Goal: Task Accomplishment & Management: Manage account settings

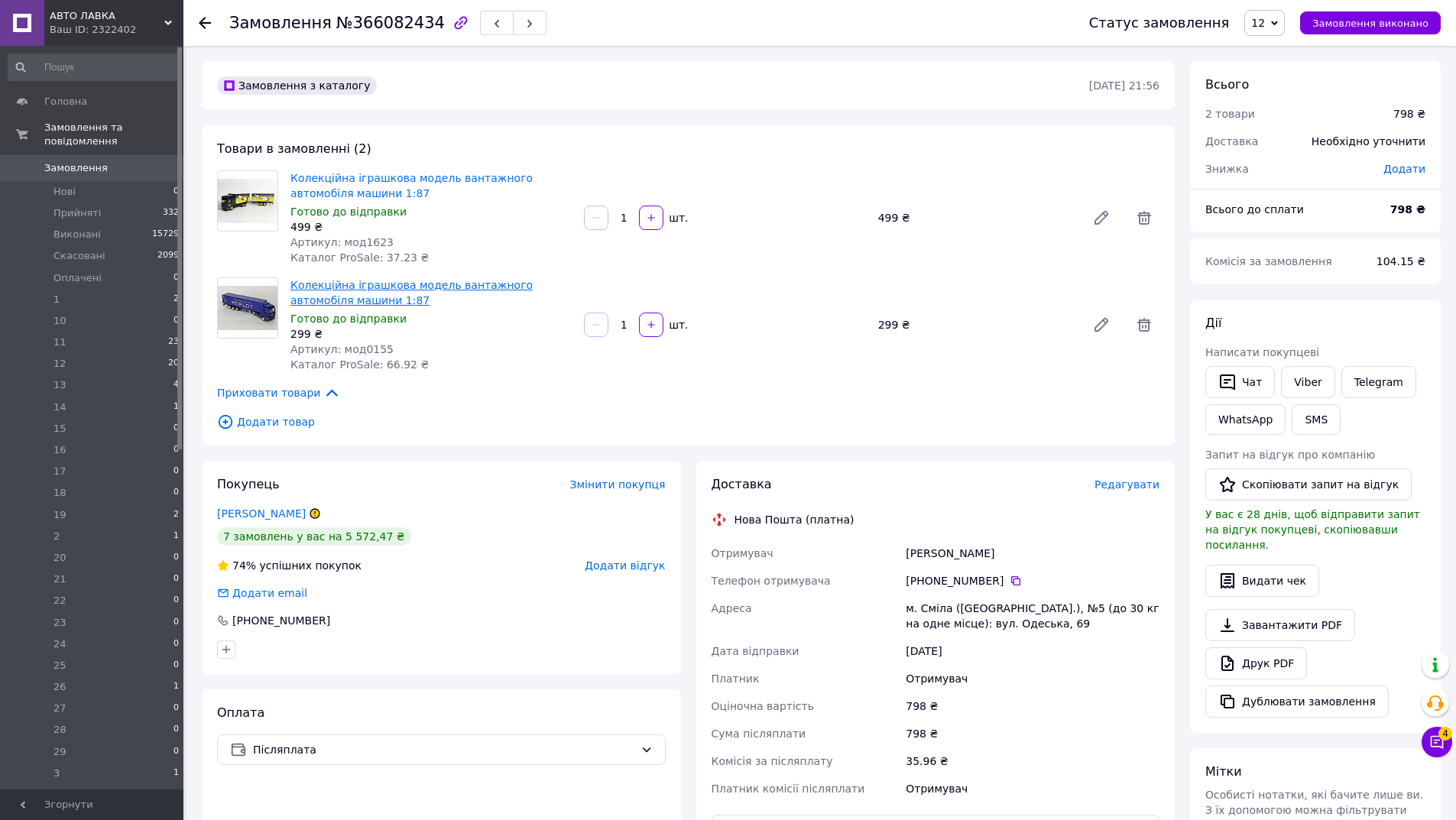
click at [322, 296] on link "Колекційна іграшкова модель вантажного автомобіля машини 1:87" at bounding box center [412, 293] width 243 height 27
click at [1143, 213] on icon at bounding box center [1143, 217] width 14 height 14
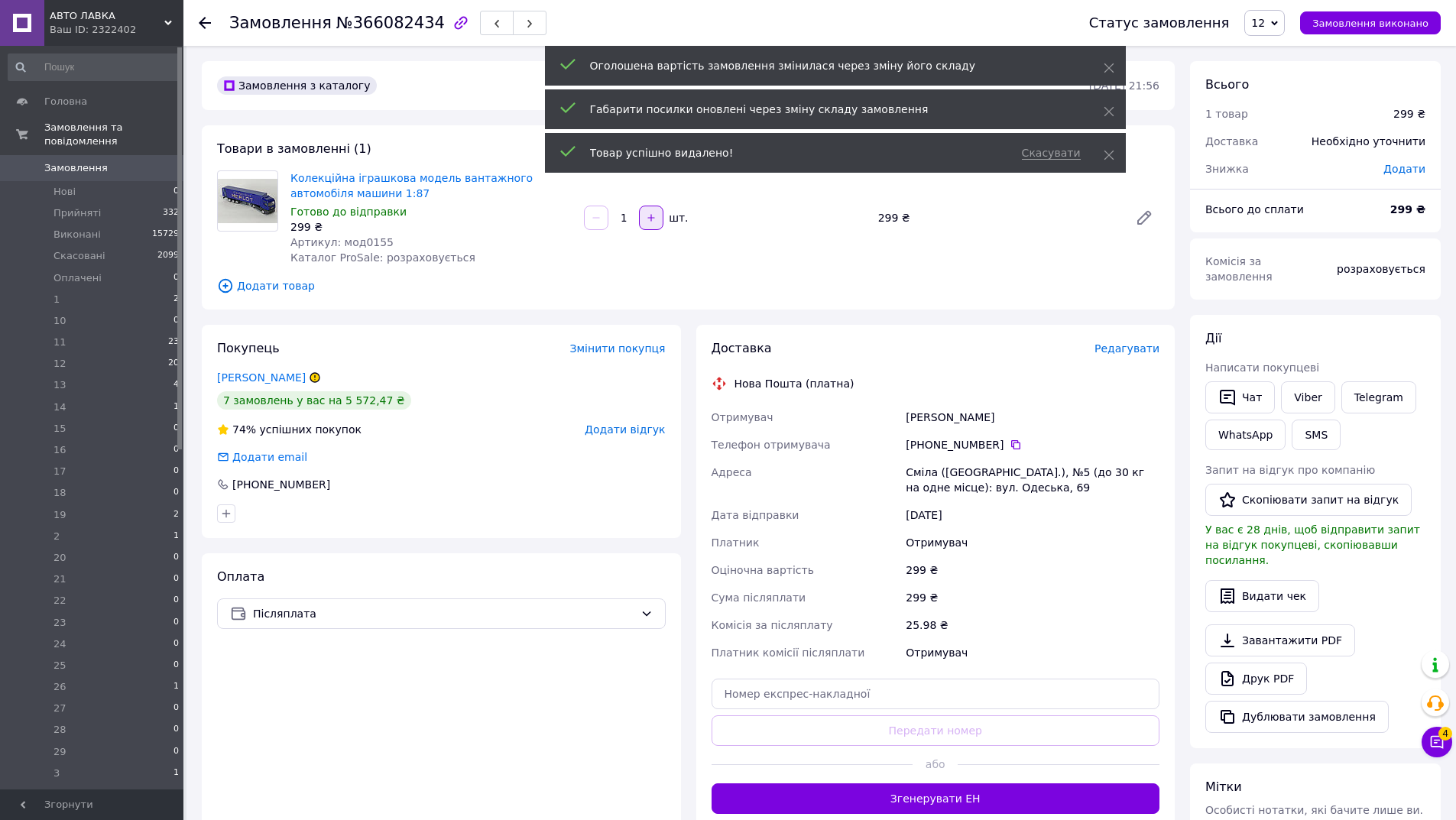
click at [649, 219] on icon "button" at bounding box center [651, 218] width 11 height 11
click at [648, 219] on icon "button" at bounding box center [651, 218] width 11 height 11
type input "3"
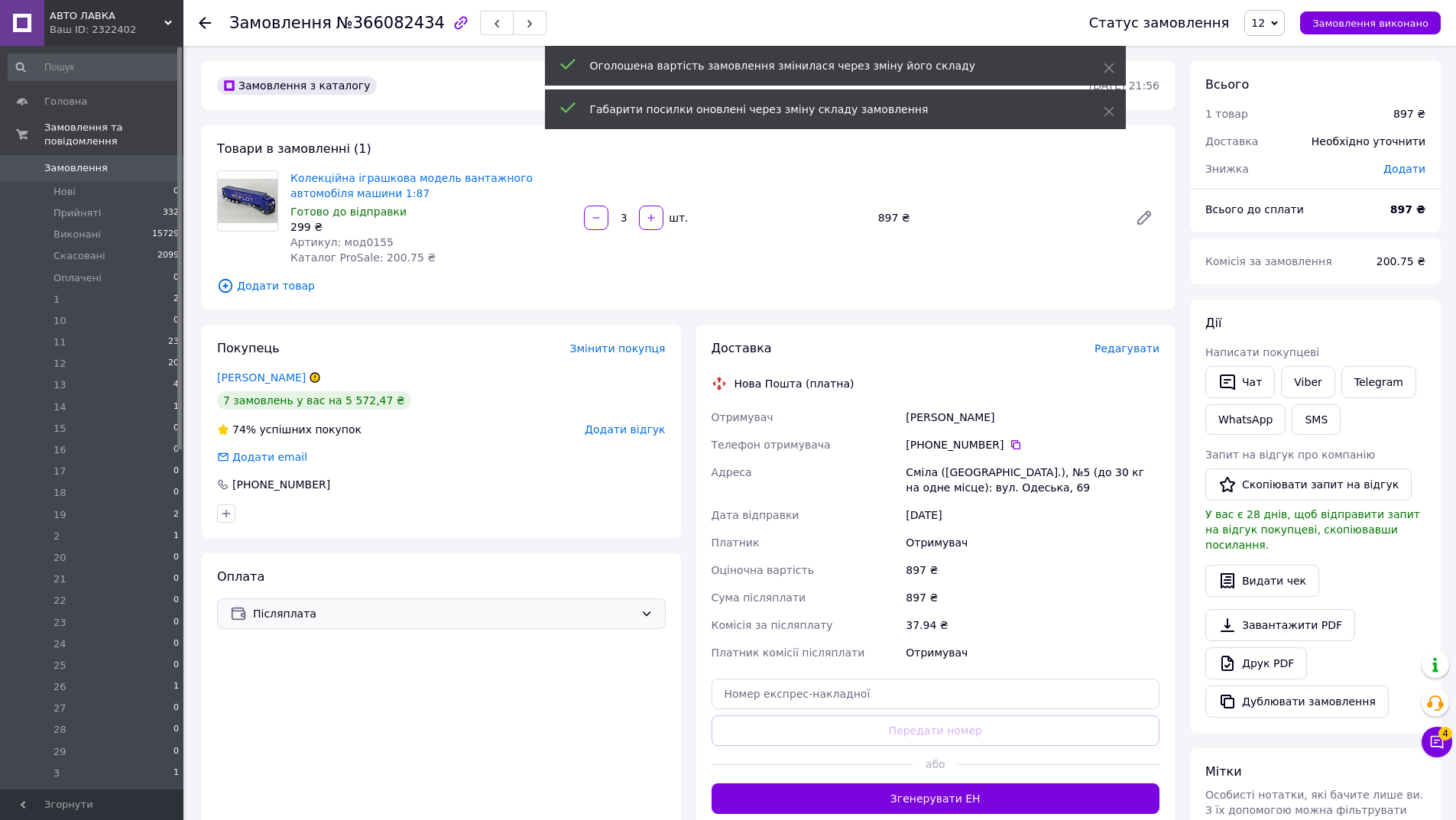
click at [399, 608] on span "Післяплата" at bounding box center [443, 614] width 381 height 16
click at [224, 703] on div "Контроль оплати без супроводу Prom" at bounding box center [441, 705] width 447 height 27
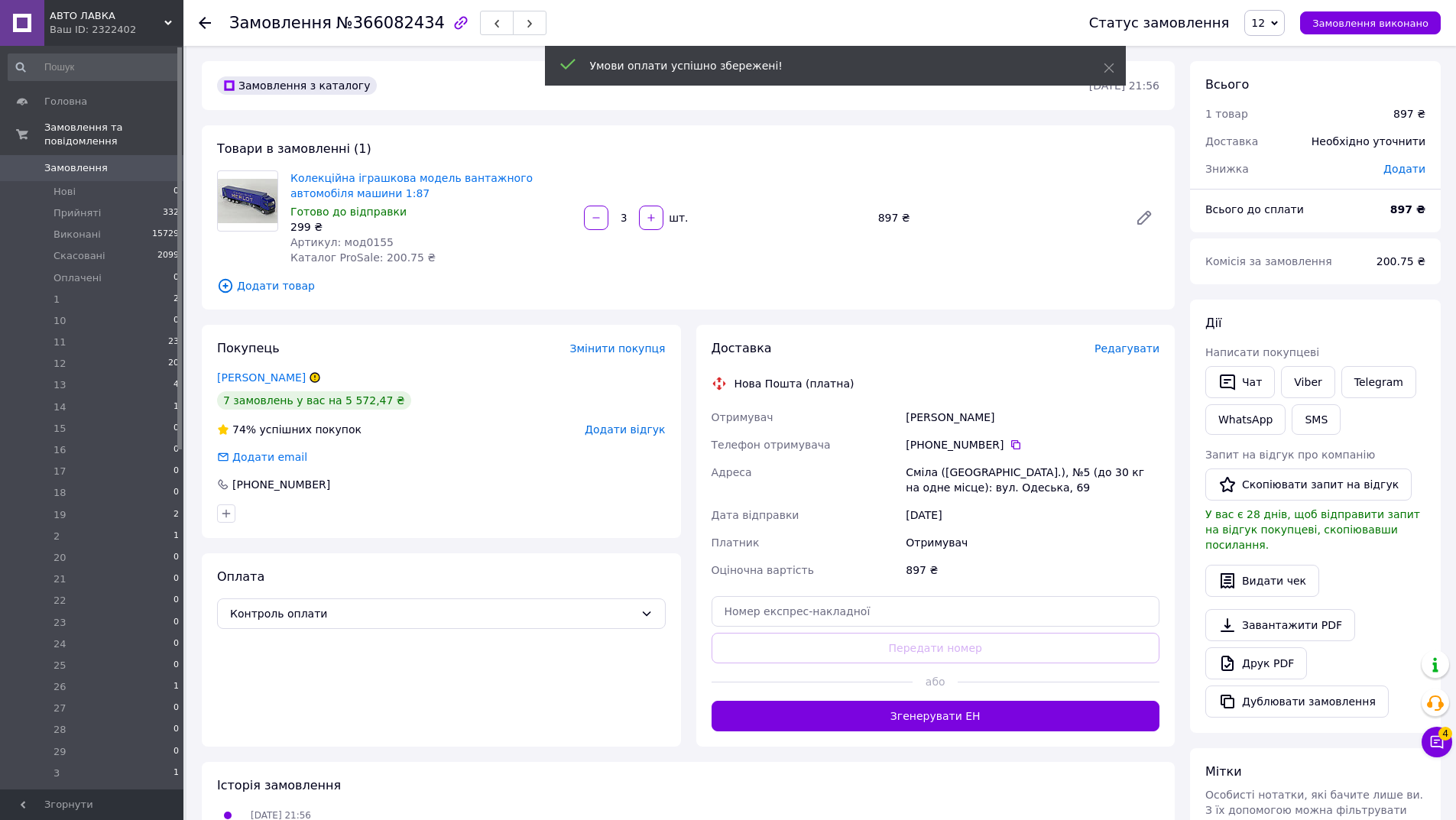
click at [1140, 351] on span "Редагувати" at bounding box center [1126, 348] width 65 height 12
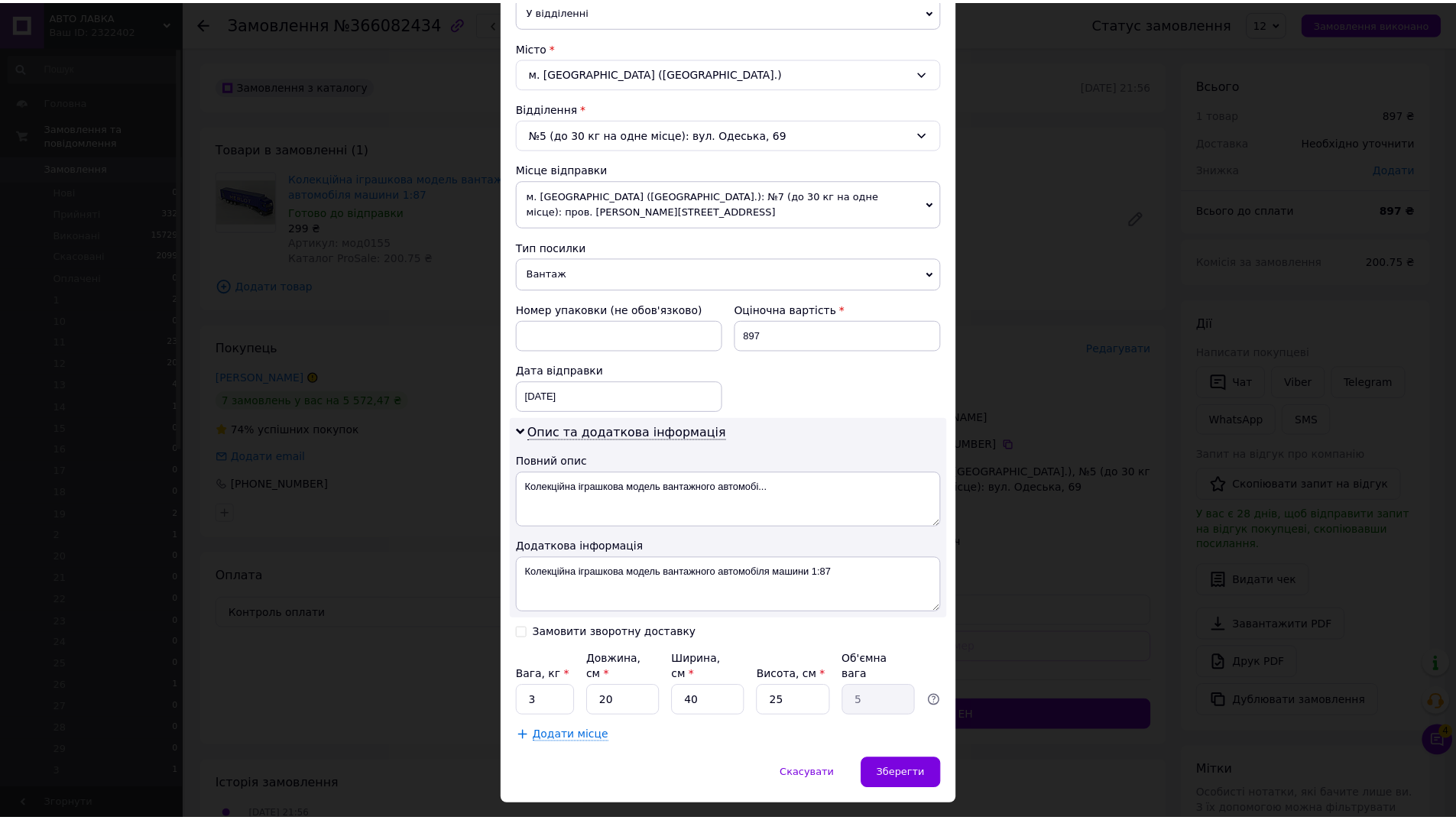
scroll to position [395, 0]
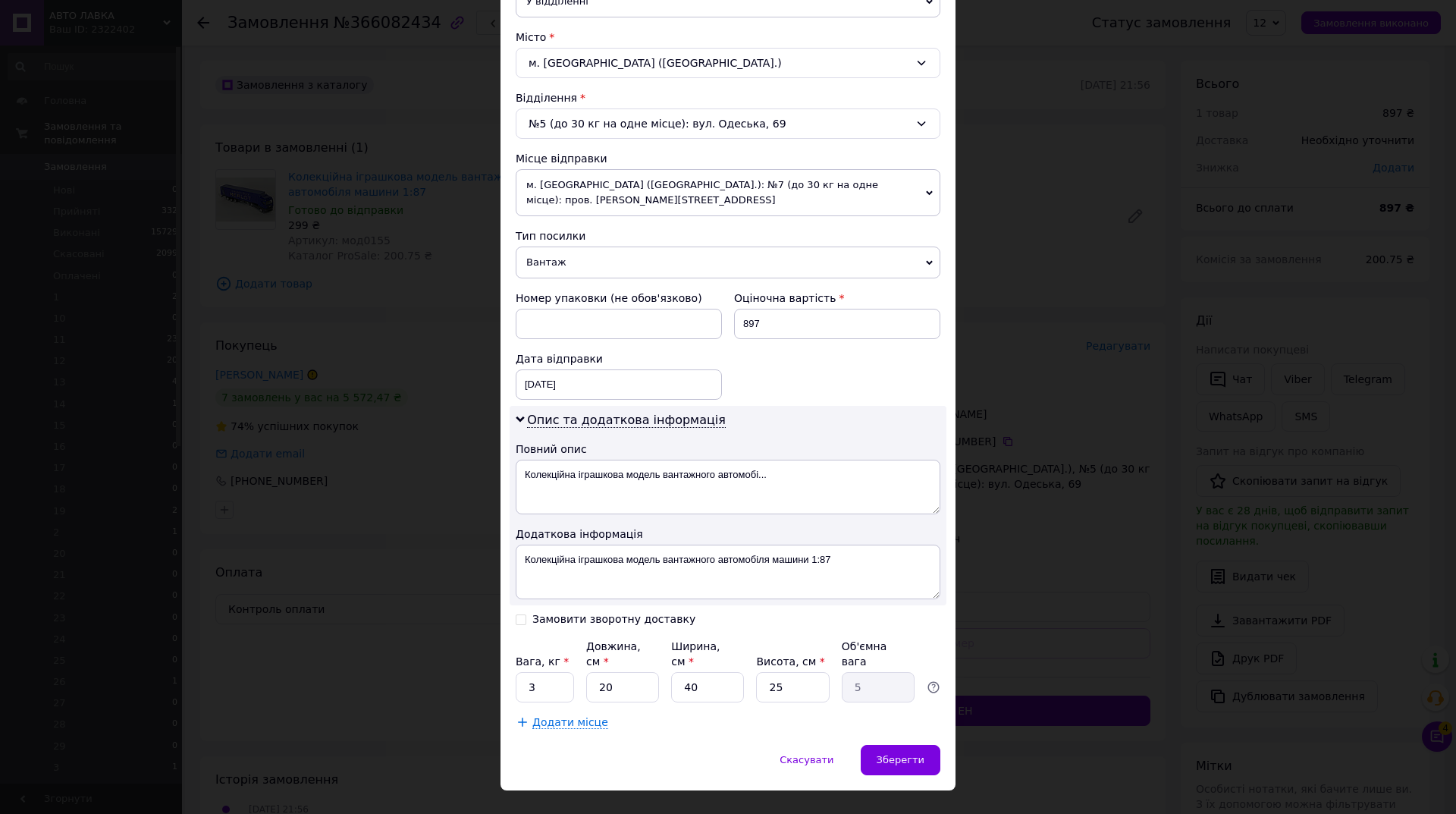
click at [677, 265] on span "Вантаж" at bounding box center [728, 262] width 424 height 32
click at [656, 287] on li "Документи" at bounding box center [728, 292] width 424 height 23
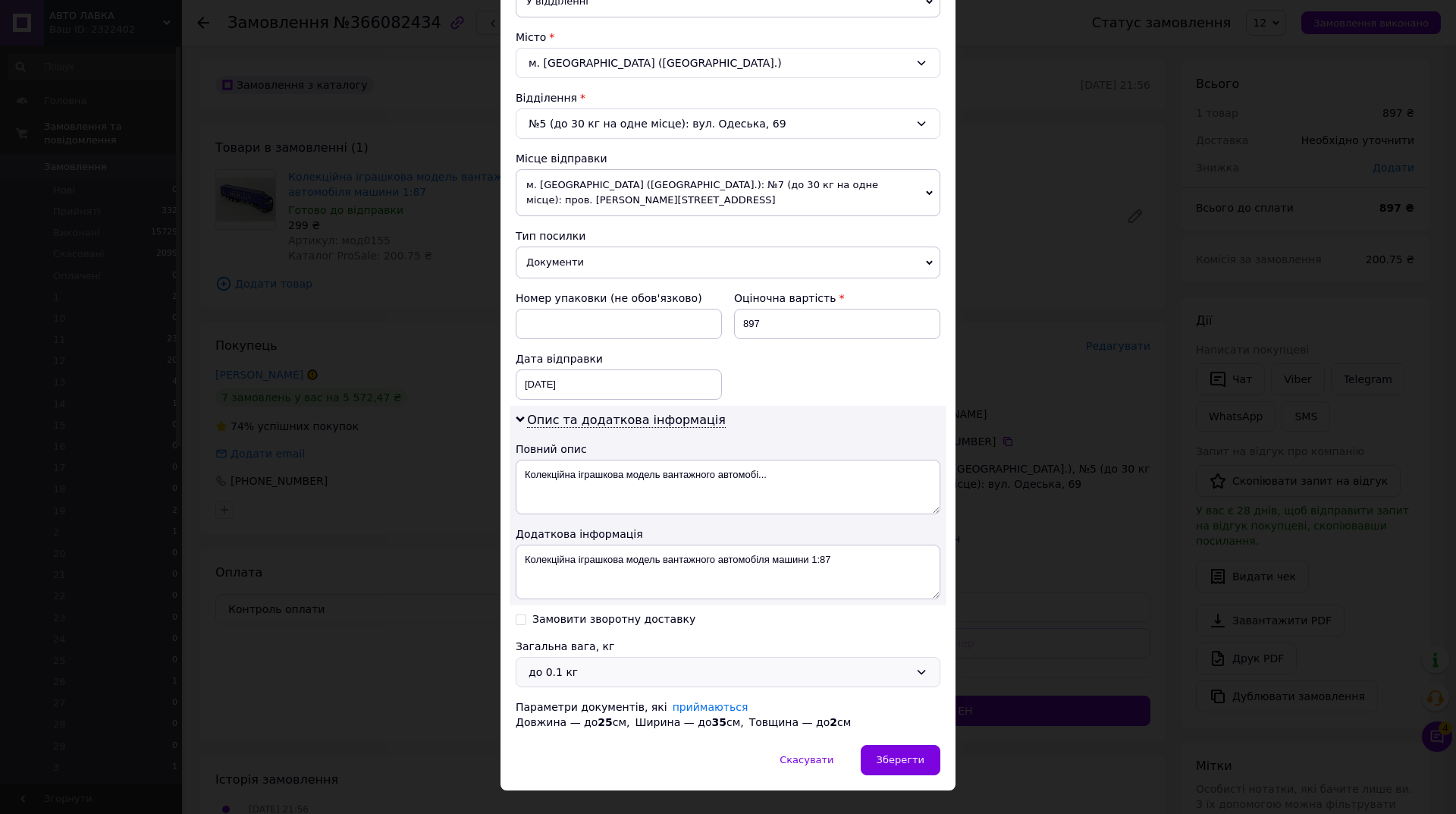
click at [592, 673] on div "до 0.1 кг" at bounding box center [718, 672] width 381 height 16
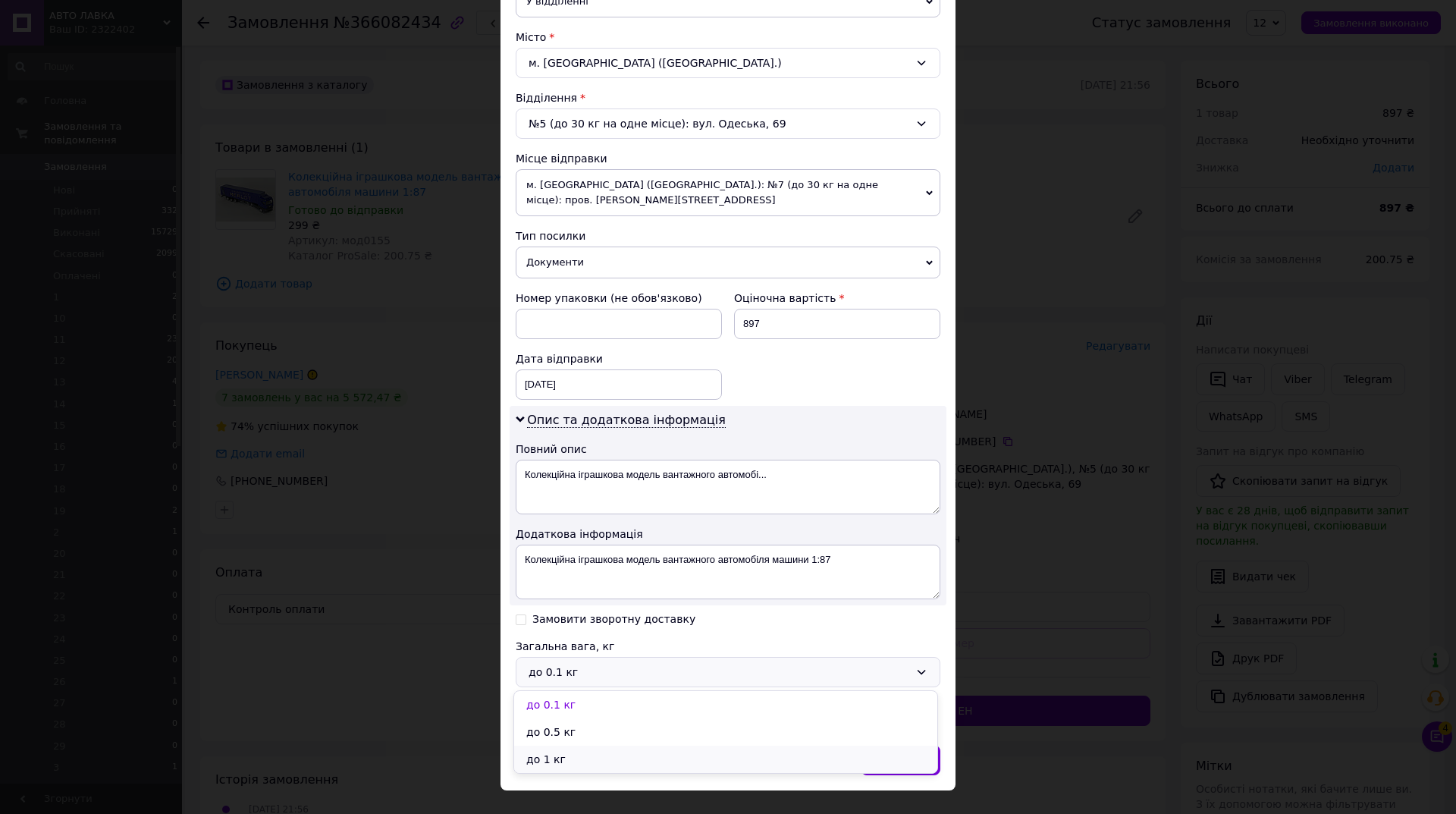
click at [577, 762] on li "до 1 кг" at bounding box center [726, 760] width 423 height 27
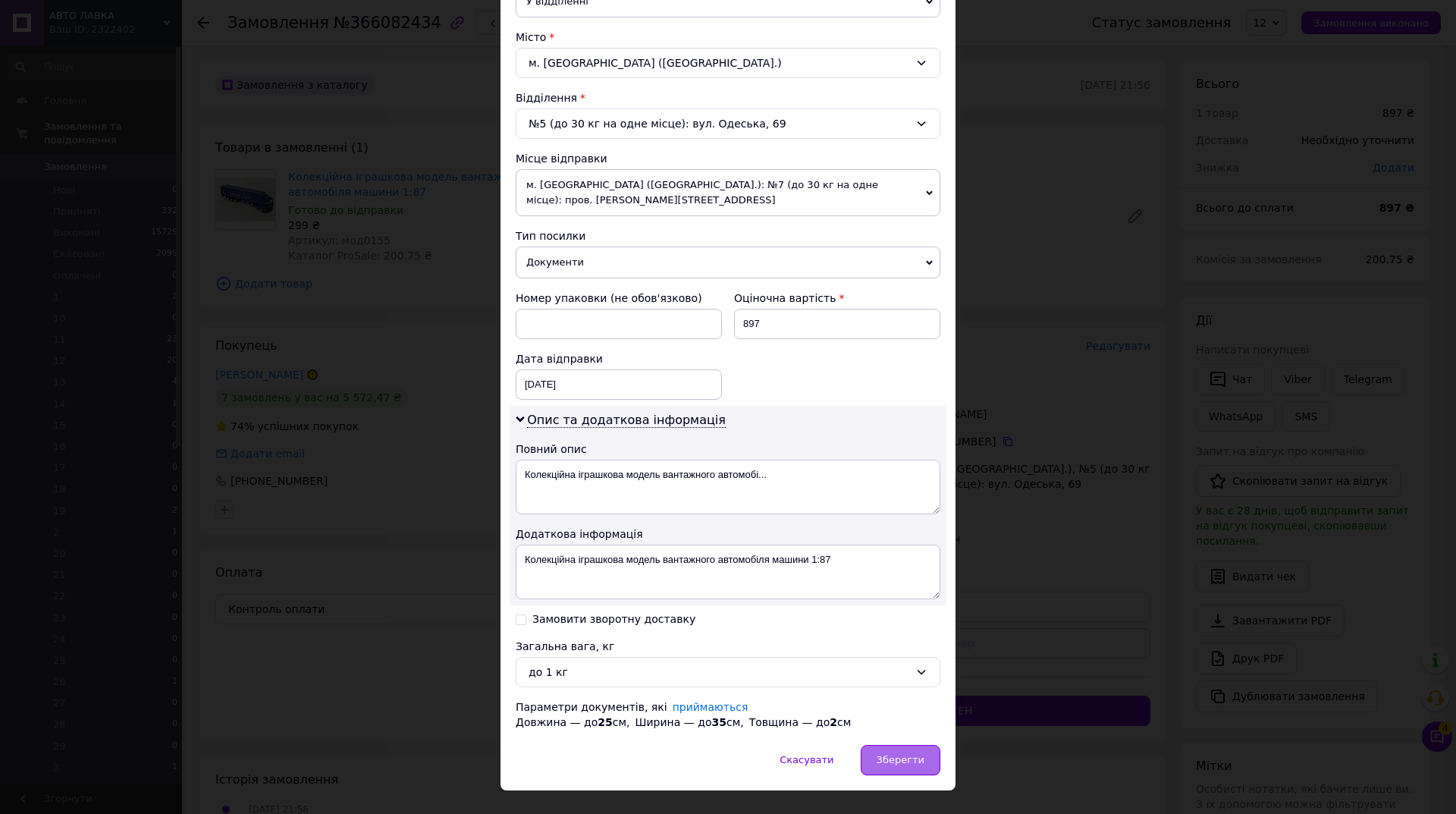
click at [893, 761] on span "Зберегти" at bounding box center [900, 760] width 48 height 12
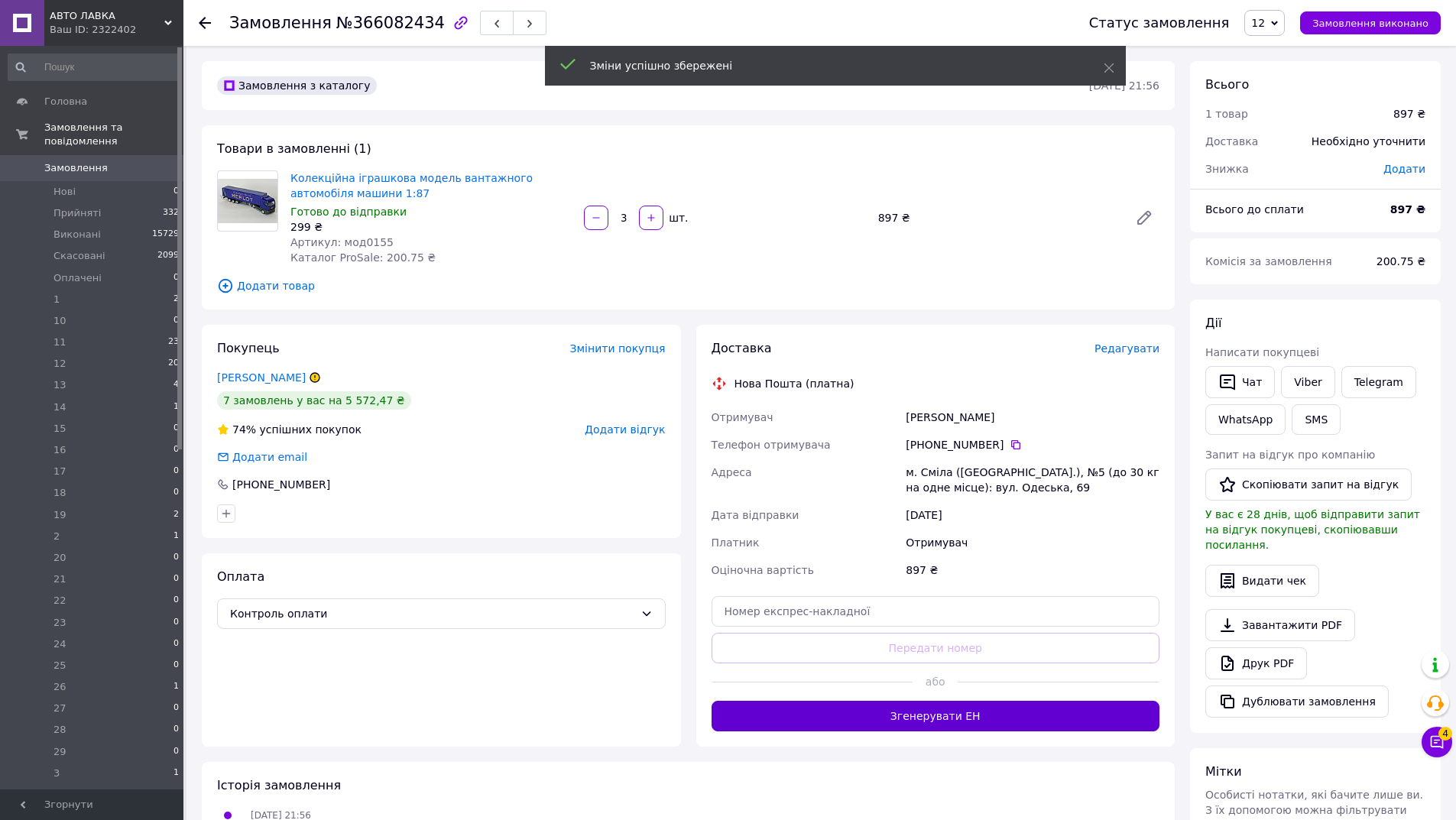
click at [934, 717] on button "Згенерувати ЕН" at bounding box center [935, 717] width 449 height 31
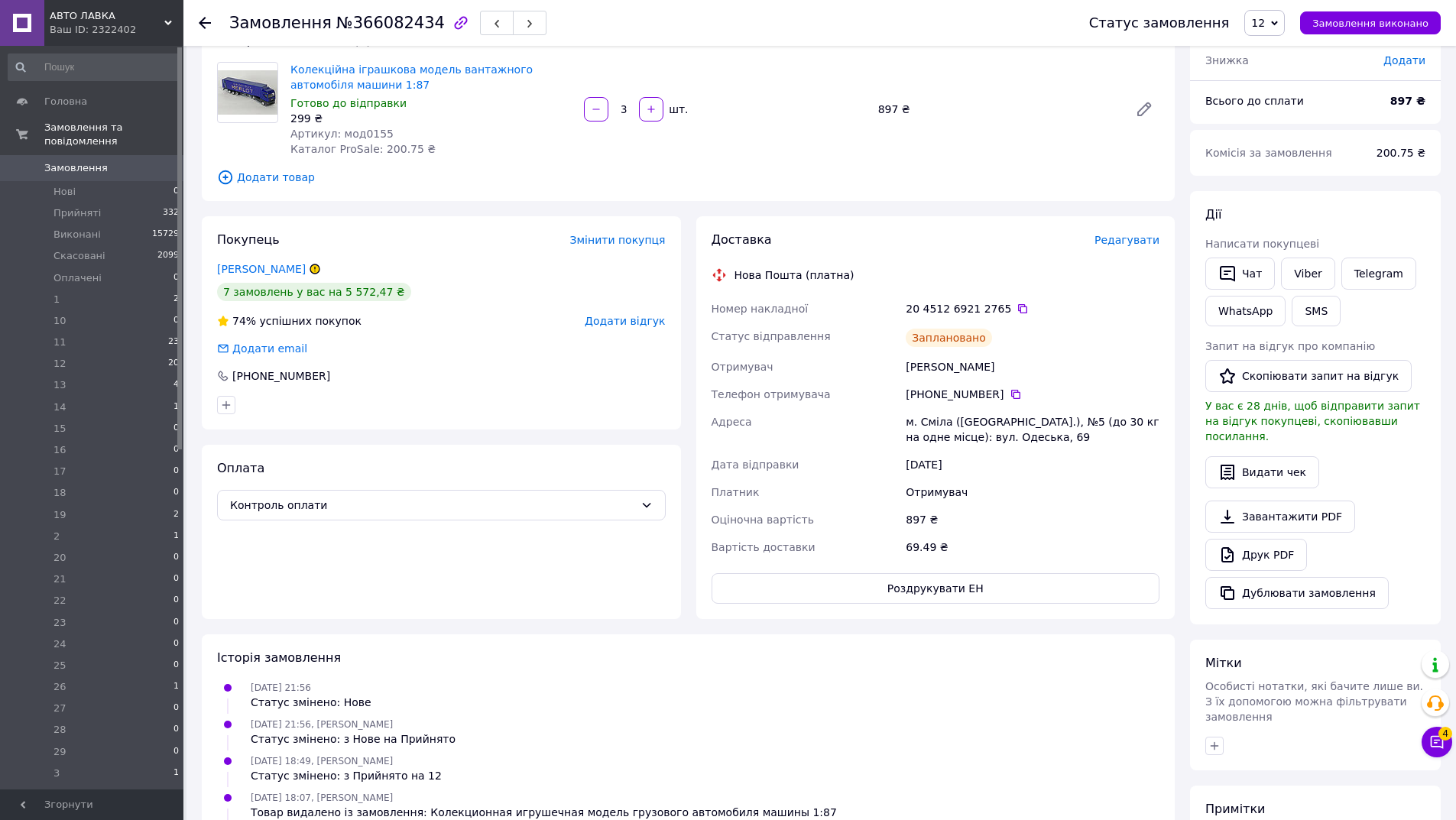
scroll to position [107, 0]
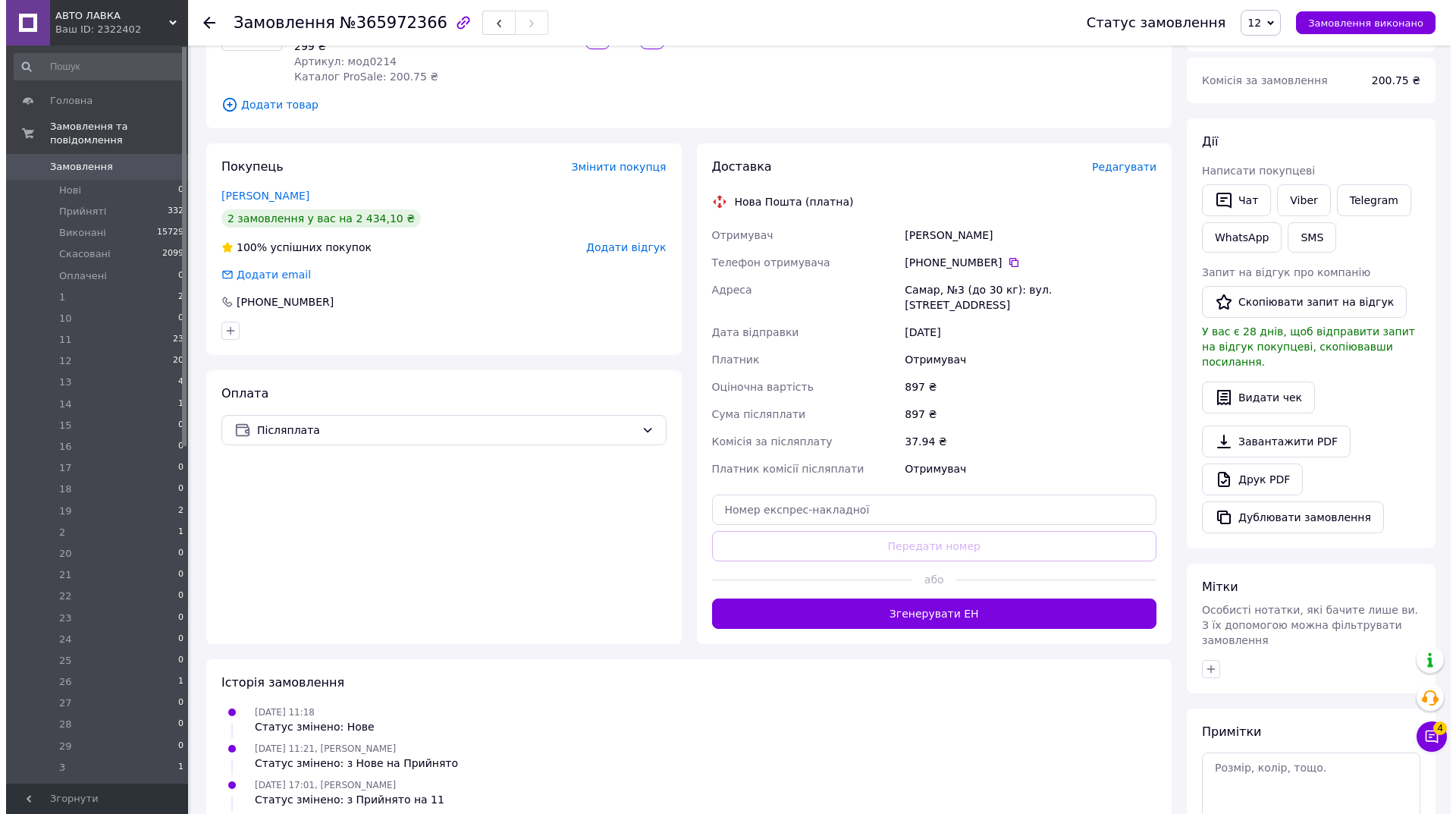
scroll to position [235, 0]
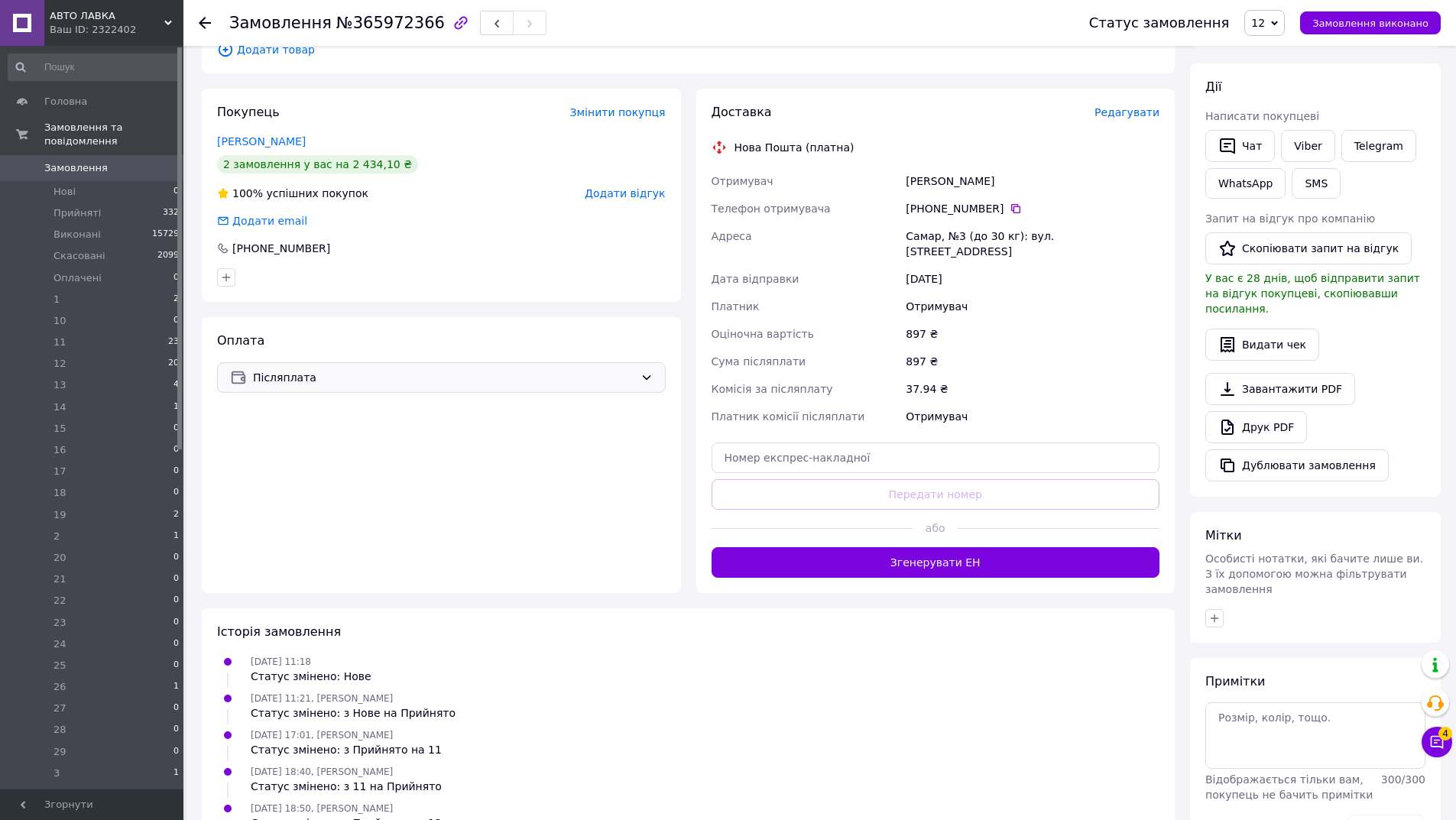
click at [516, 376] on span "Післяплата" at bounding box center [443, 378] width 381 height 16
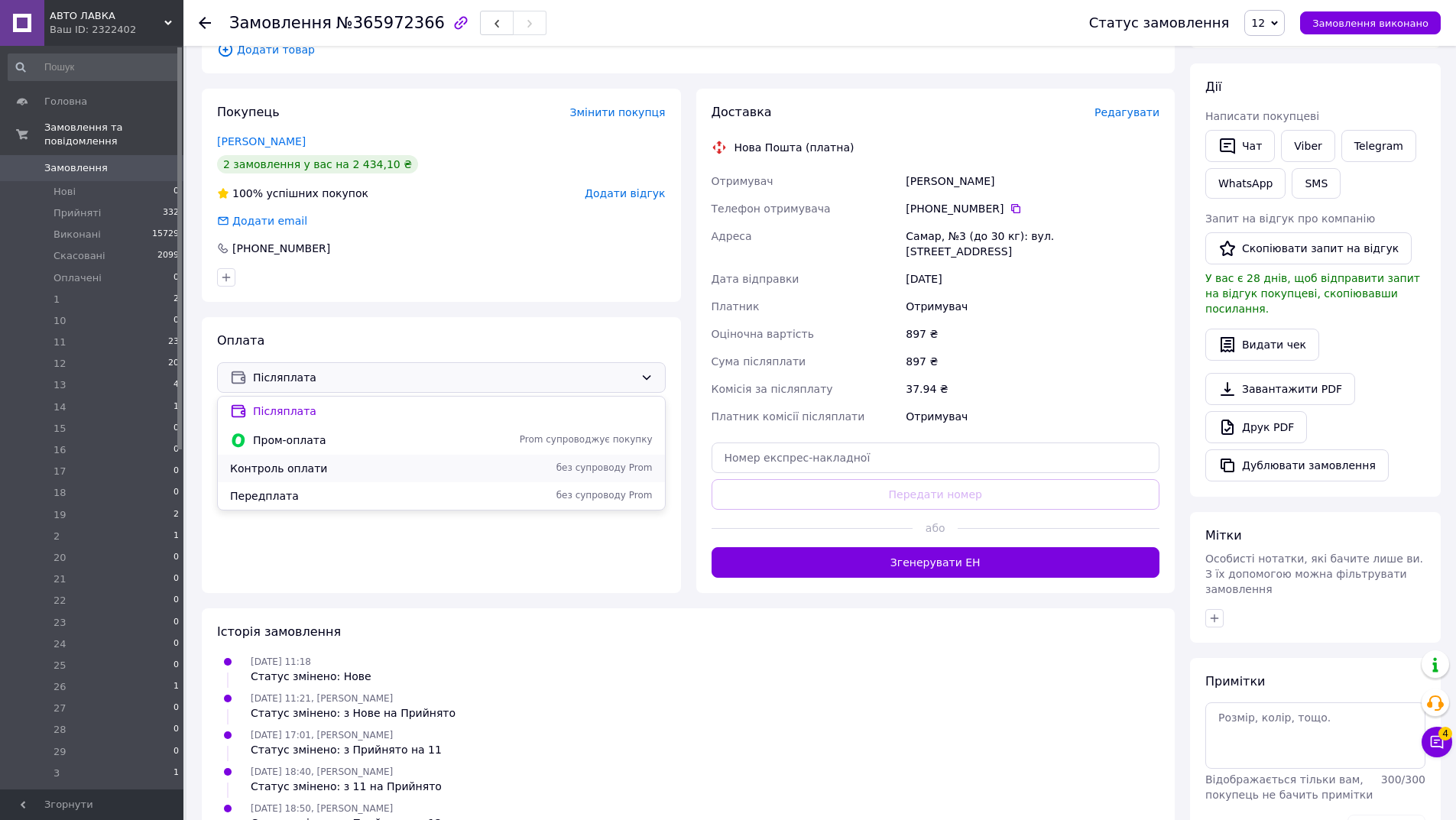
click at [316, 463] on span "Контроль оплати" at bounding box center [355, 468] width 251 height 16
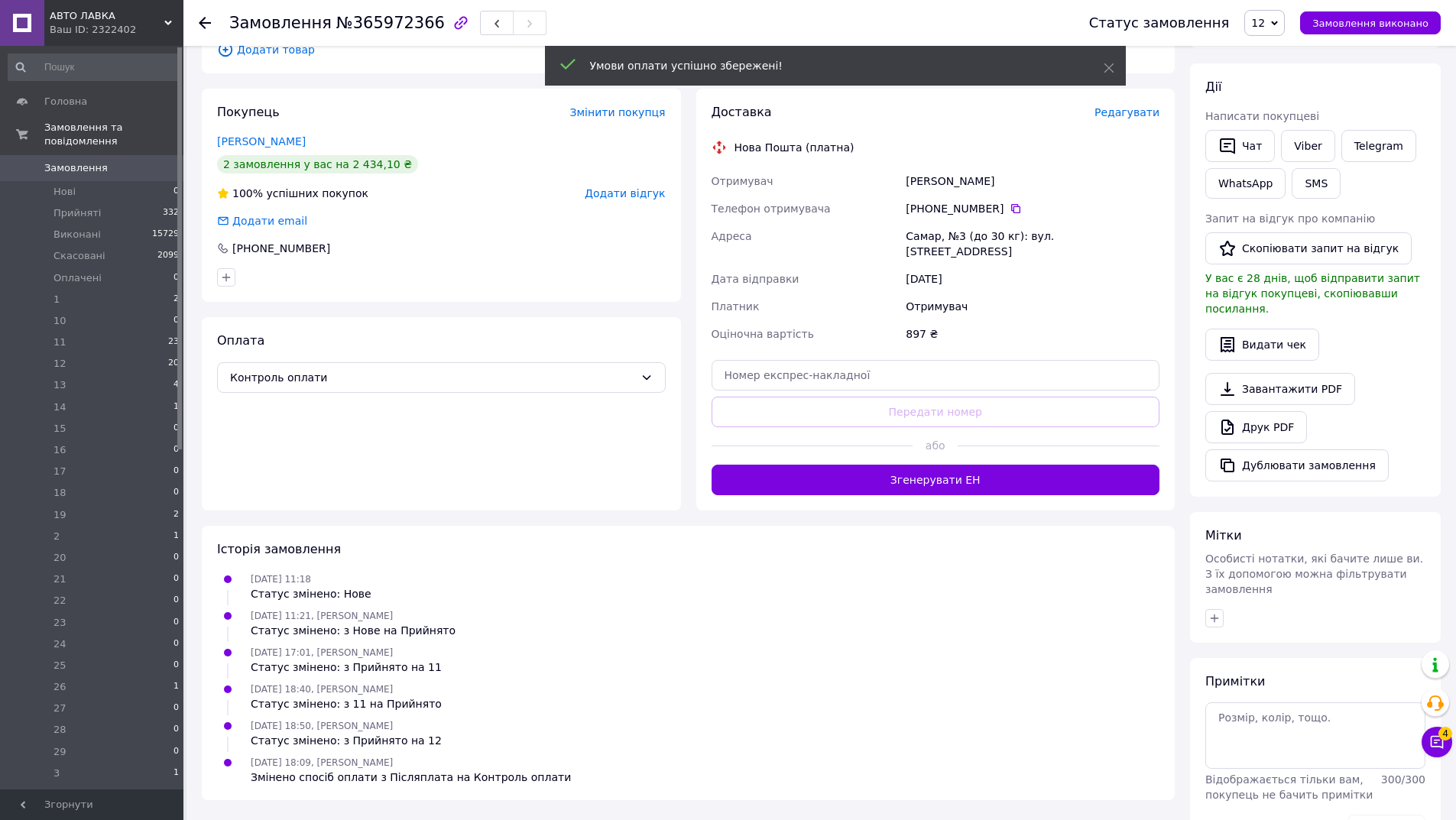
click at [1140, 116] on span "Редагувати" at bounding box center [1126, 112] width 65 height 12
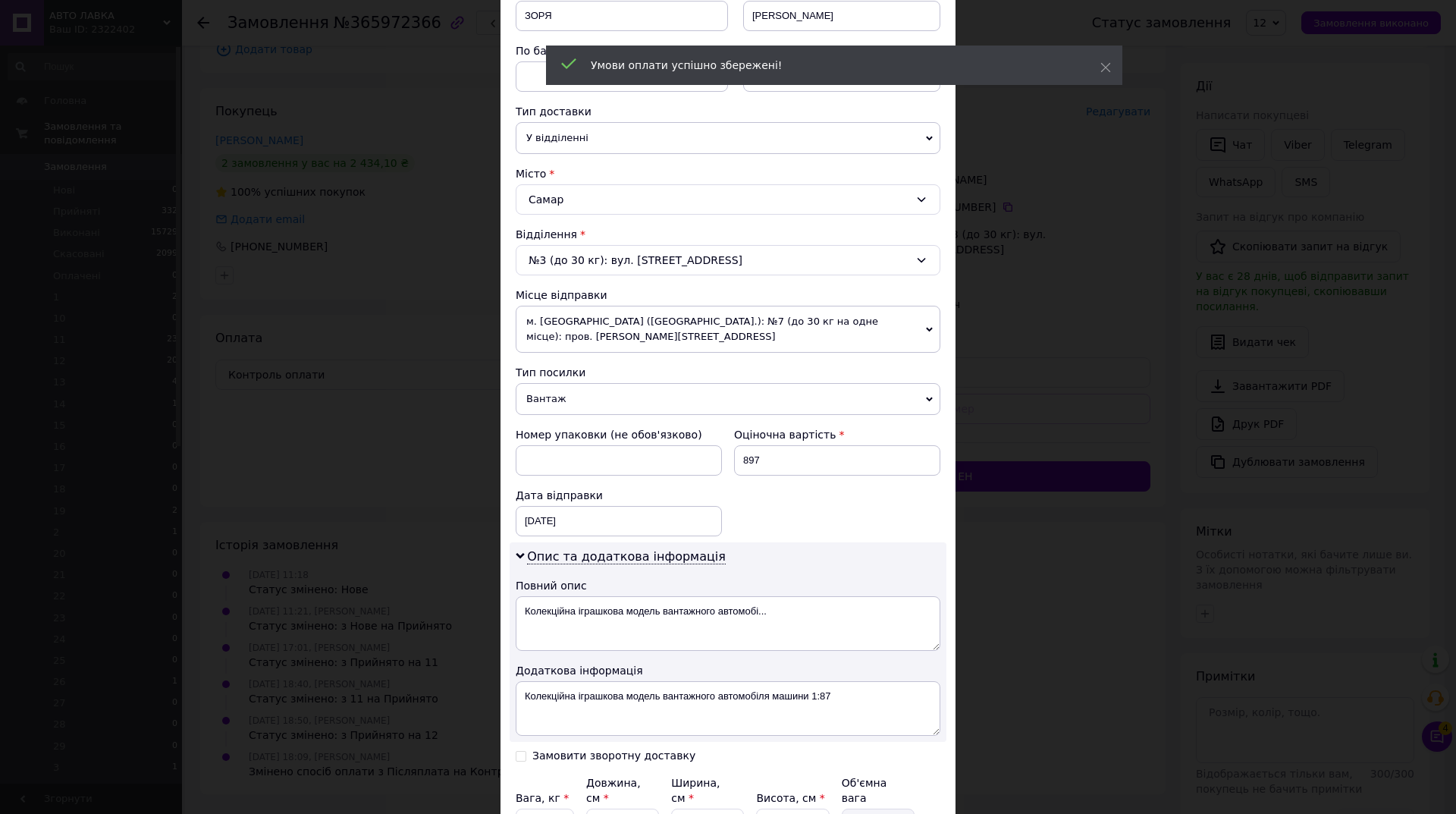
scroll to position [306, 0]
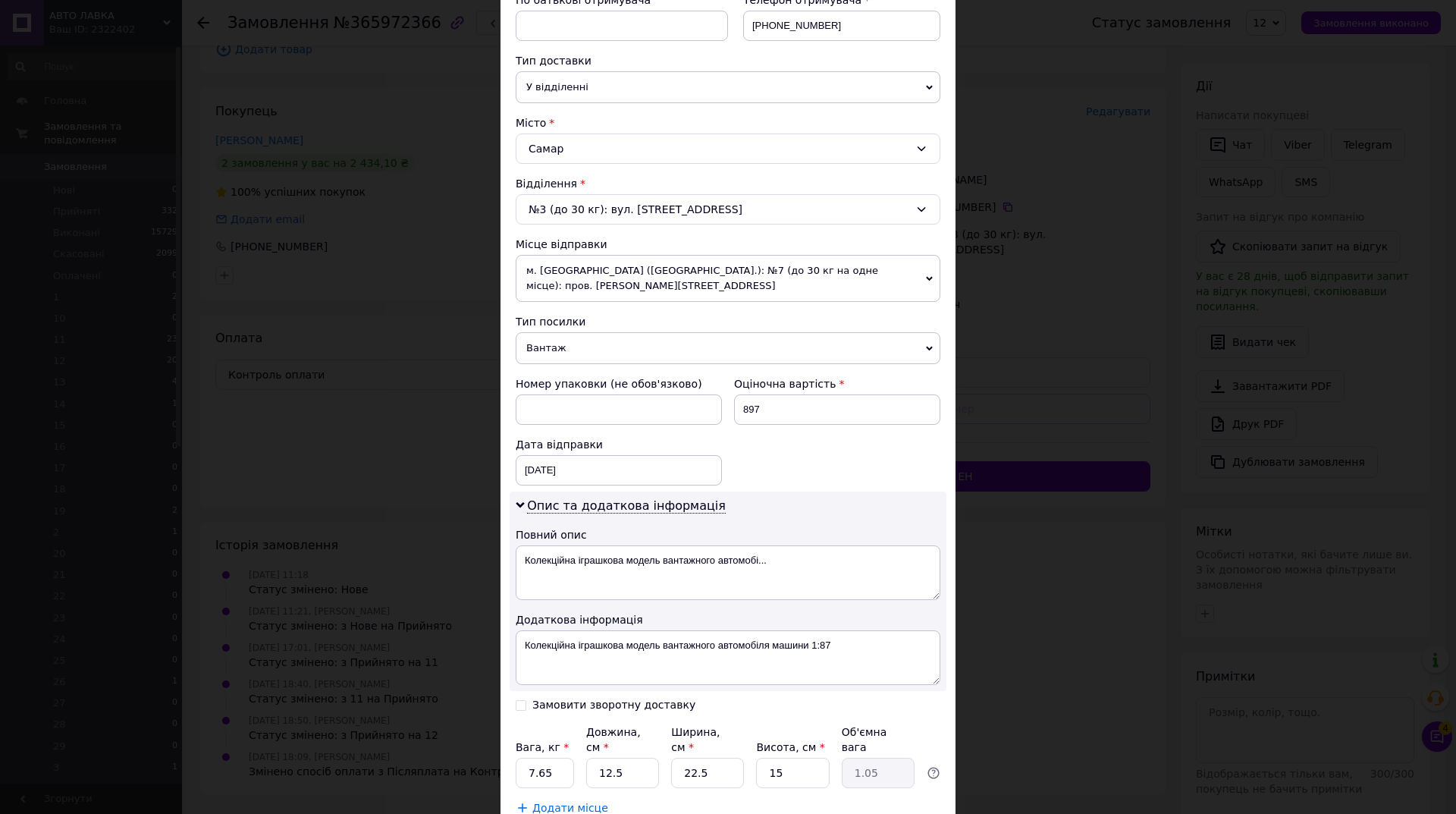
click at [598, 354] on span "Вантаж" at bounding box center [728, 348] width 424 height 32
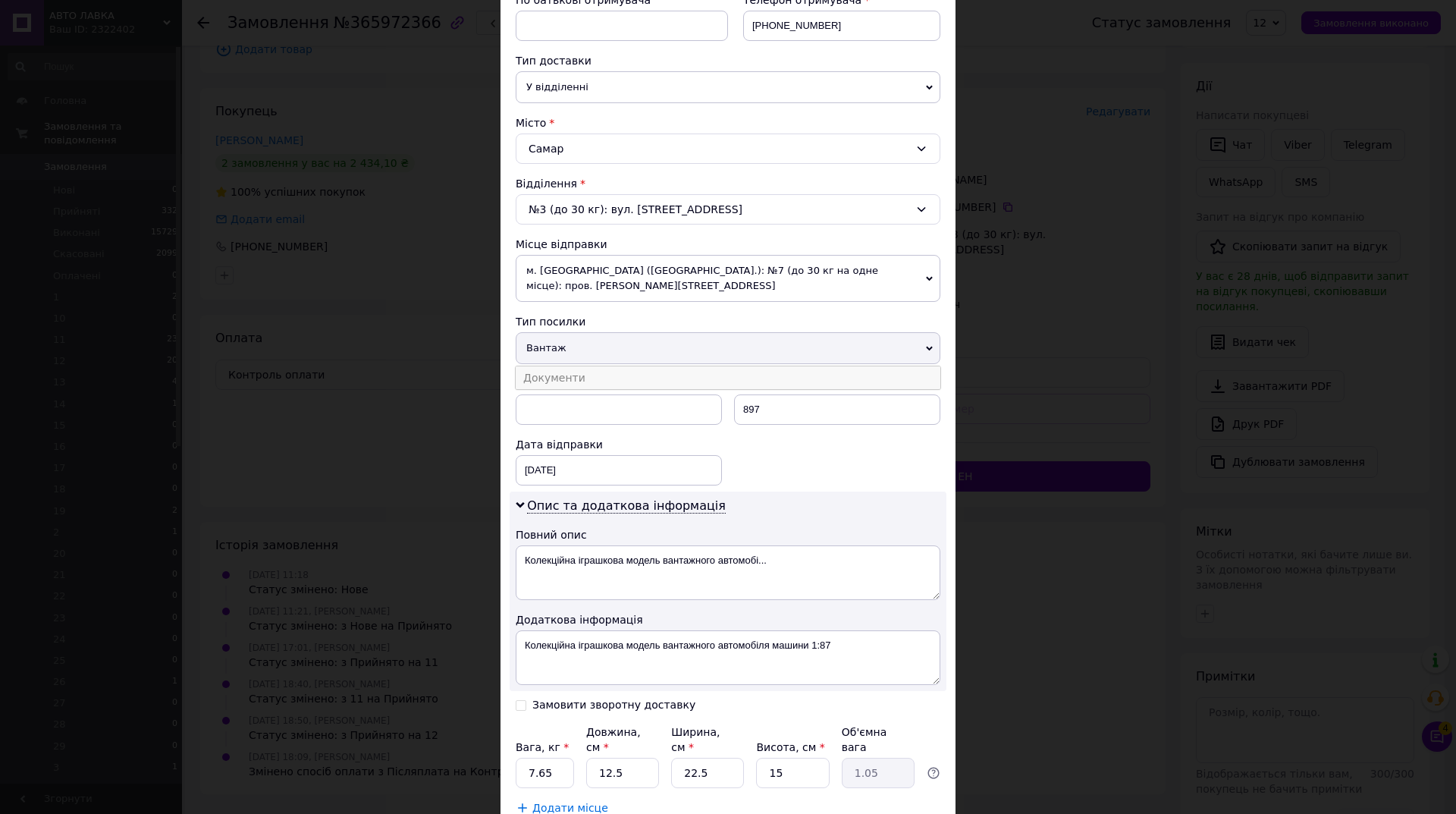
click at [580, 386] on li "Документи" at bounding box center [728, 378] width 424 height 23
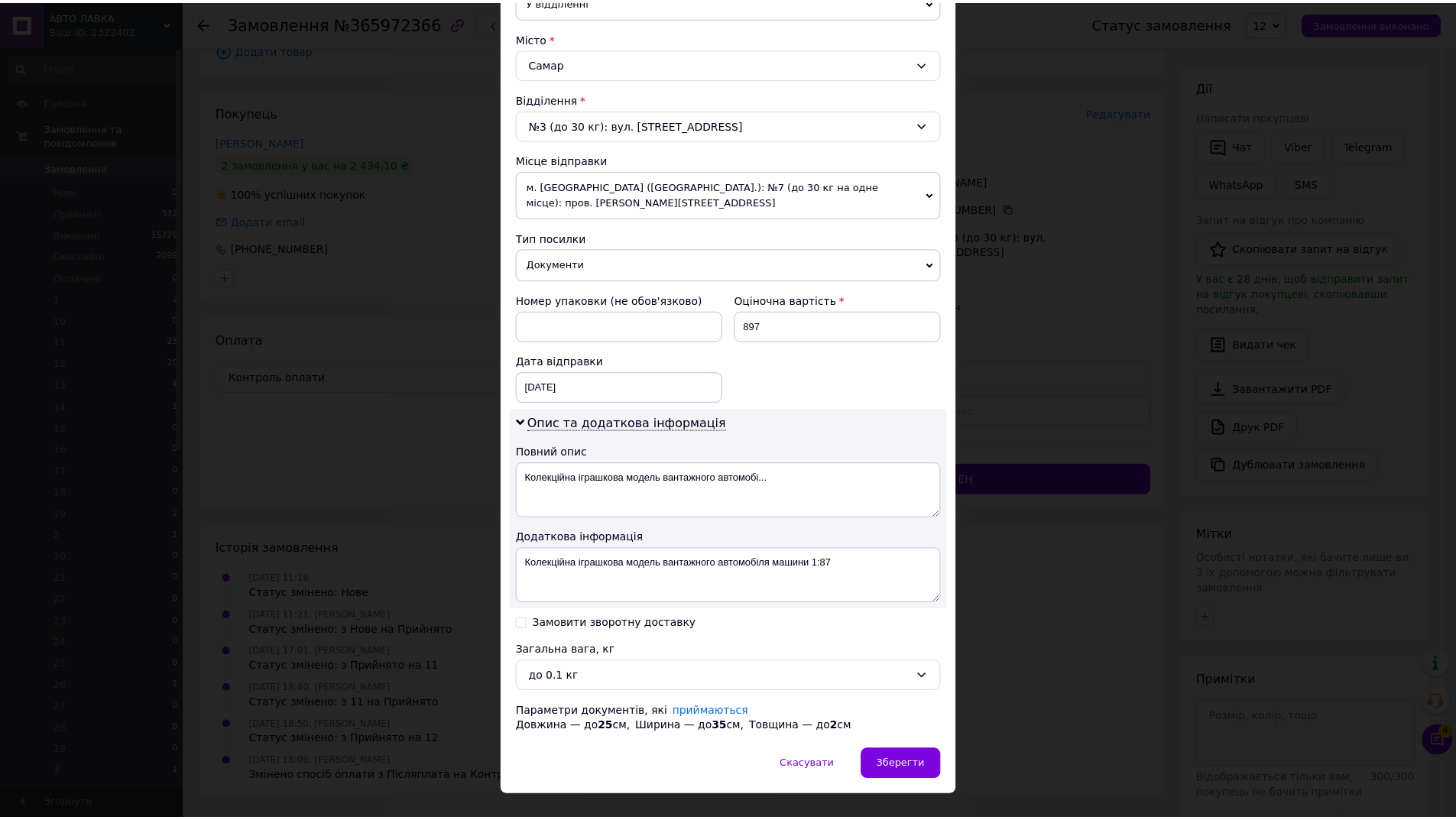
scroll to position [424, 0]
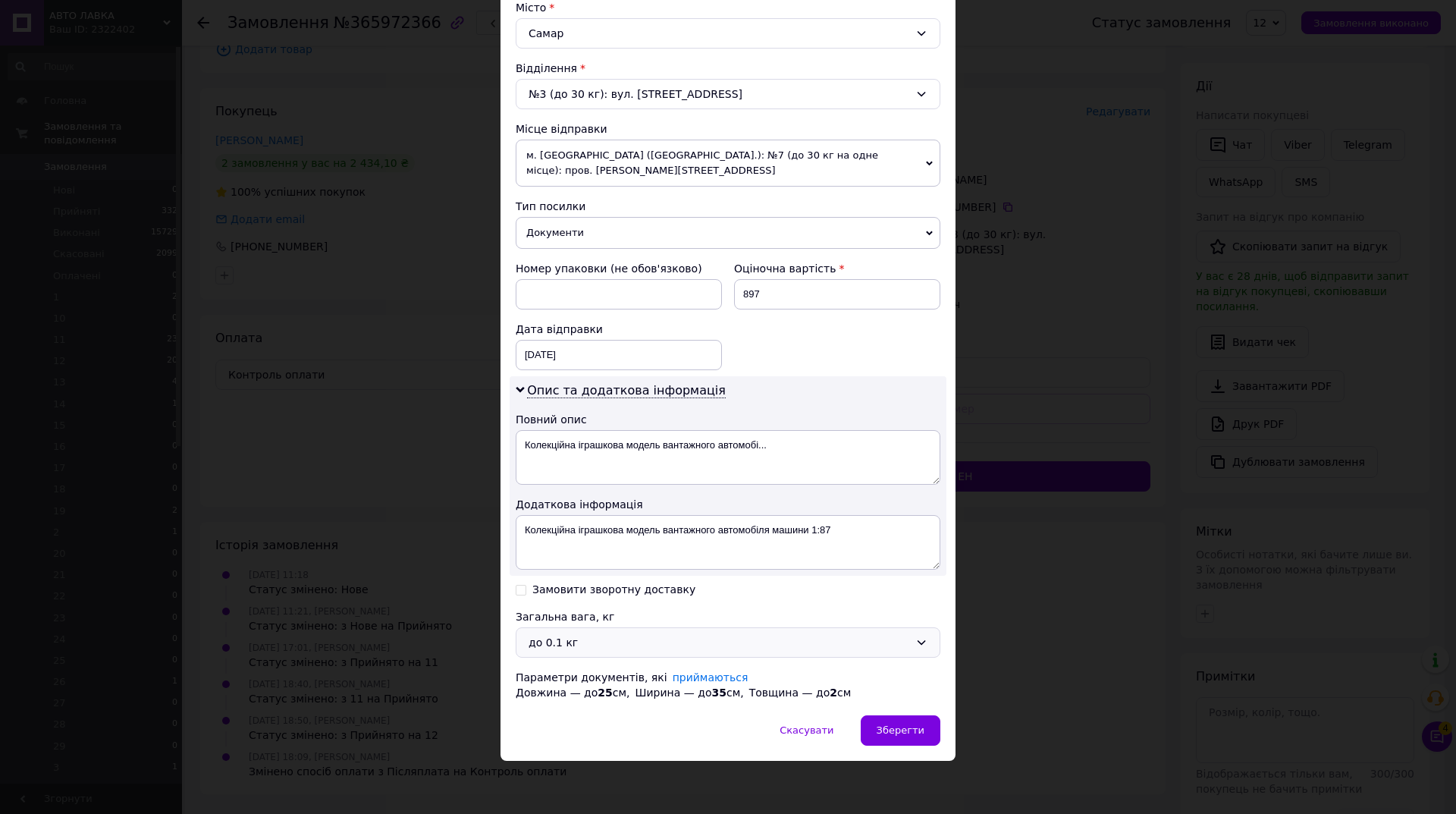
click at [563, 646] on div "до 0.1 кг" at bounding box center [718, 643] width 381 height 16
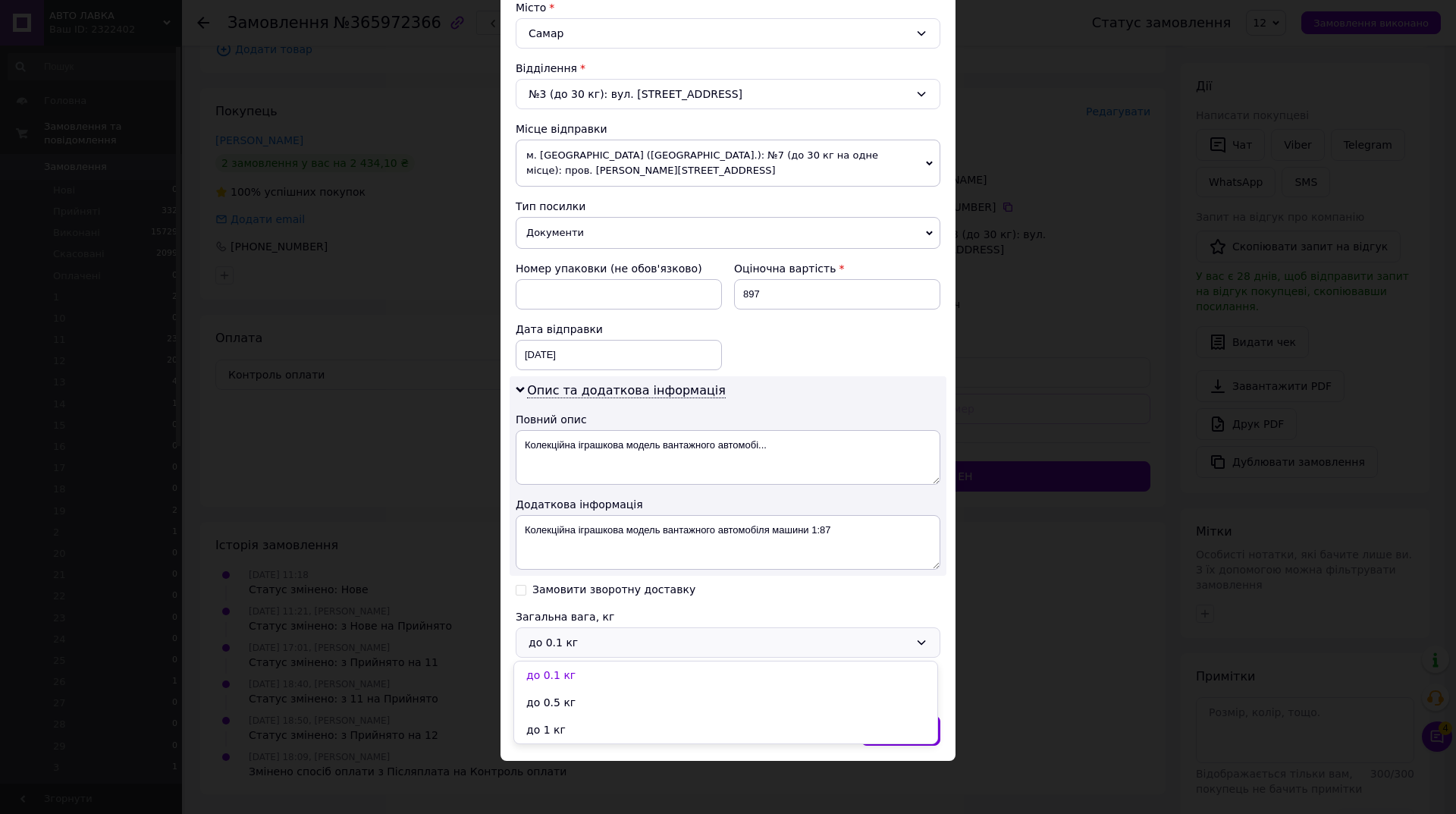
drag, startPoint x: 580, startPoint y: 722, endPoint x: 591, endPoint y: 732, distance: 14.9
click at [585, 731] on li "до 1 кг" at bounding box center [726, 730] width 423 height 27
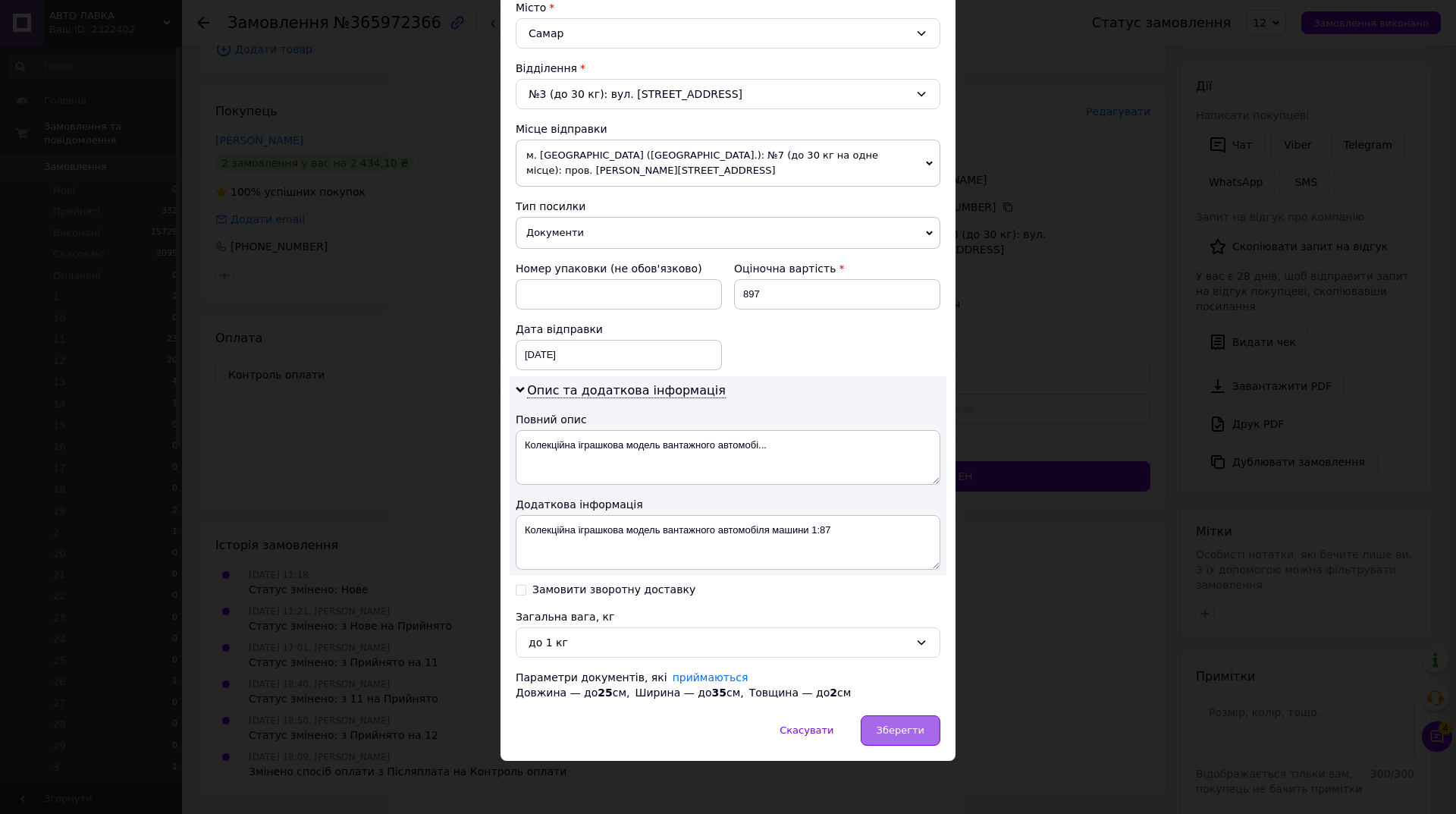
click at [889, 734] on span "Зберегти" at bounding box center [900, 731] width 48 height 12
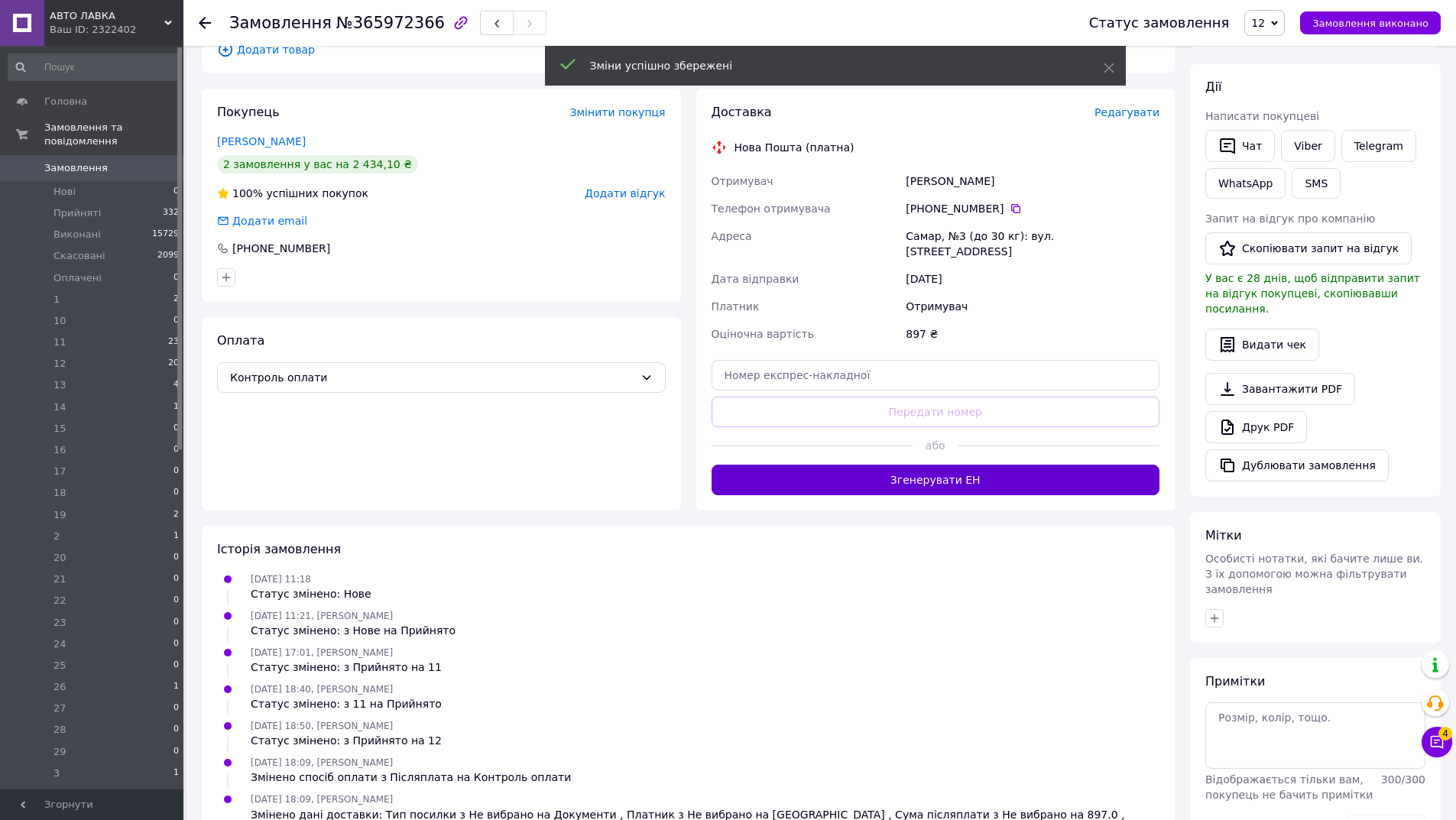
click at [928, 466] on button "Згенерувати ЕН" at bounding box center [935, 481] width 449 height 31
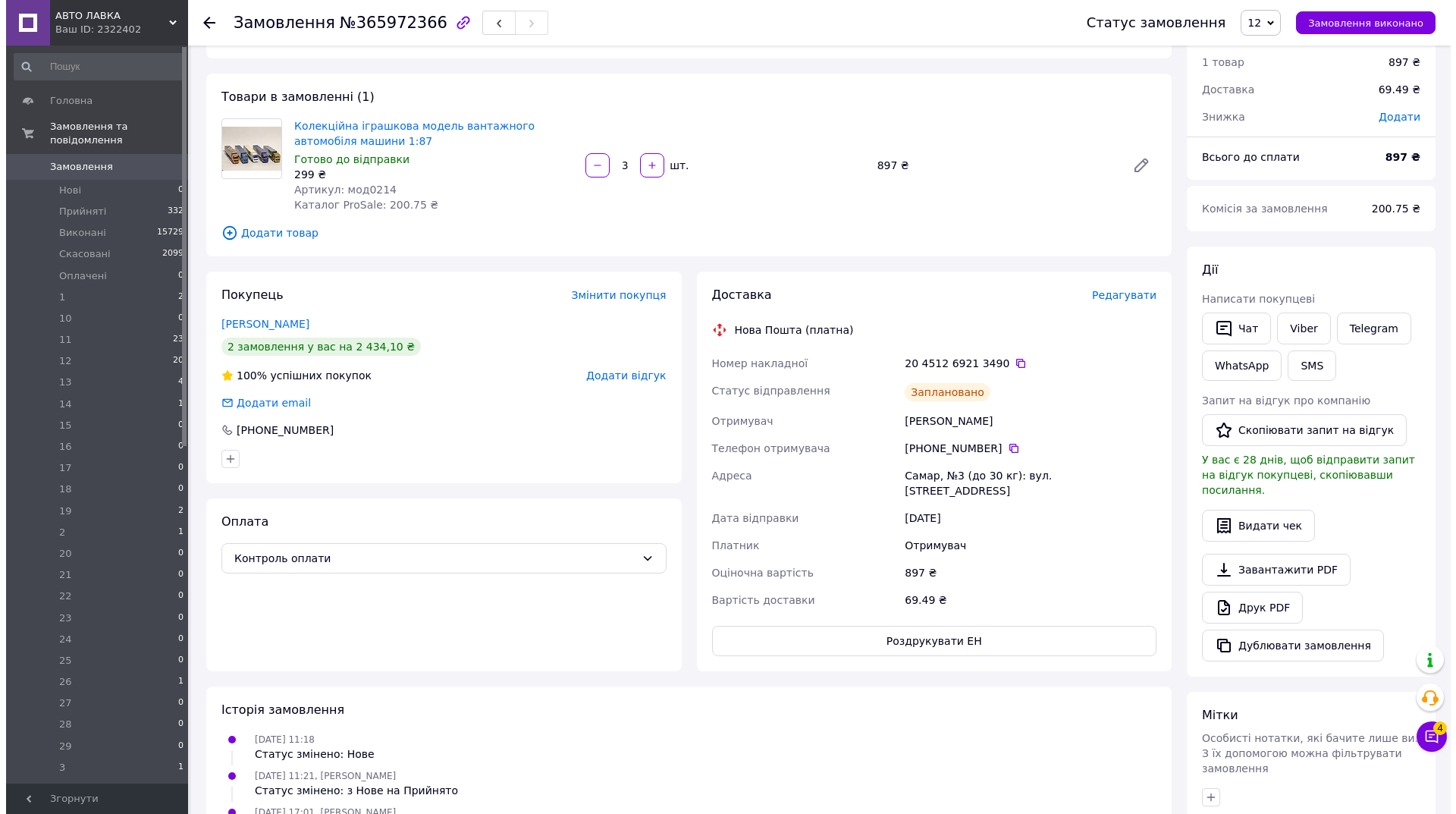
scroll to position [0, 0]
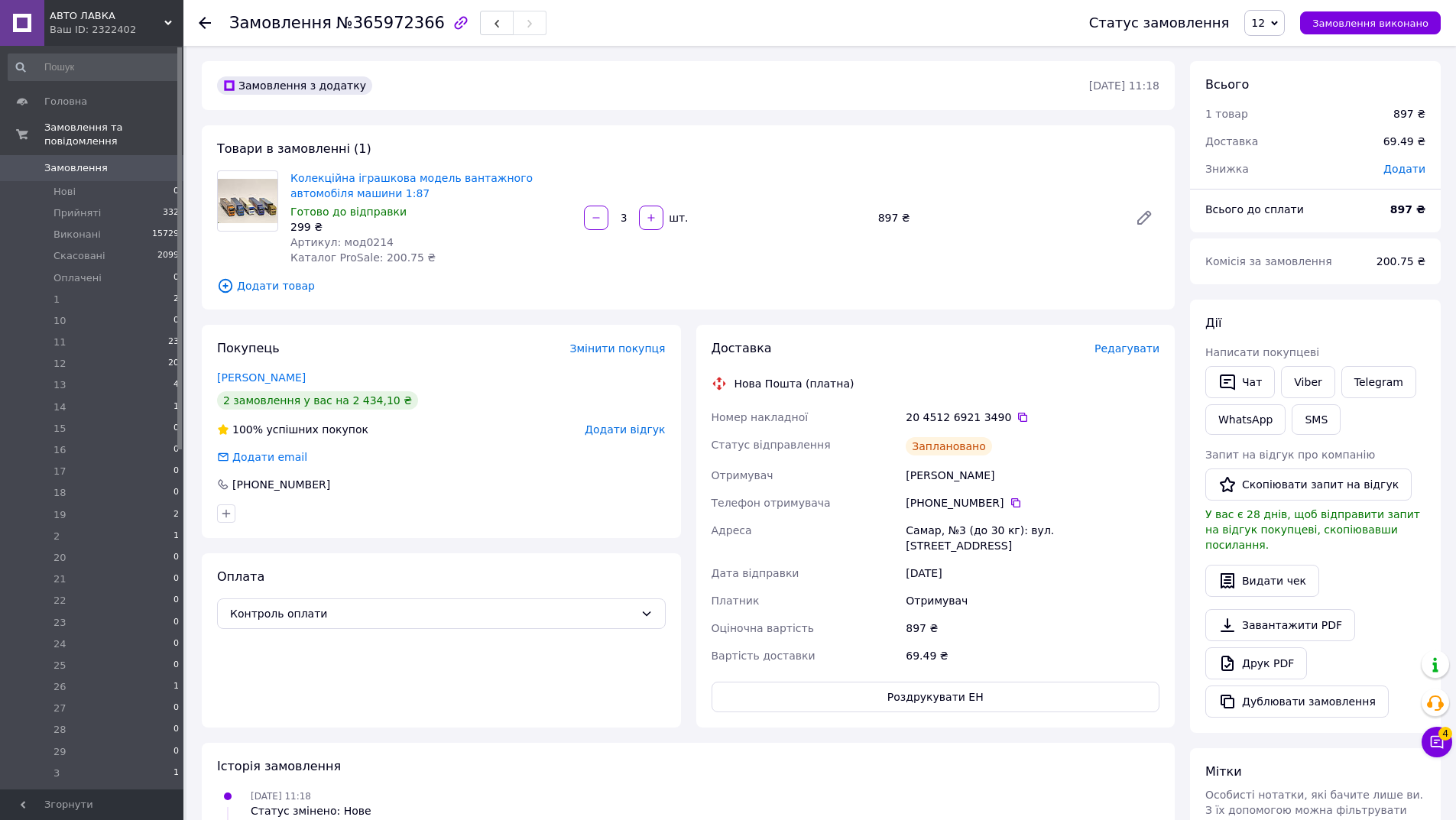
click at [1128, 343] on span "Редагувати" at bounding box center [1126, 348] width 65 height 12
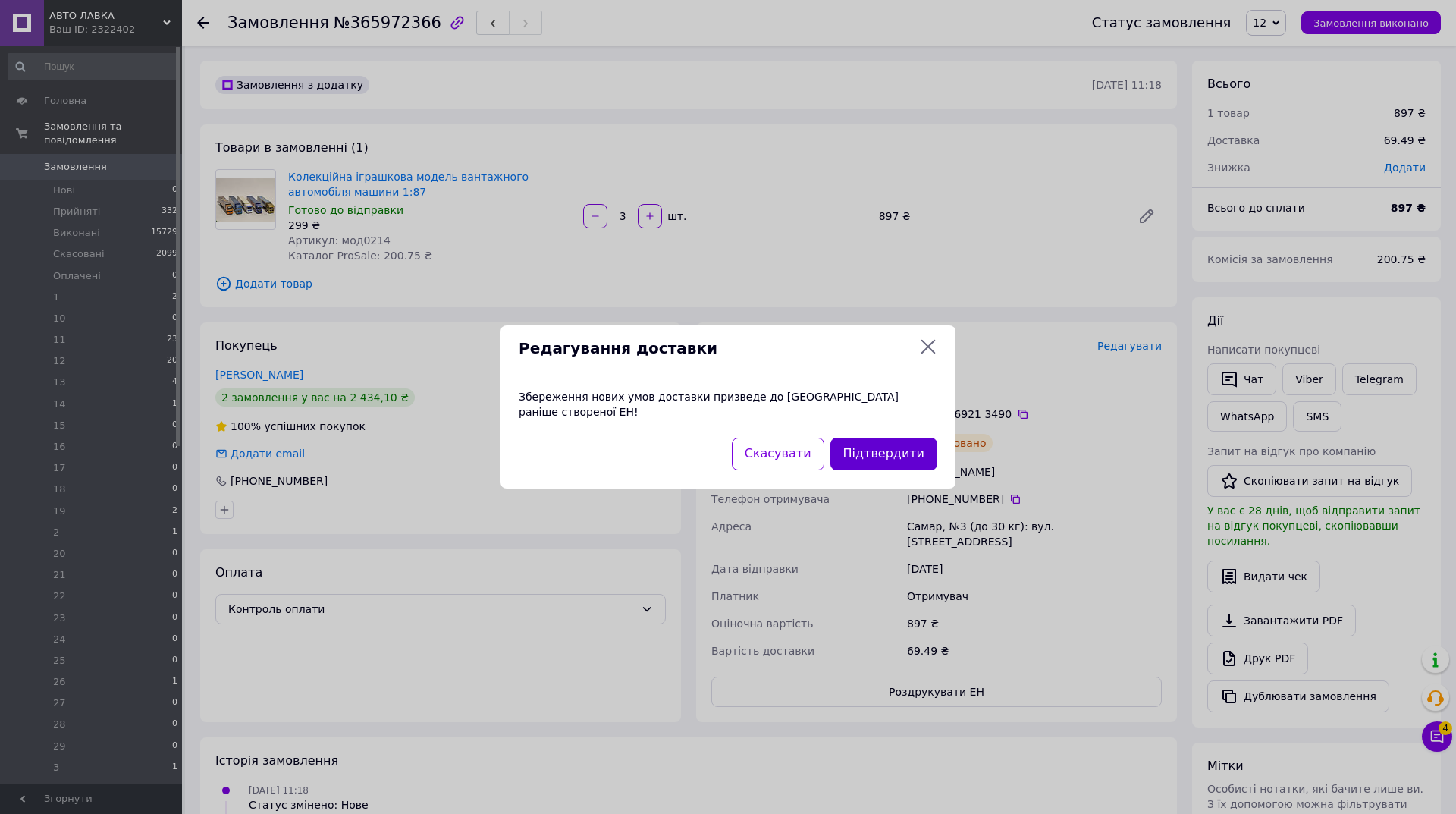
click at [888, 453] on button "Підтвердити" at bounding box center [884, 455] width 107 height 33
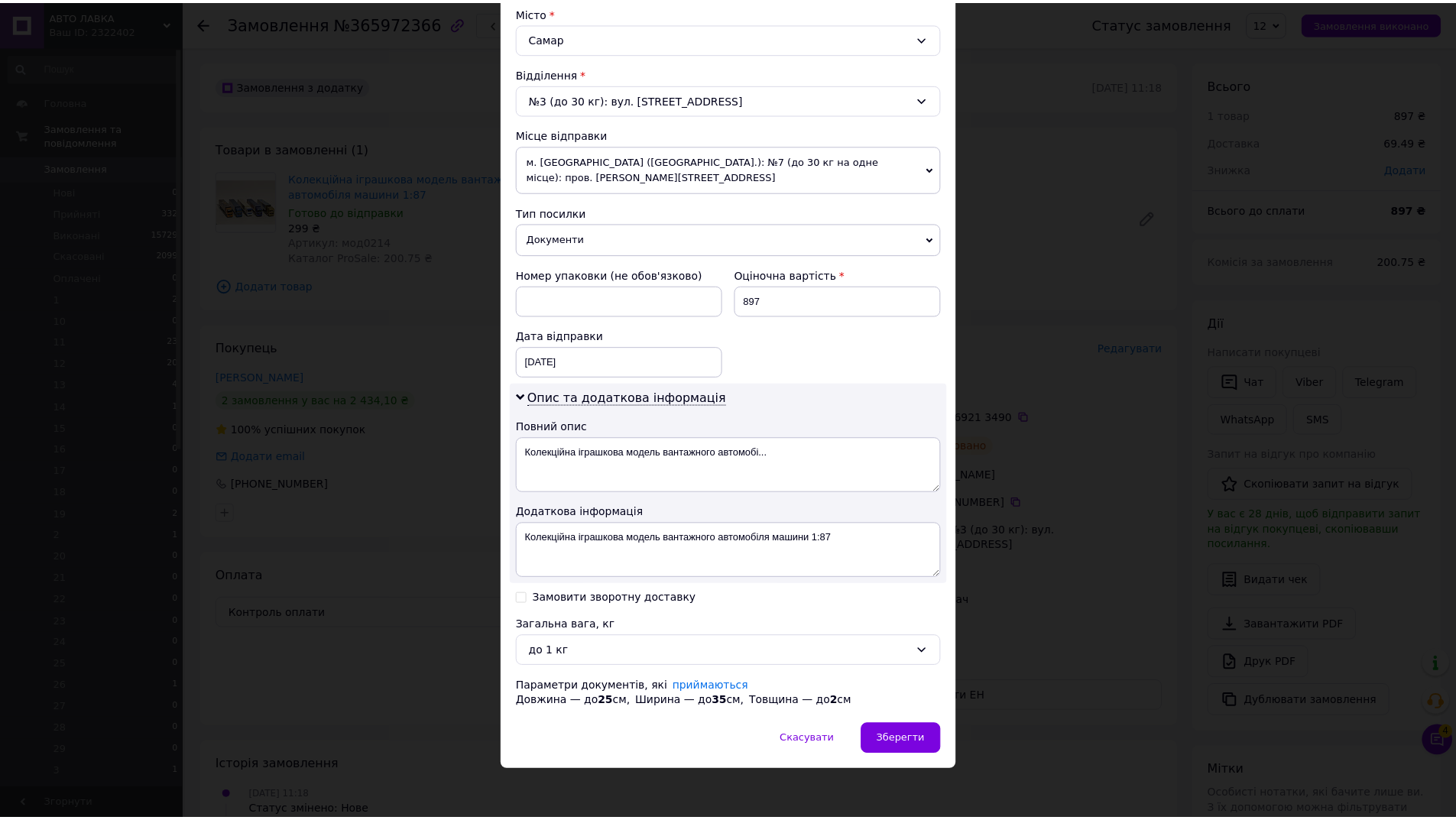
scroll to position [424, 0]
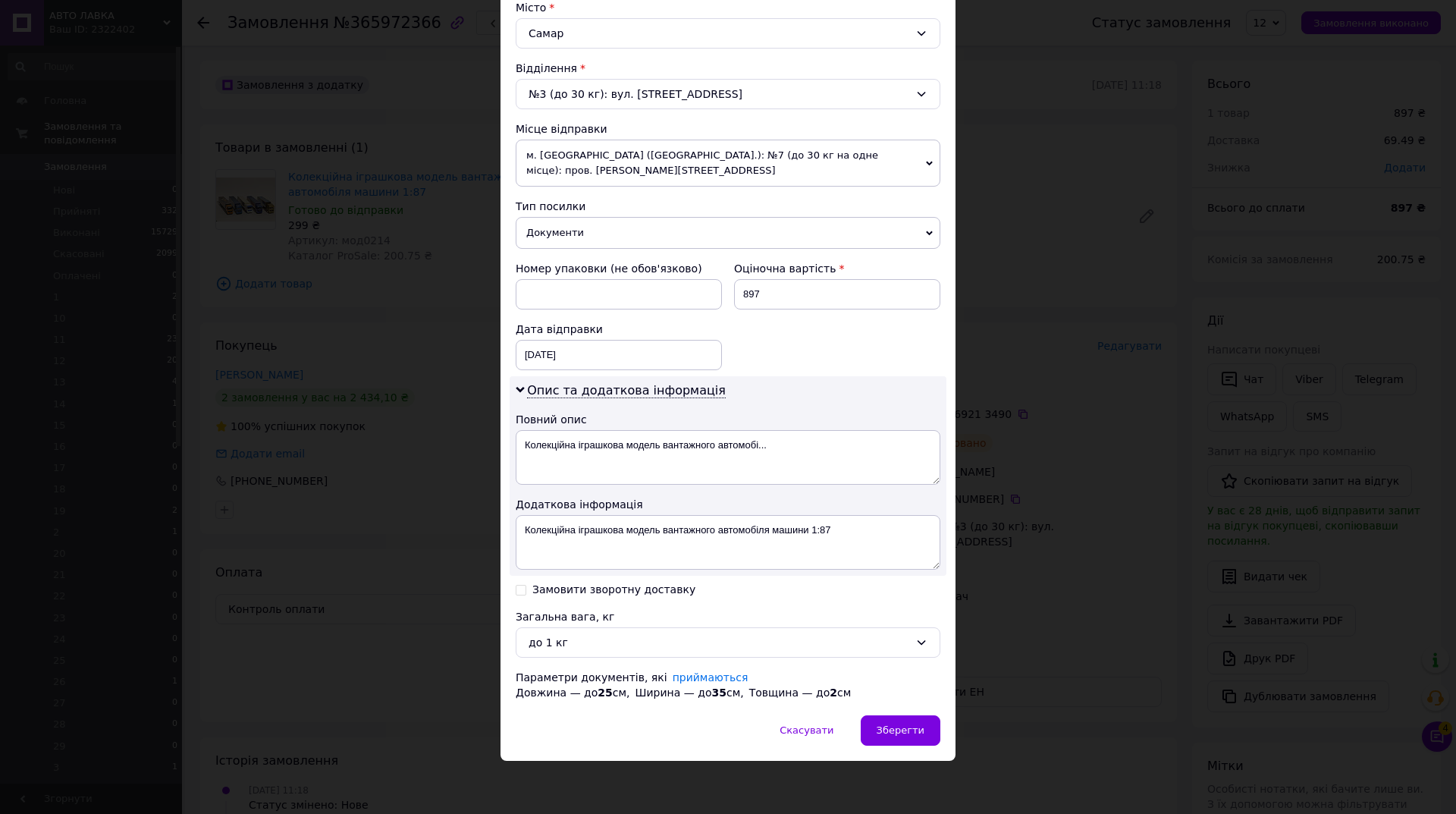
drag, startPoint x: 889, startPoint y: 721, endPoint x: 895, endPoint y: 714, distance: 9.2
click at [890, 721] on div "Зберегти" at bounding box center [900, 731] width 80 height 31
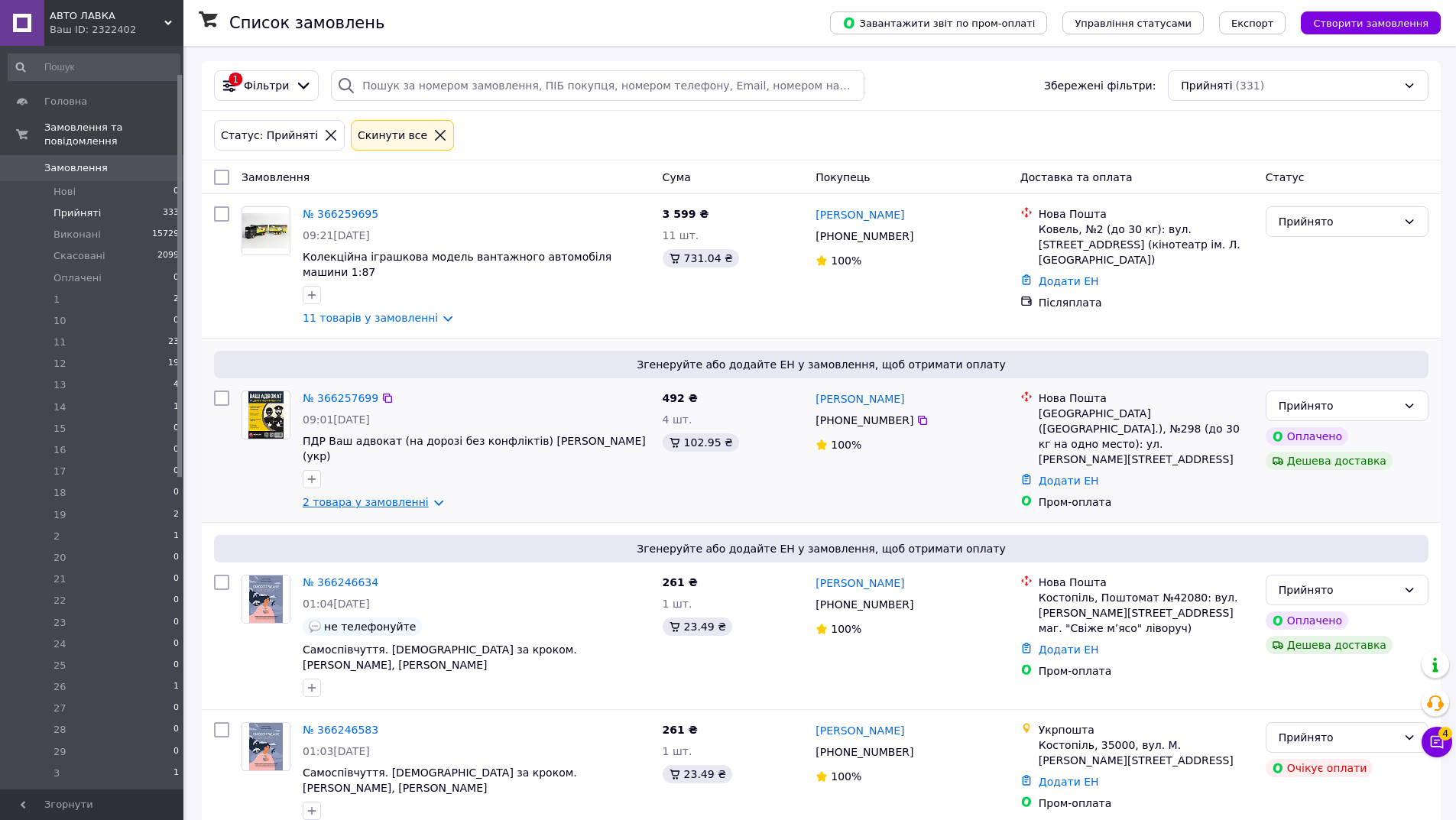
scroll to position [51, 0]
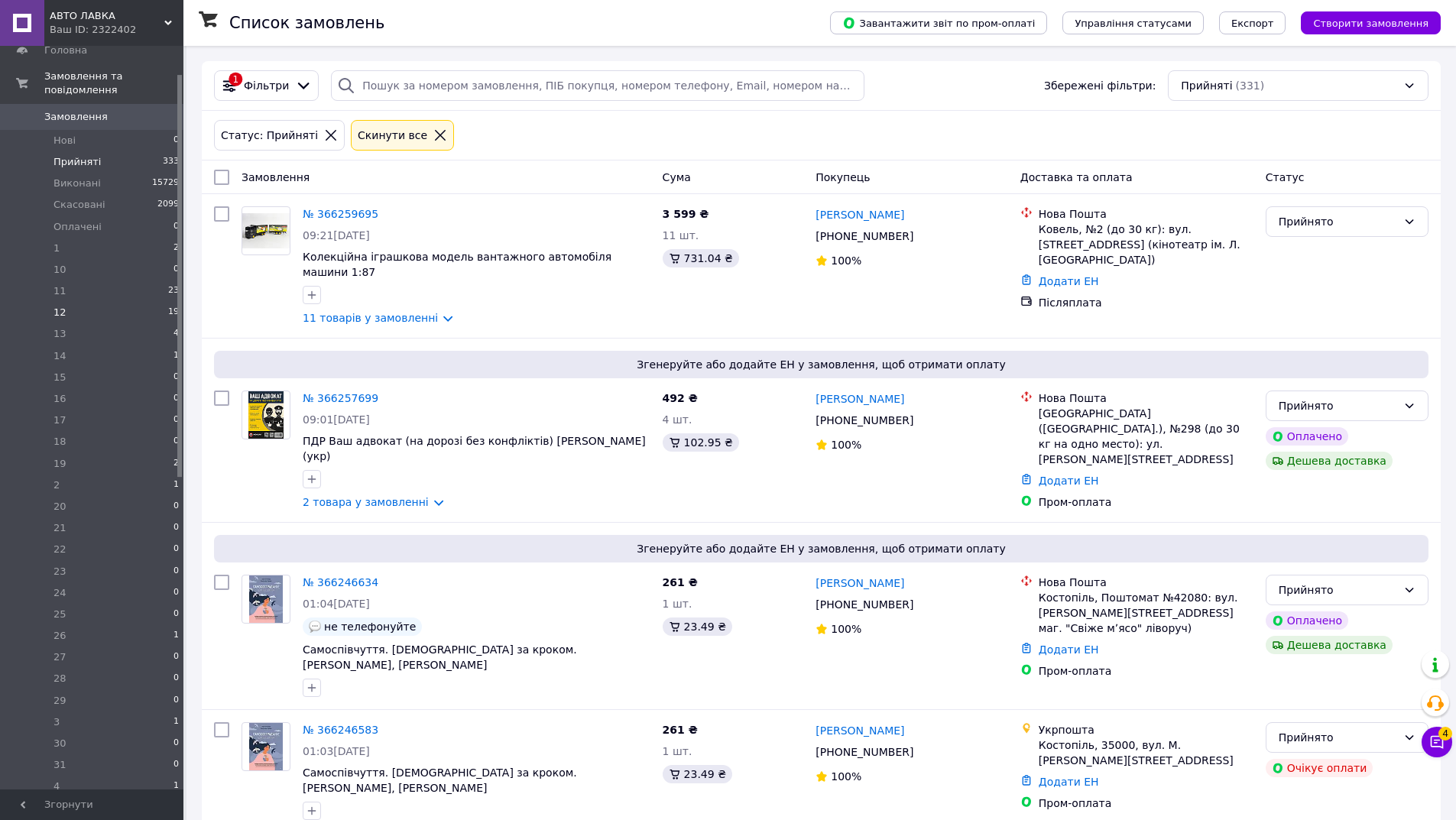
click at [70, 306] on li "12 19" at bounding box center [94, 312] width 188 height 21
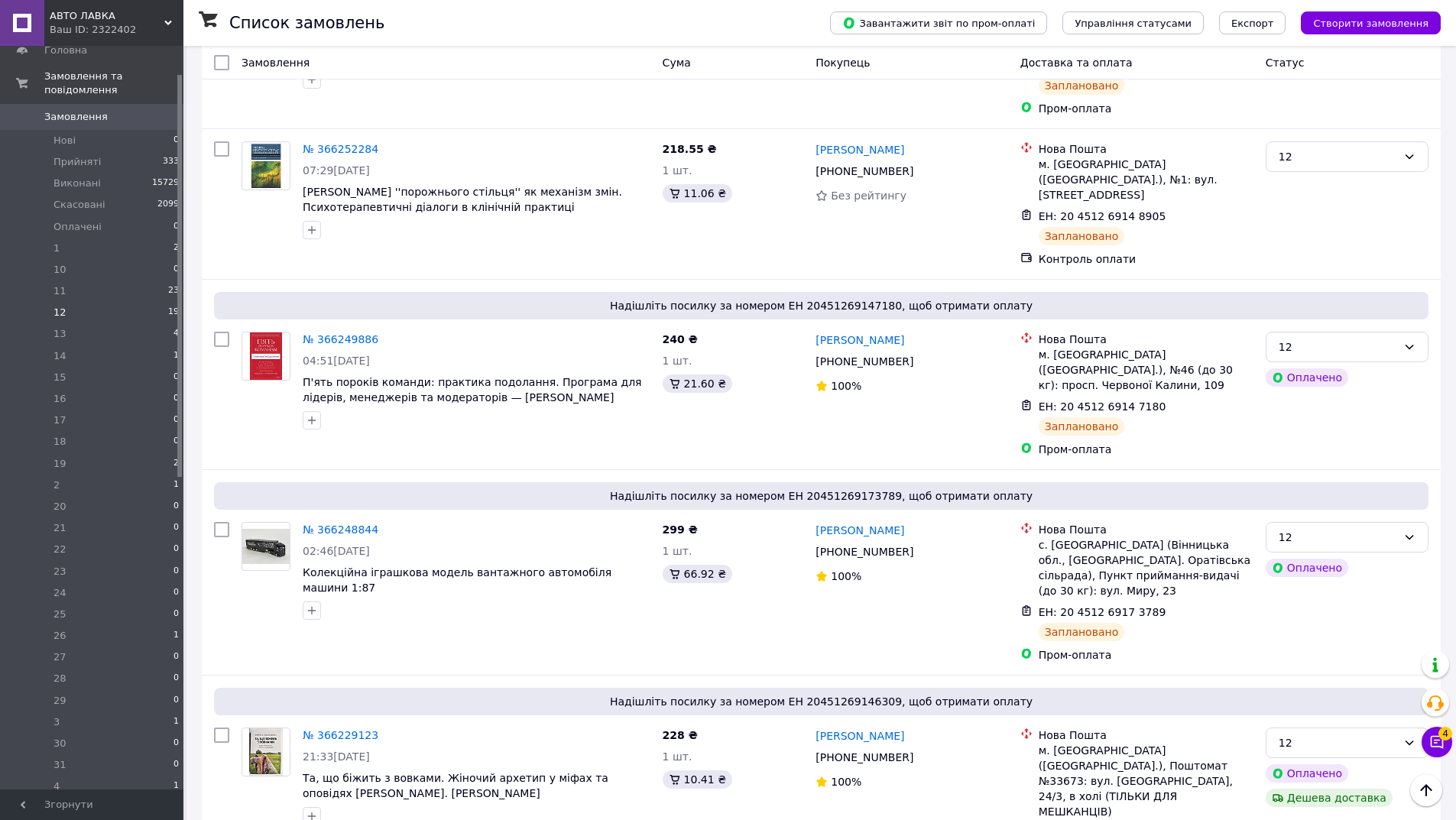
scroll to position [1714, 0]
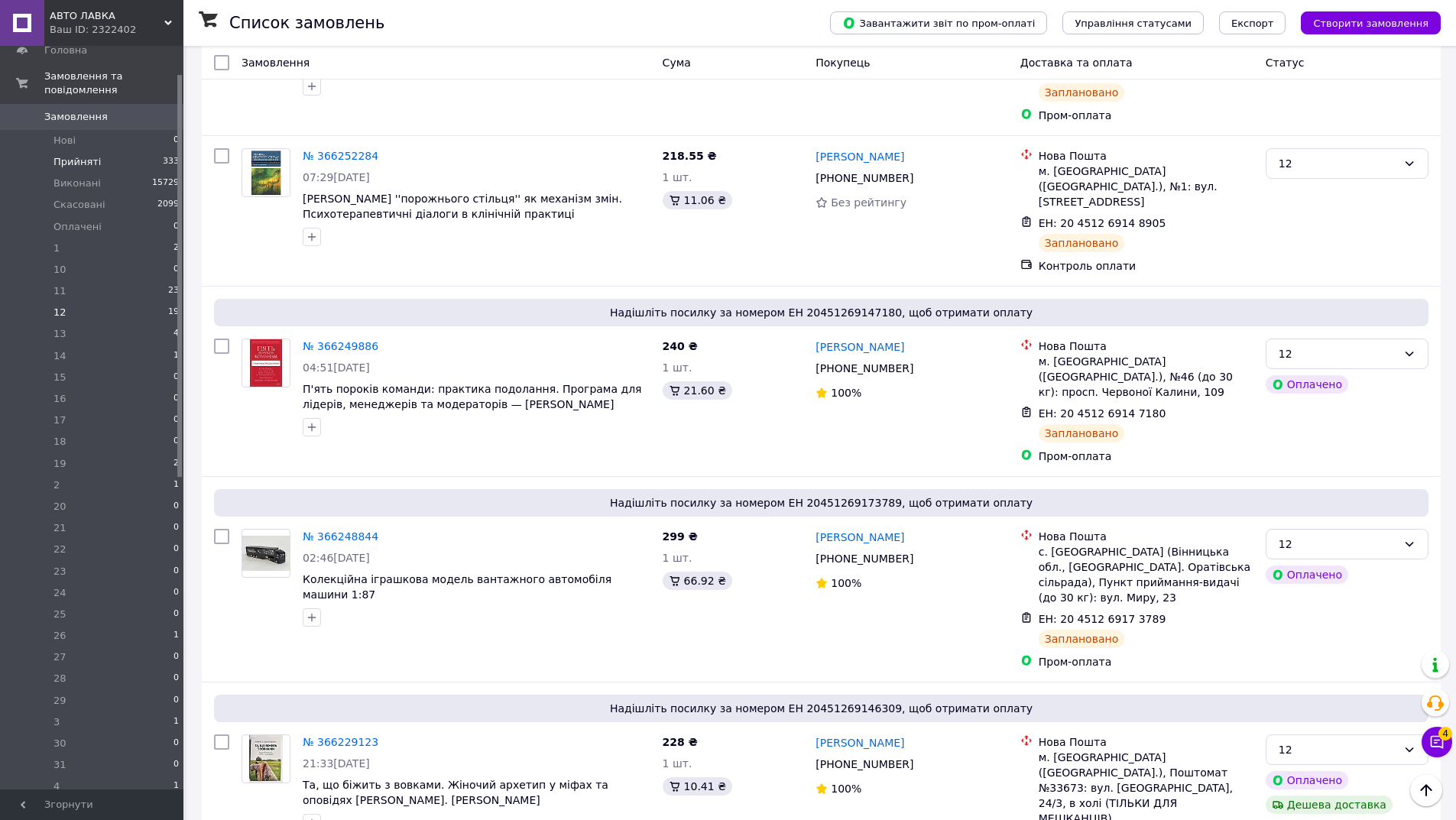
click at [103, 151] on li "Прийняті 333" at bounding box center [94, 161] width 188 height 21
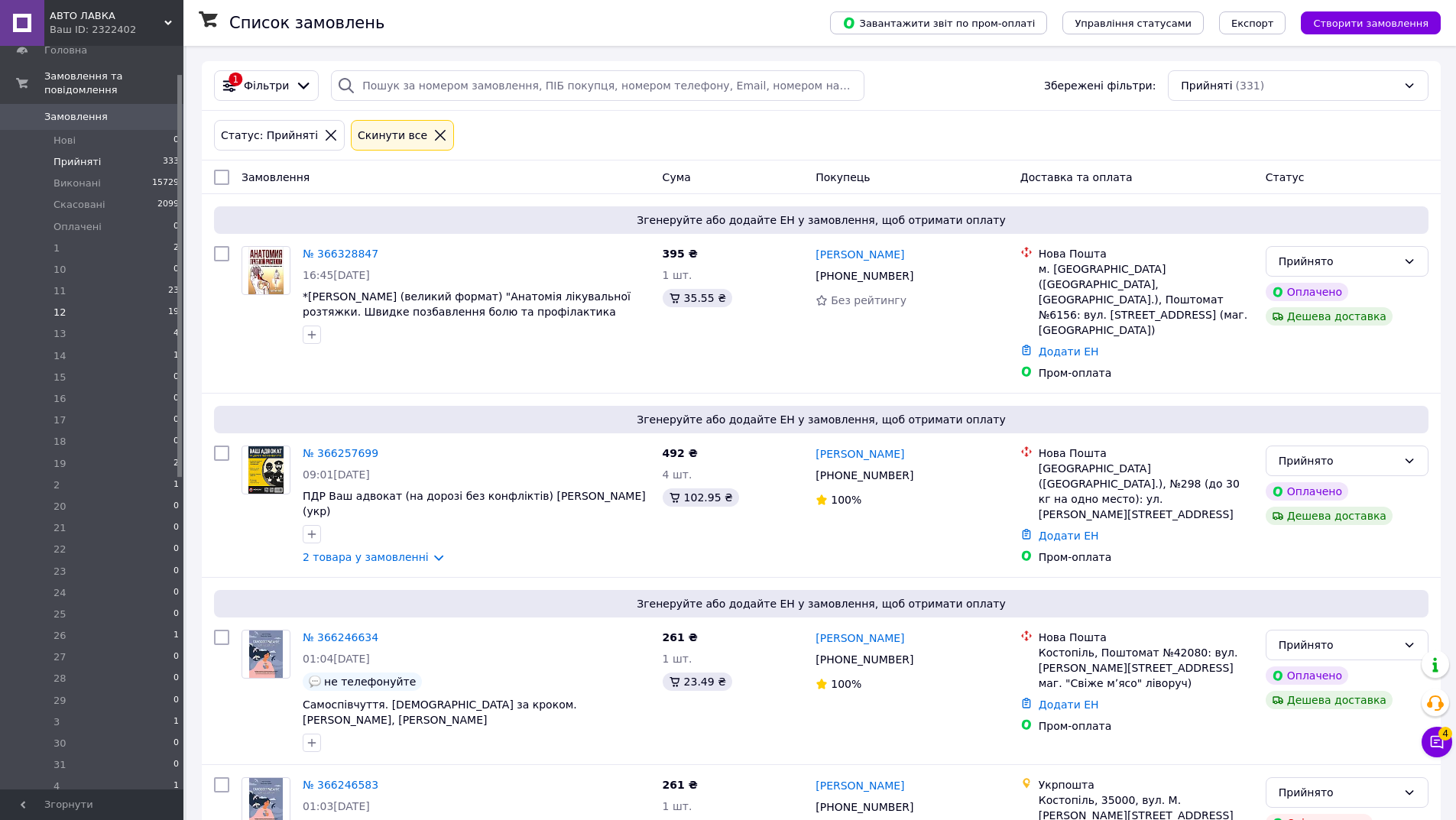
click at [115, 305] on li "12 19" at bounding box center [94, 312] width 188 height 21
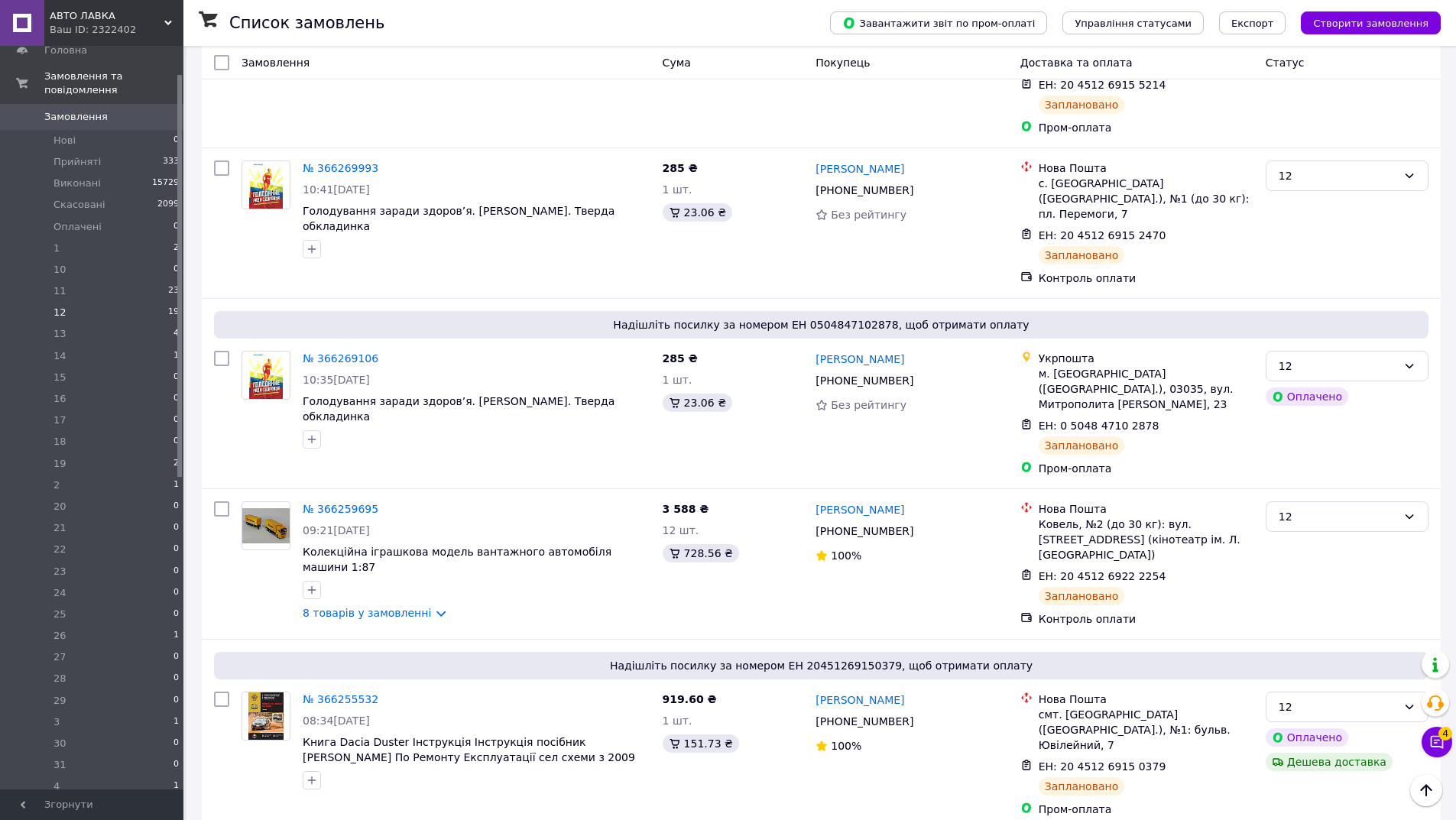
scroll to position [1160, 0]
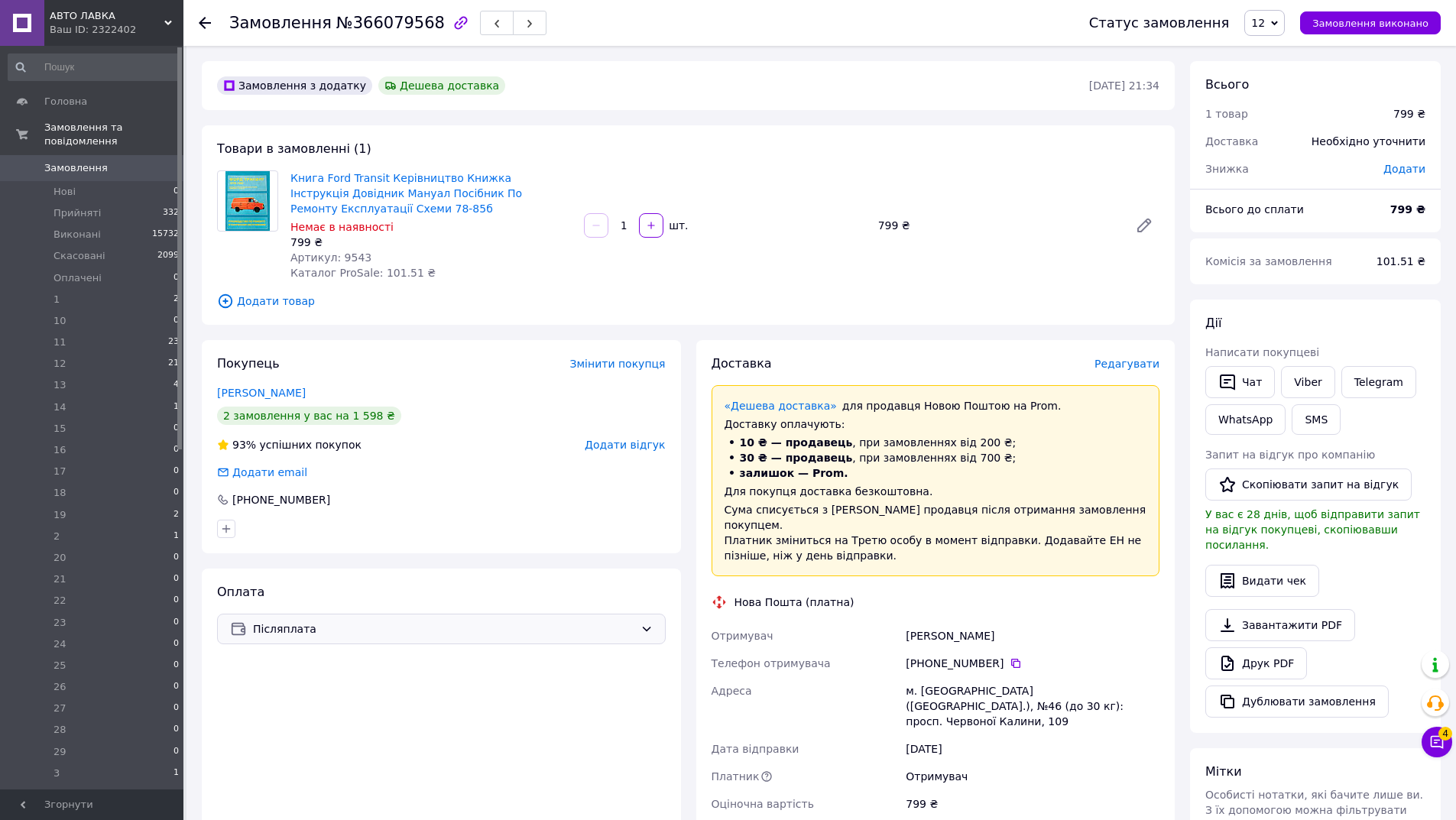
click at [444, 635] on span "Післяплата" at bounding box center [443, 629] width 381 height 16
click at [314, 714] on span "Контроль оплати" at bounding box center [355, 720] width 251 height 16
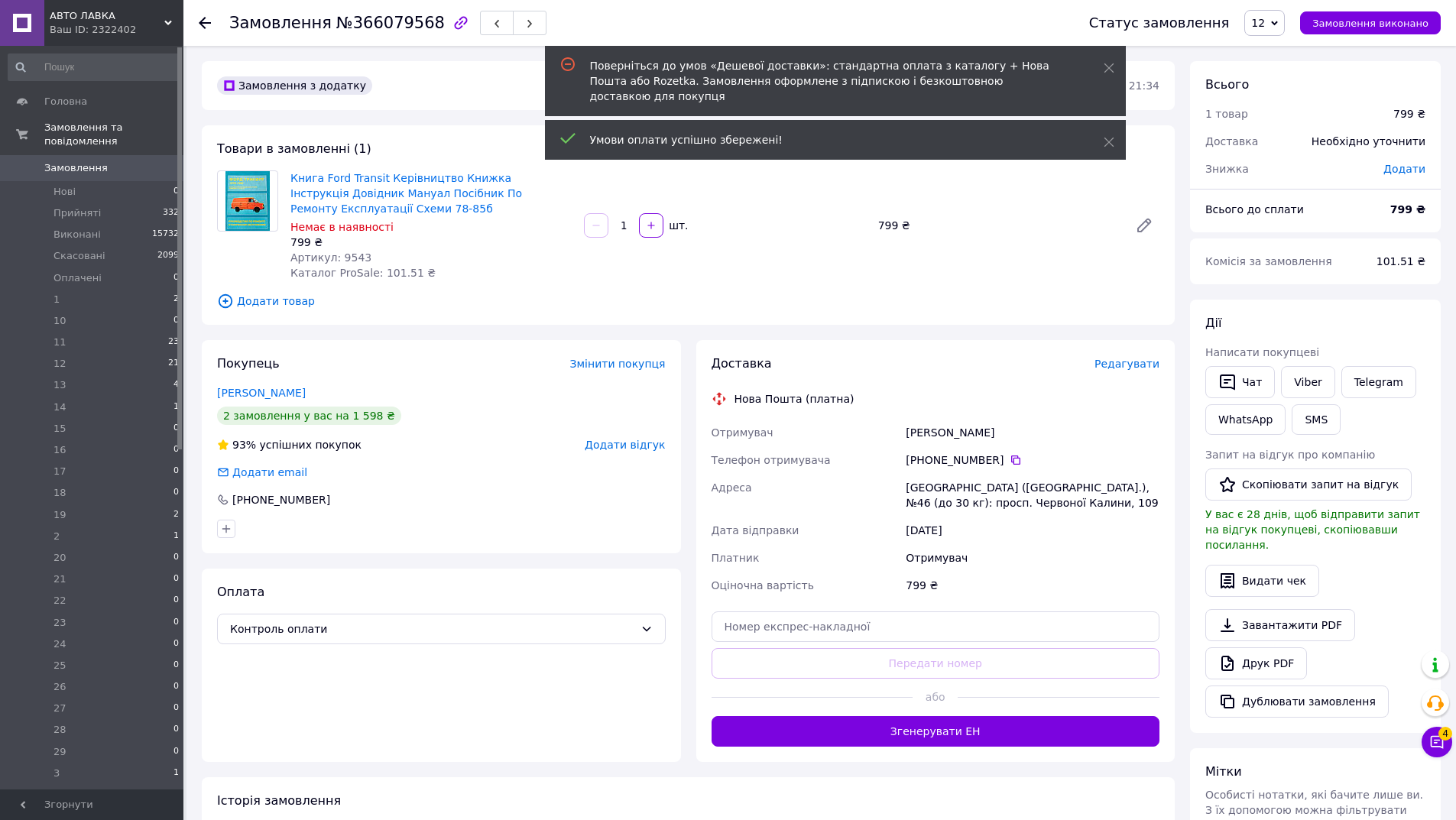
click at [1135, 367] on span "Редагувати" at bounding box center [1126, 363] width 65 height 12
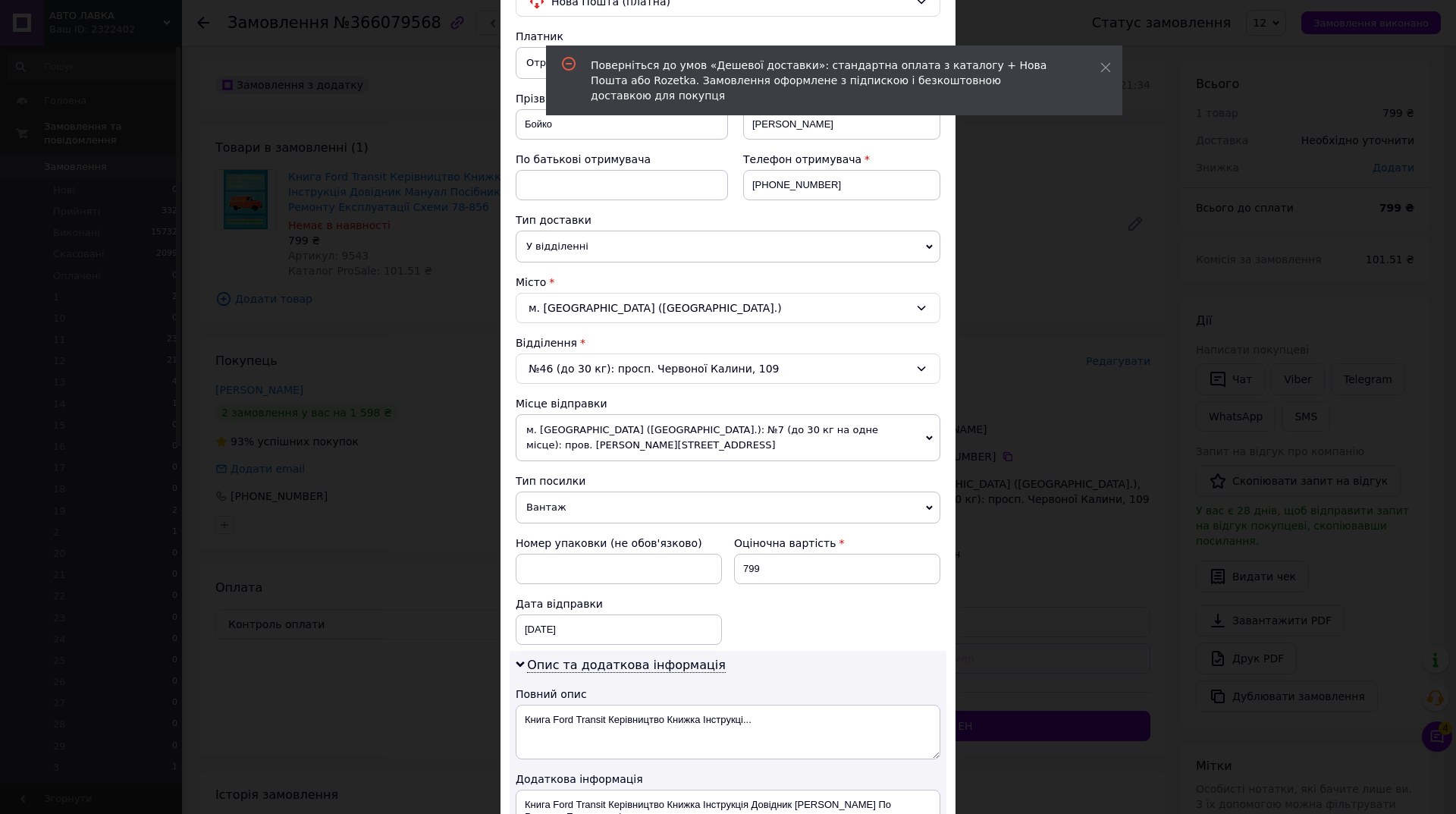
scroll to position [238, 0]
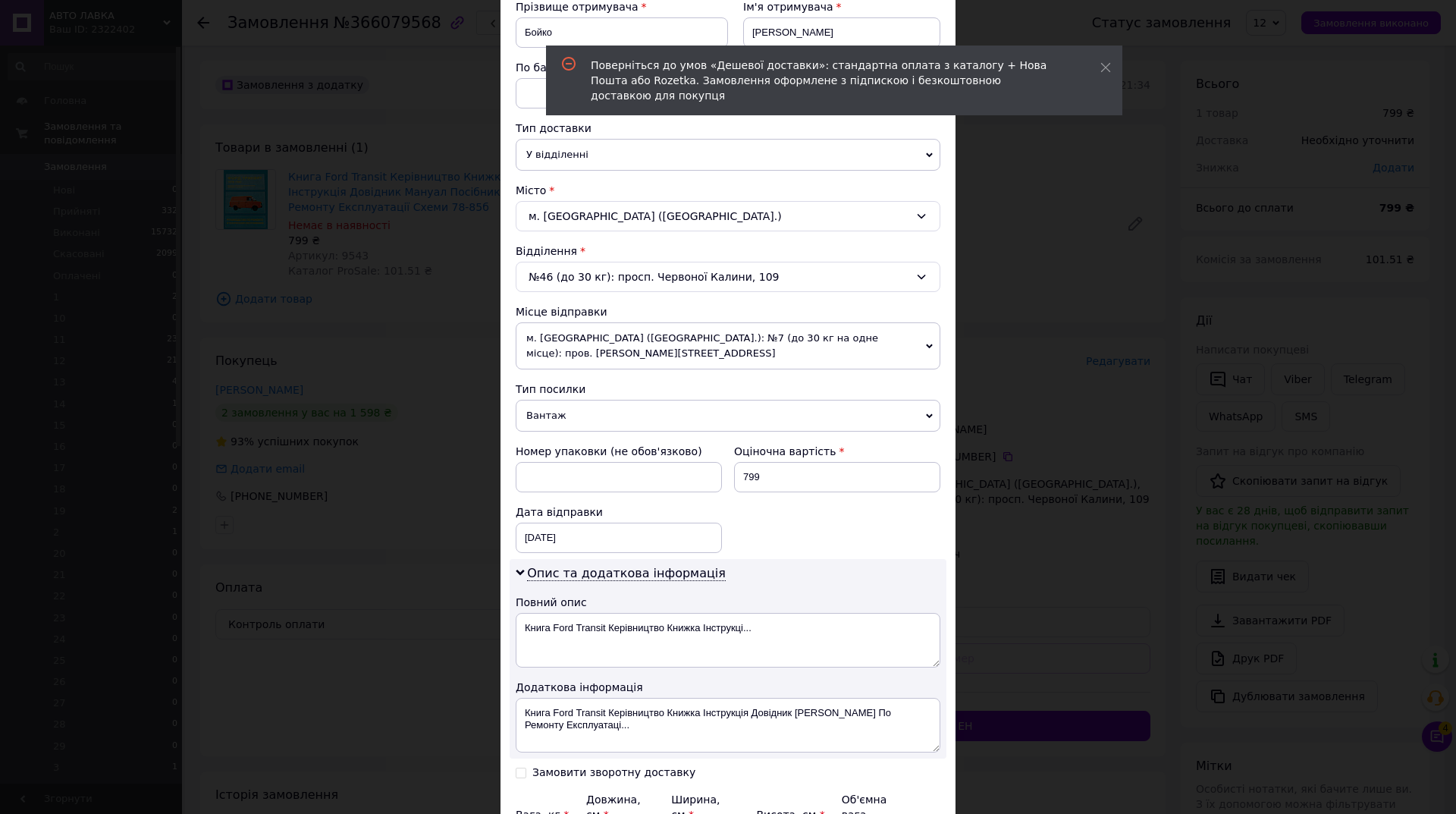
click at [695, 414] on span "Вантаж" at bounding box center [728, 416] width 424 height 32
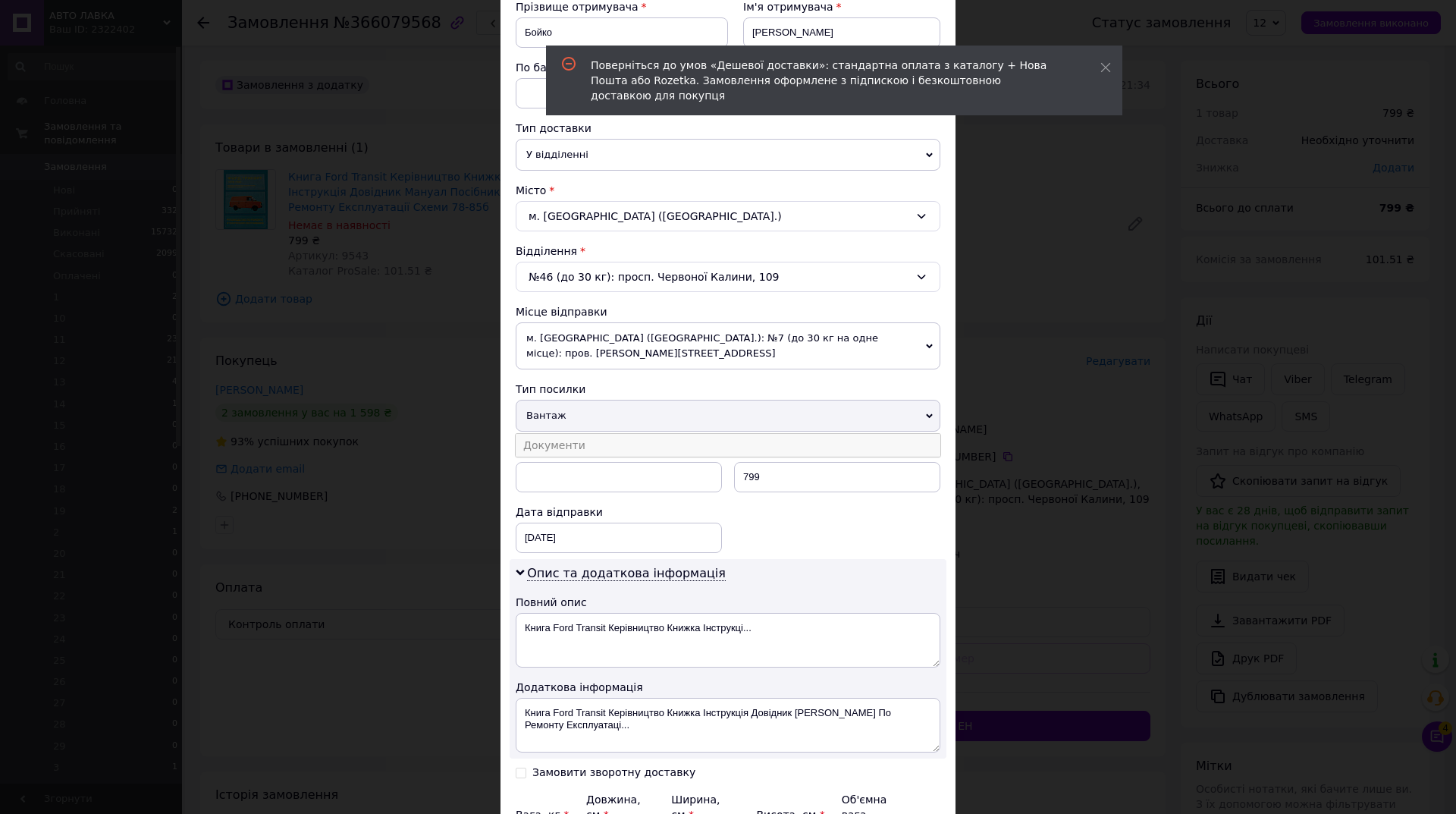
click at [648, 444] on li "Документи" at bounding box center [728, 445] width 424 height 23
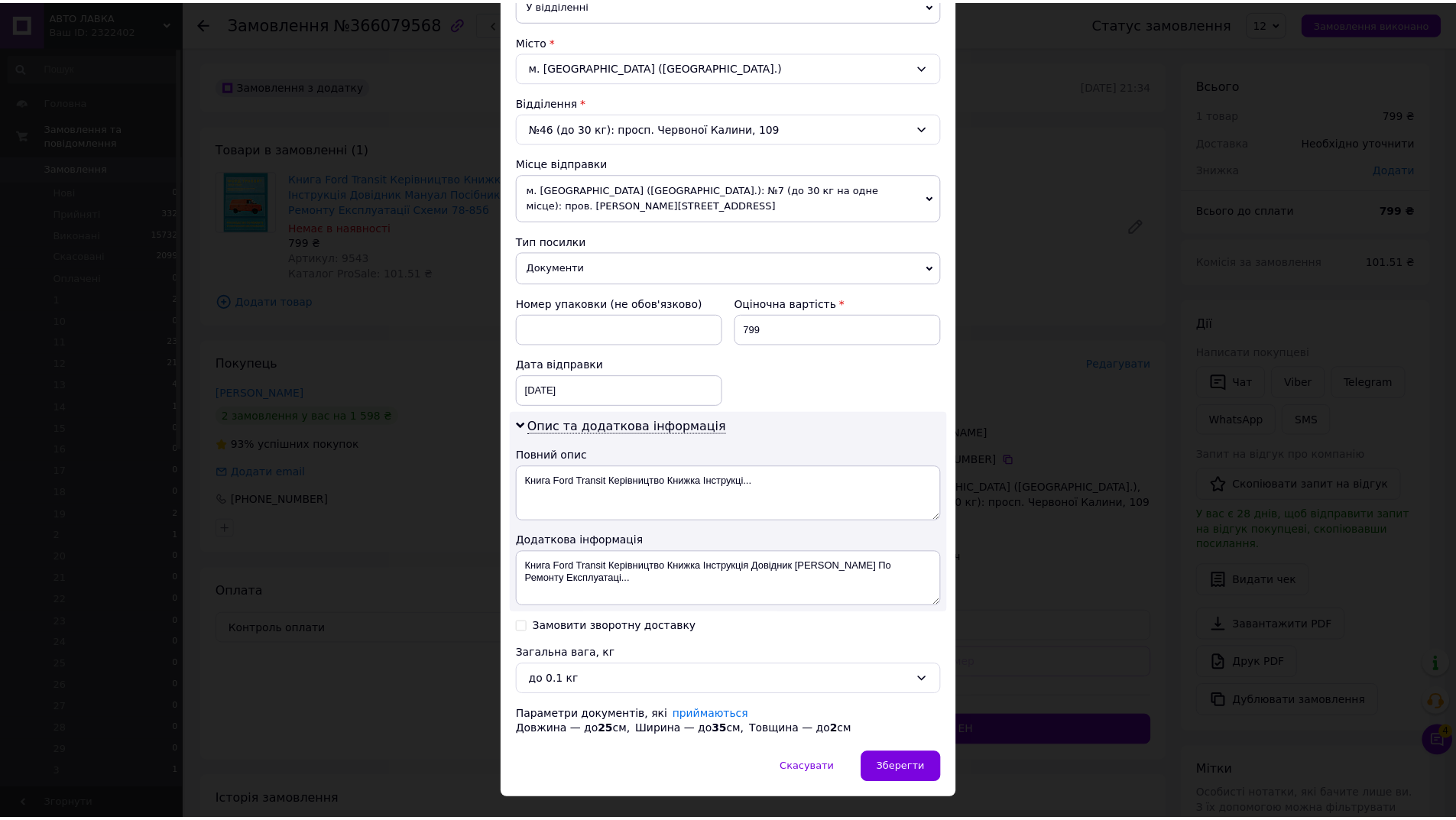
scroll to position [424, 0]
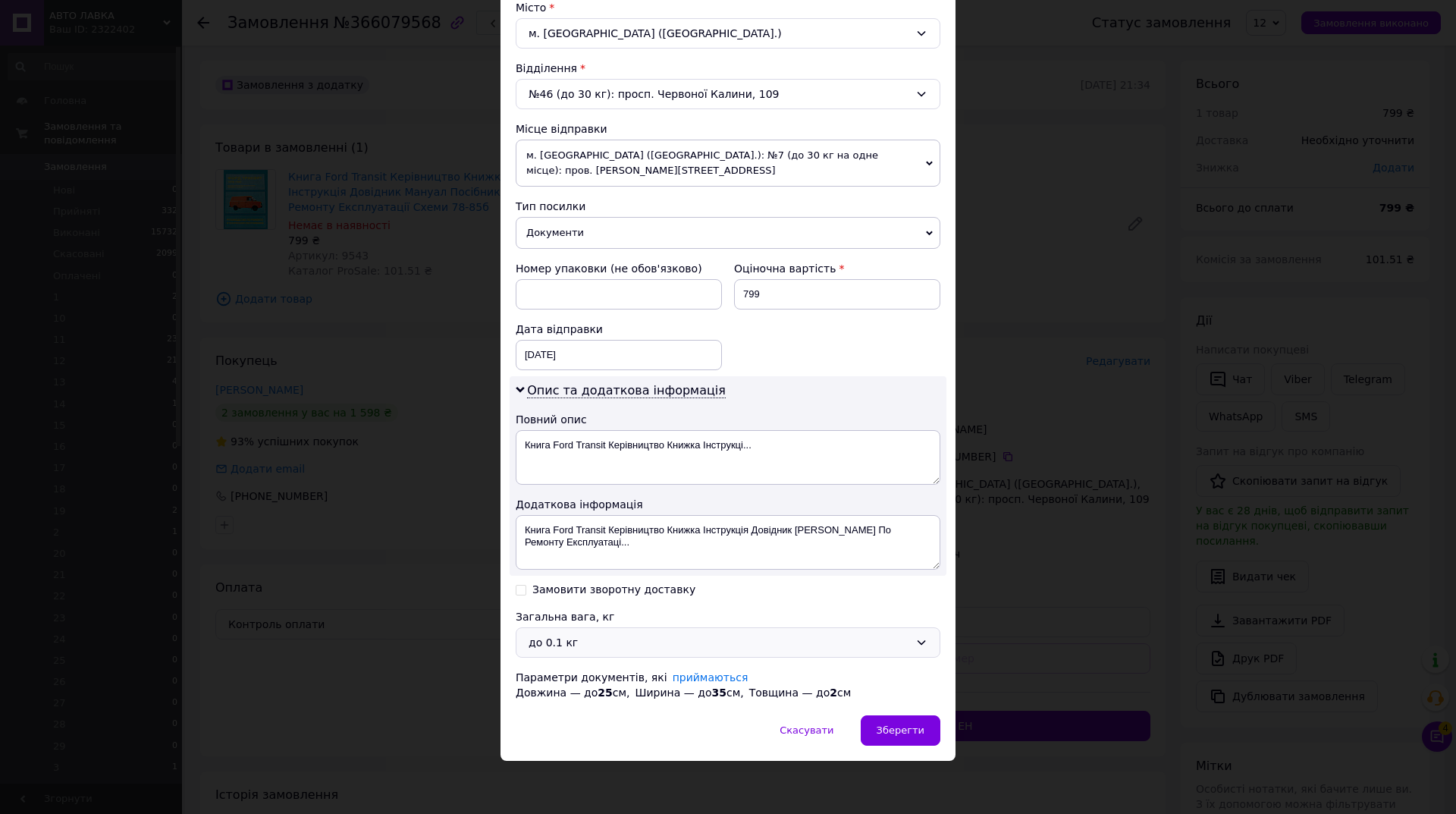
click at [558, 639] on div "до 0.1 кг" at bounding box center [718, 643] width 381 height 16
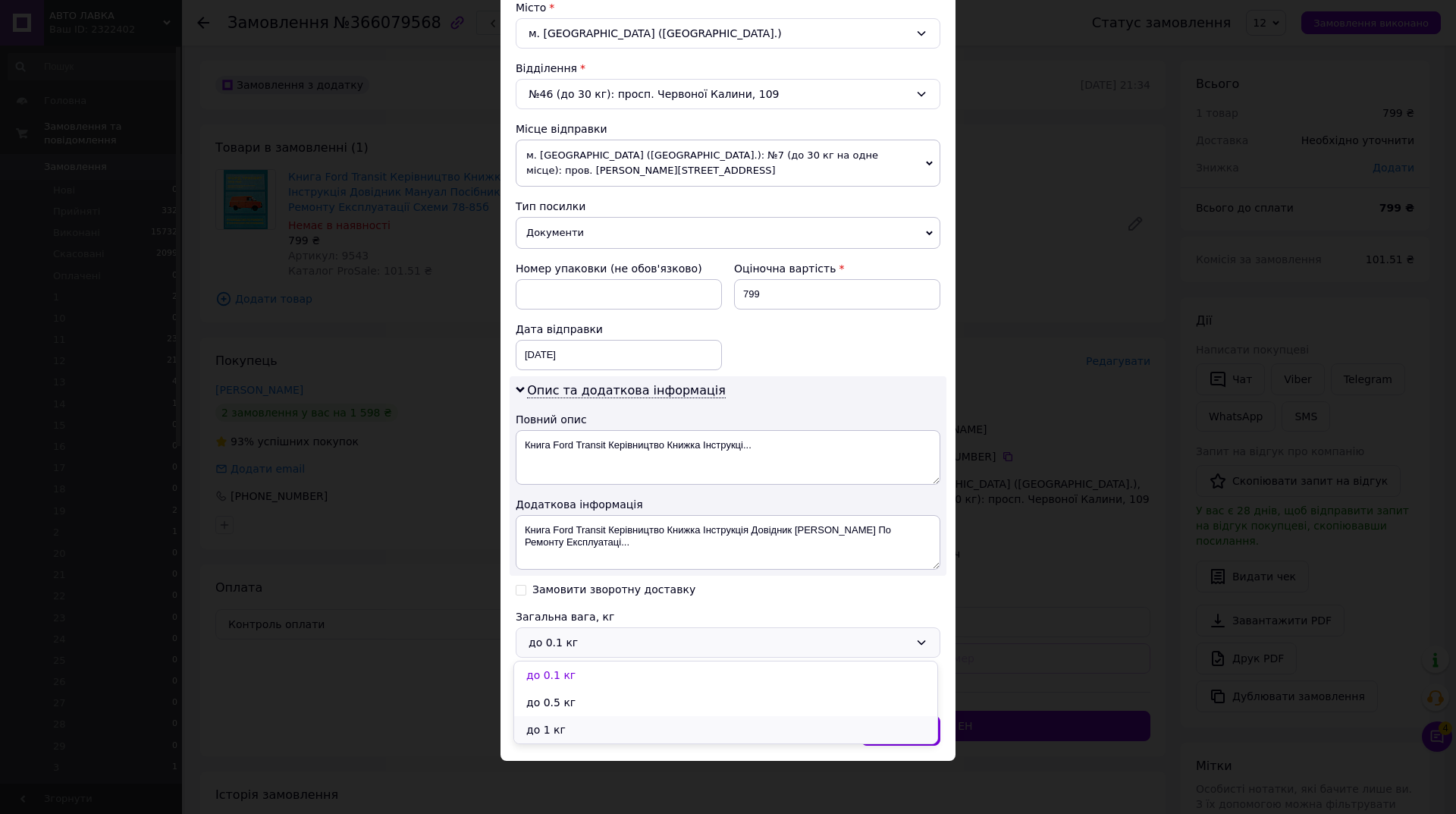
click at [561, 722] on li "до 1 кг" at bounding box center [726, 730] width 423 height 27
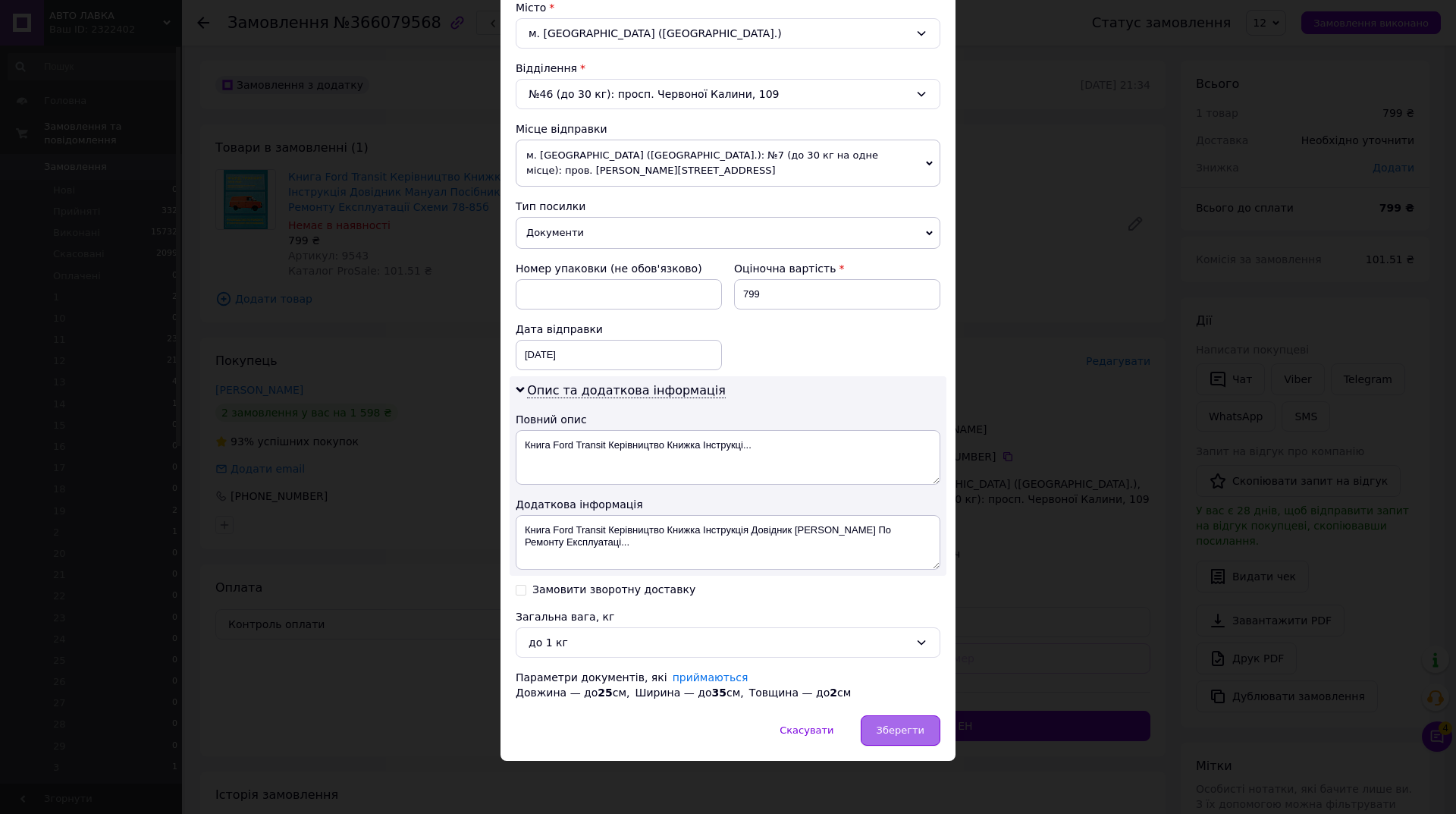
click at [907, 734] on span "Зберегти" at bounding box center [900, 731] width 48 height 12
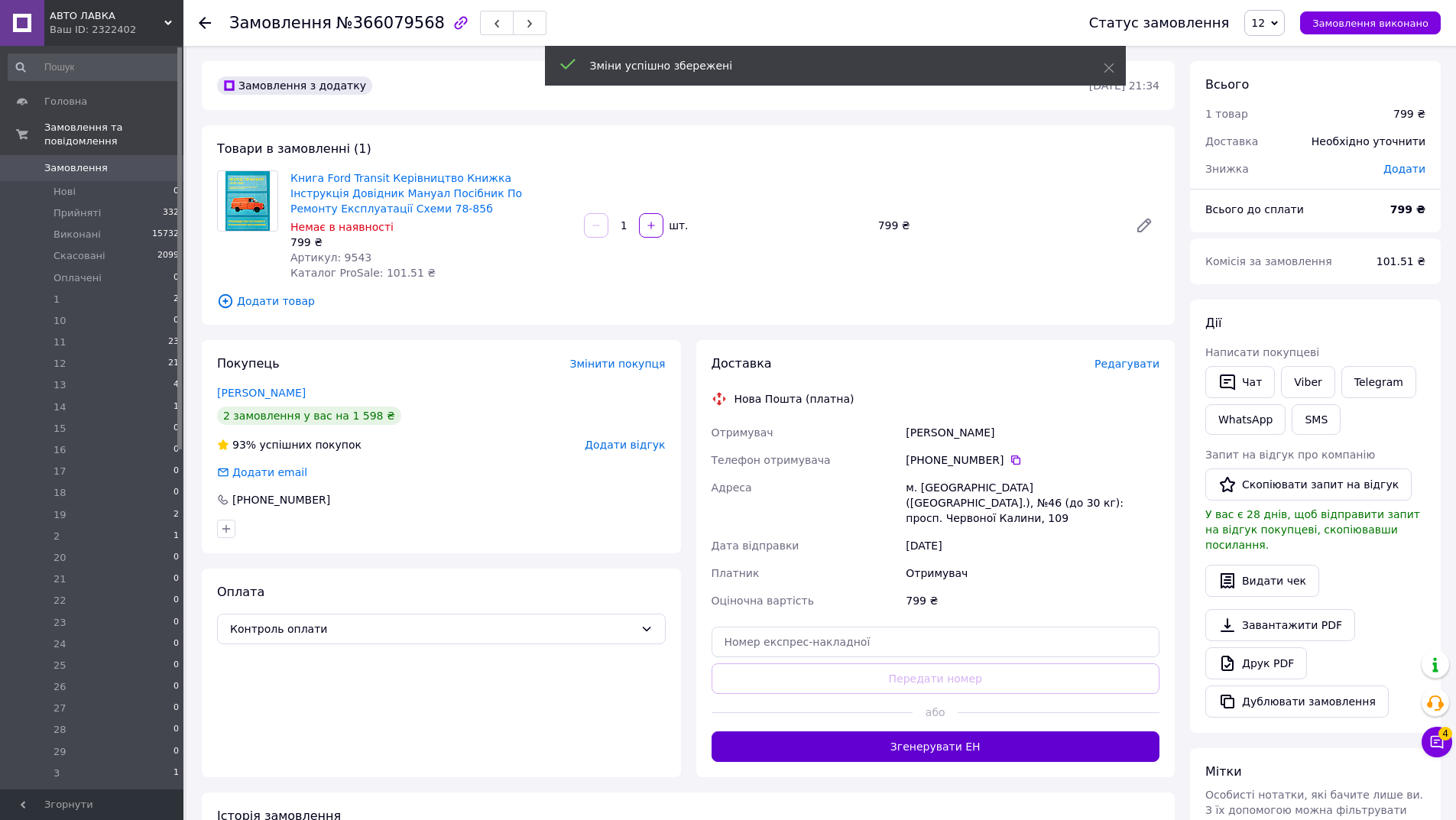
click at [943, 732] on button "Згенерувати ЕН" at bounding box center [935, 747] width 449 height 31
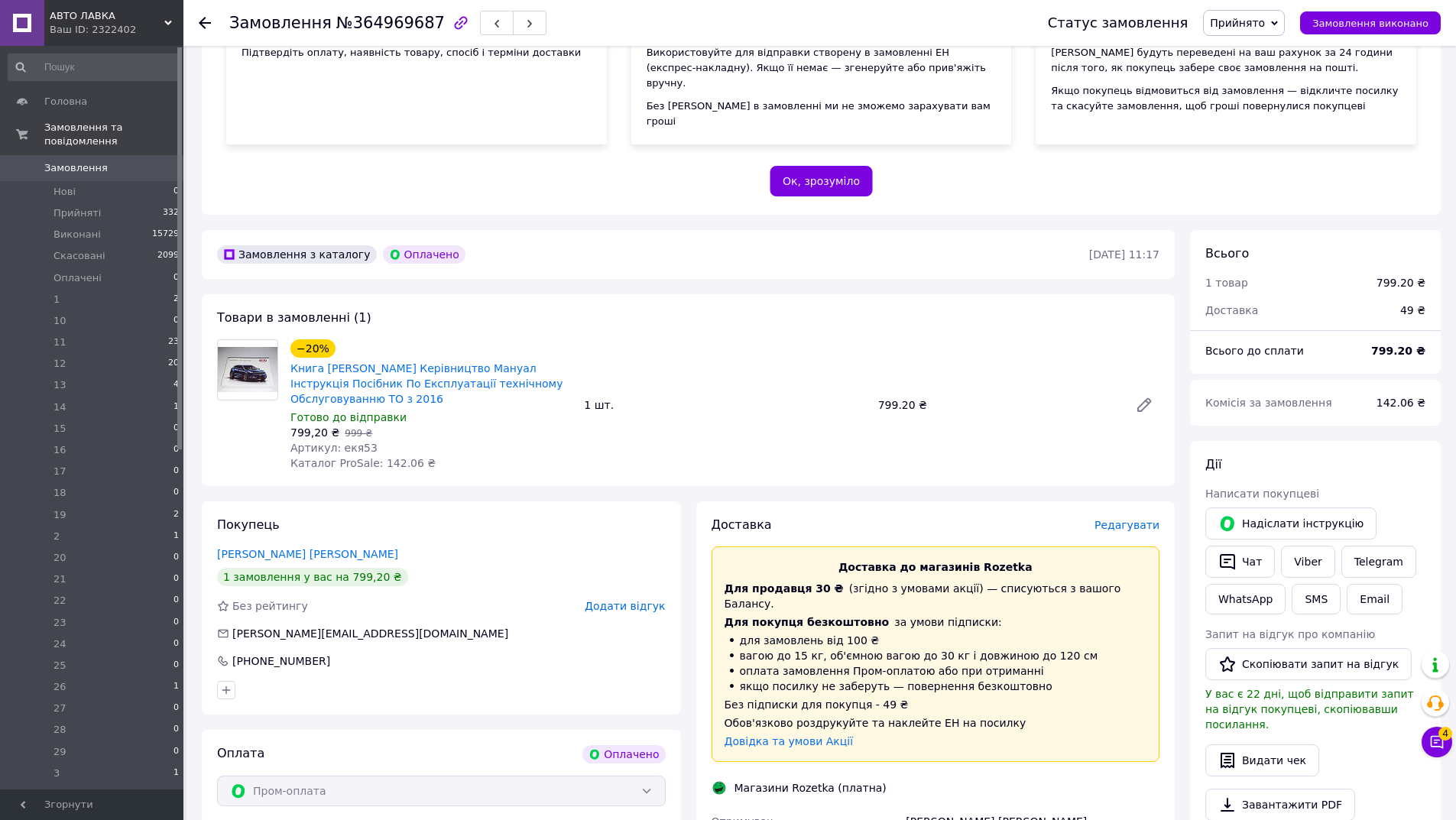
scroll to position [252, 0]
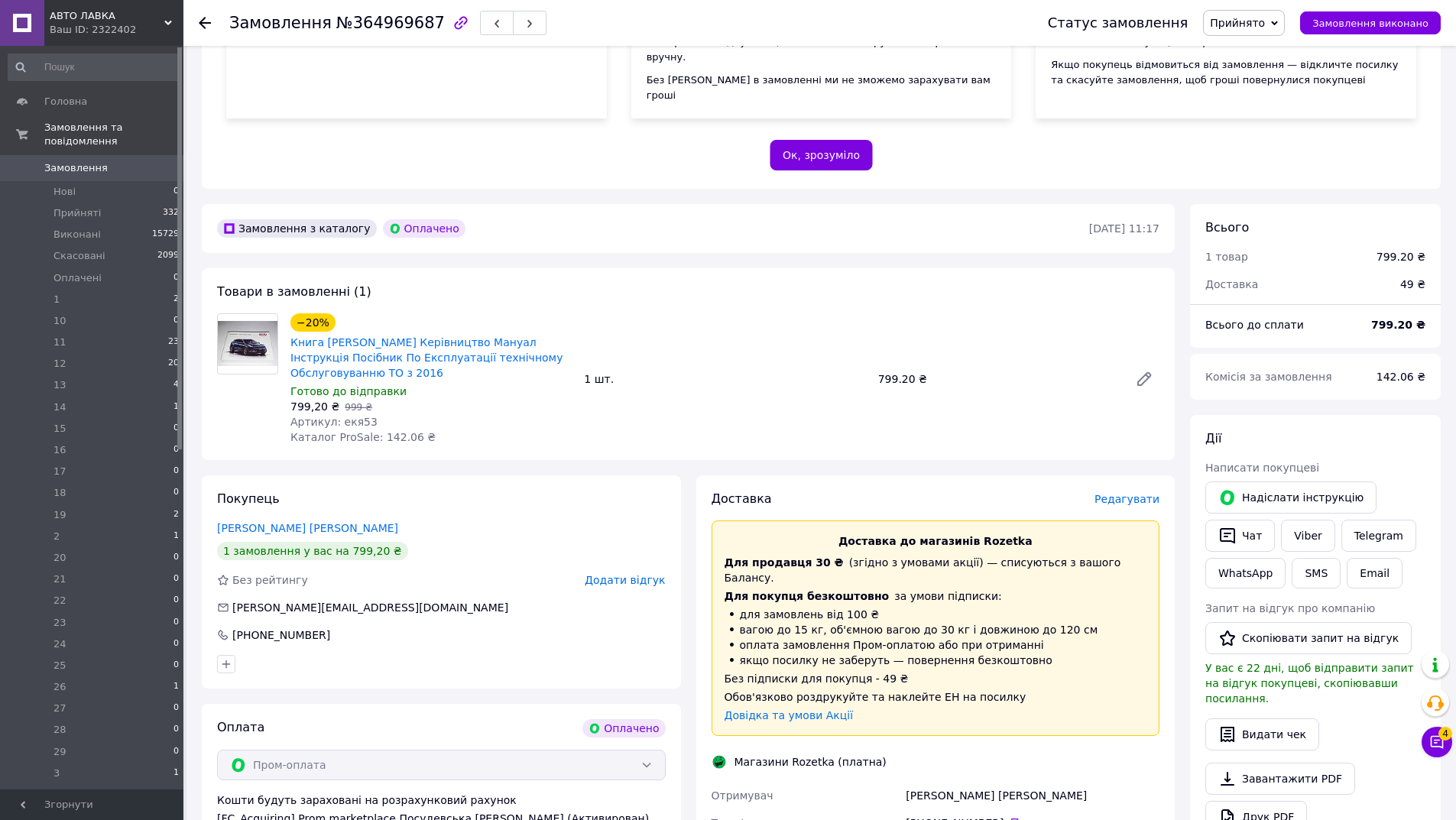
click at [1268, 15] on span "Прийнято" at bounding box center [1244, 23] width 82 height 26
click at [1250, 73] on li "Скасовано" at bounding box center [1277, 76] width 149 height 23
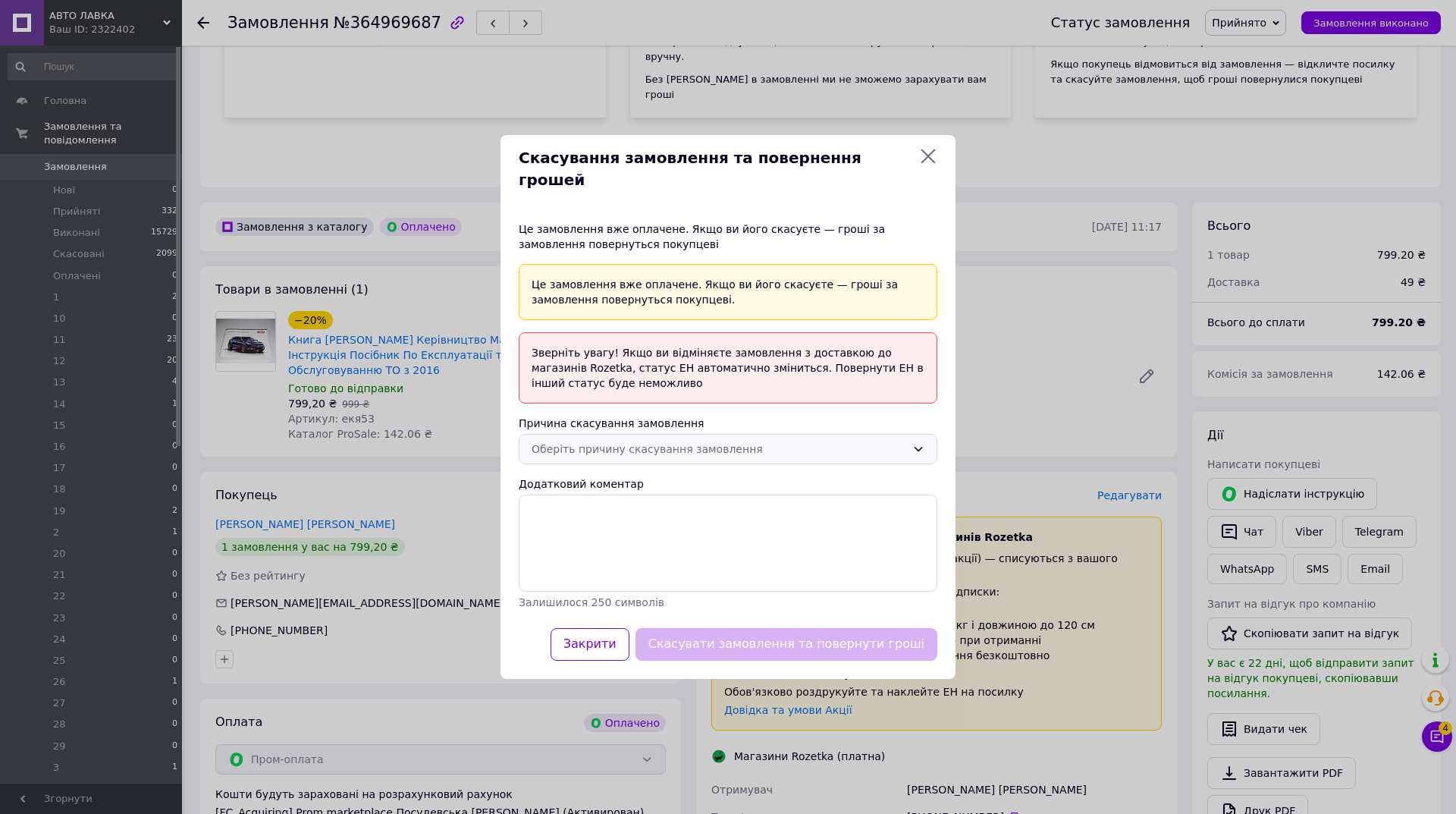
click at [604, 444] on div "Оберіть причину скасування замовлення" at bounding box center [719, 449] width 375 height 16
click at [617, 528] on li "На прохання покупця" at bounding box center [728, 525] width 417 height 27
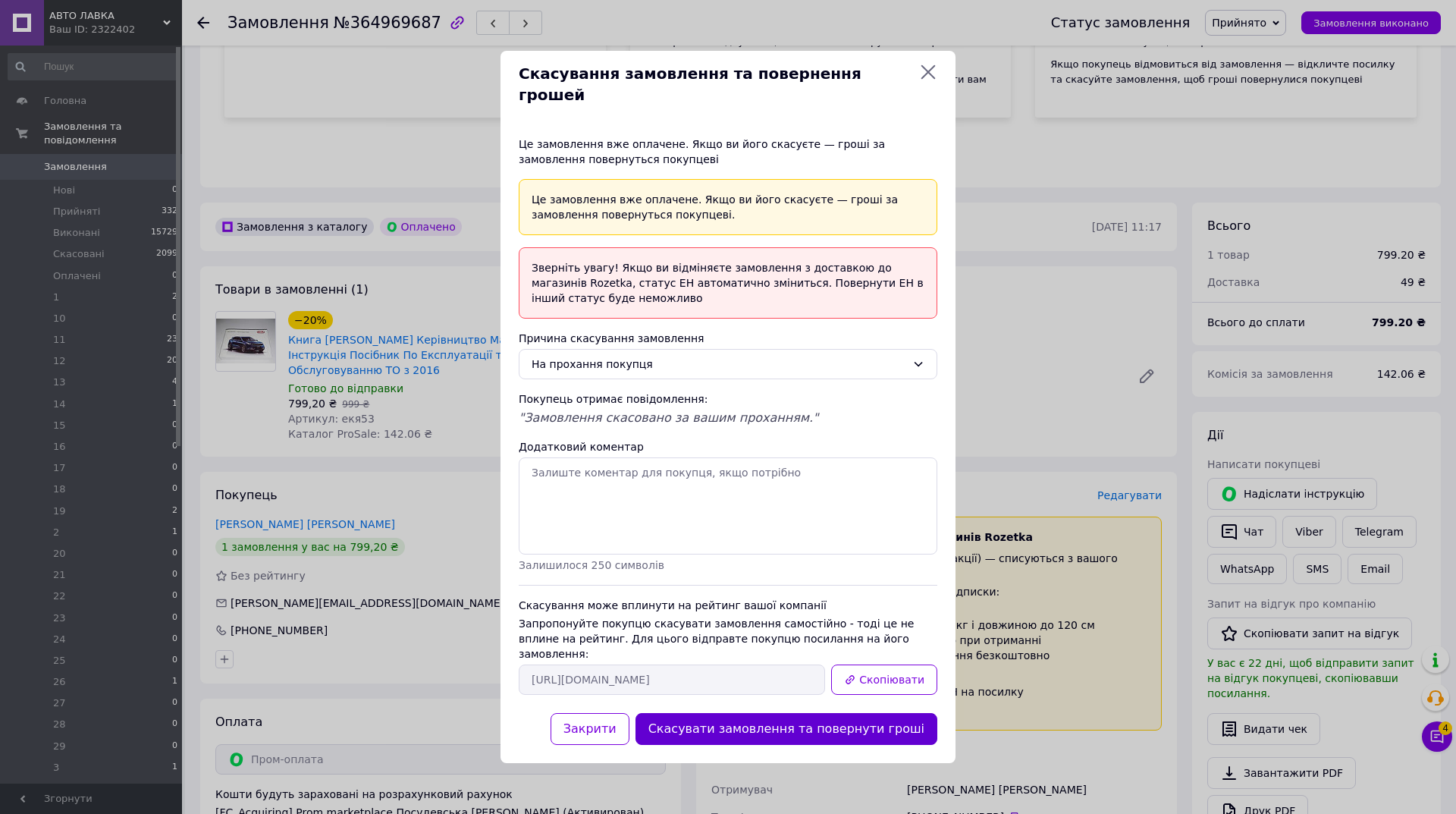
click at [829, 713] on button "Скасувати замовлення та повернути гроші" at bounding box center [786, 730] width 302 height 33
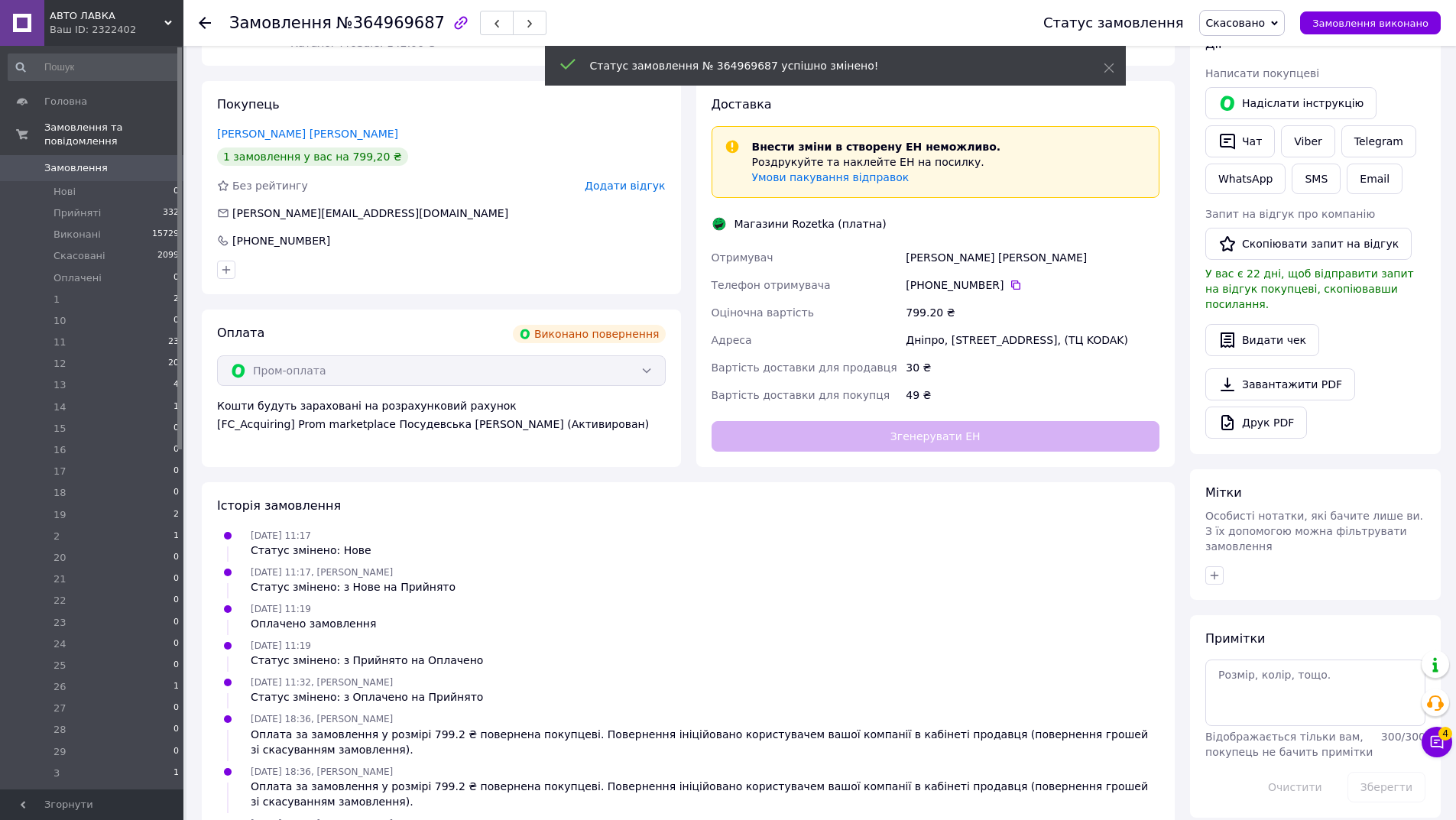
scroll to position [0, 0]
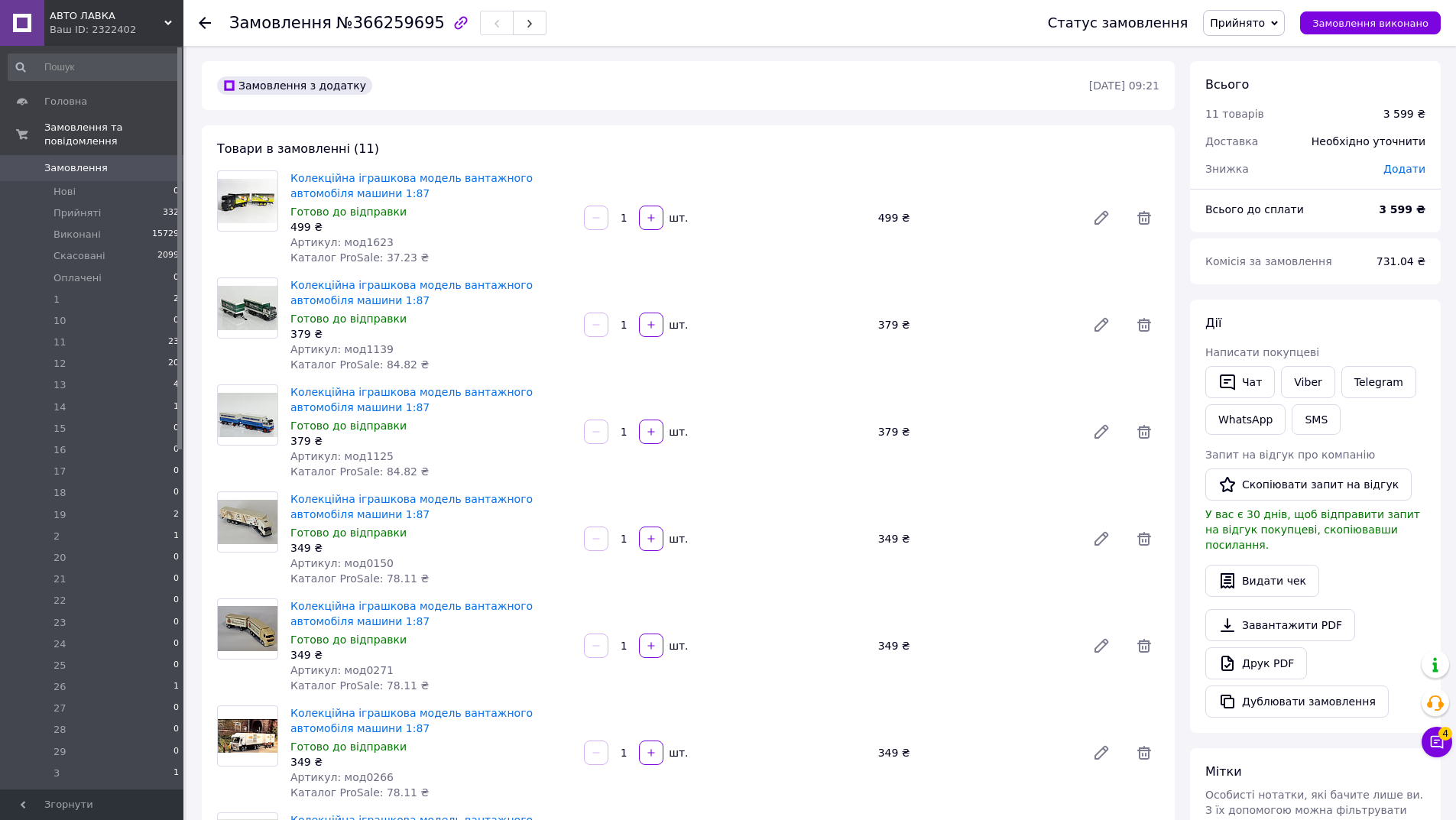
scroll to position [35, 0]
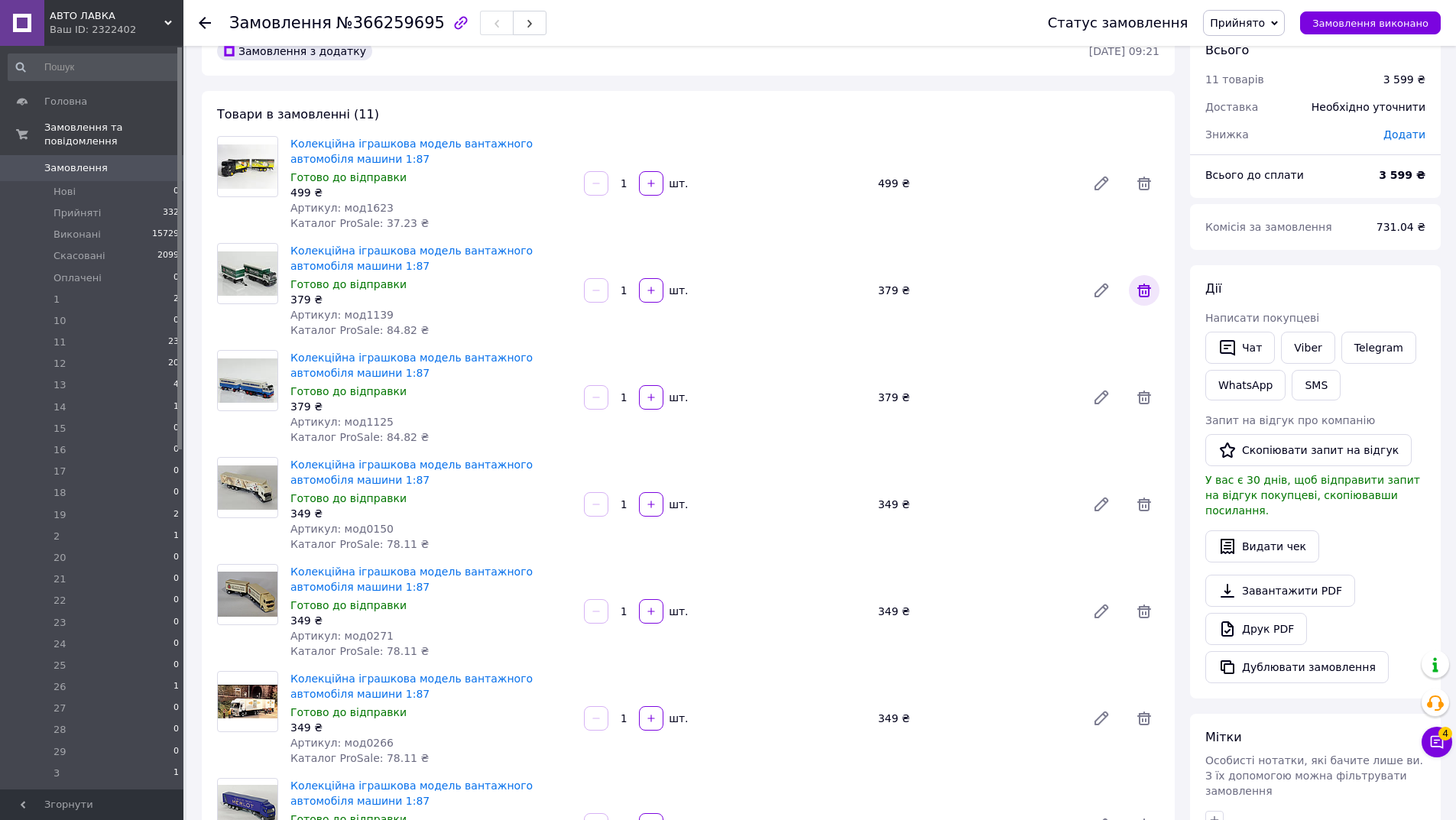
click at [1149, 293] on icon at bounding box center [1143, 290] width 14 height 14
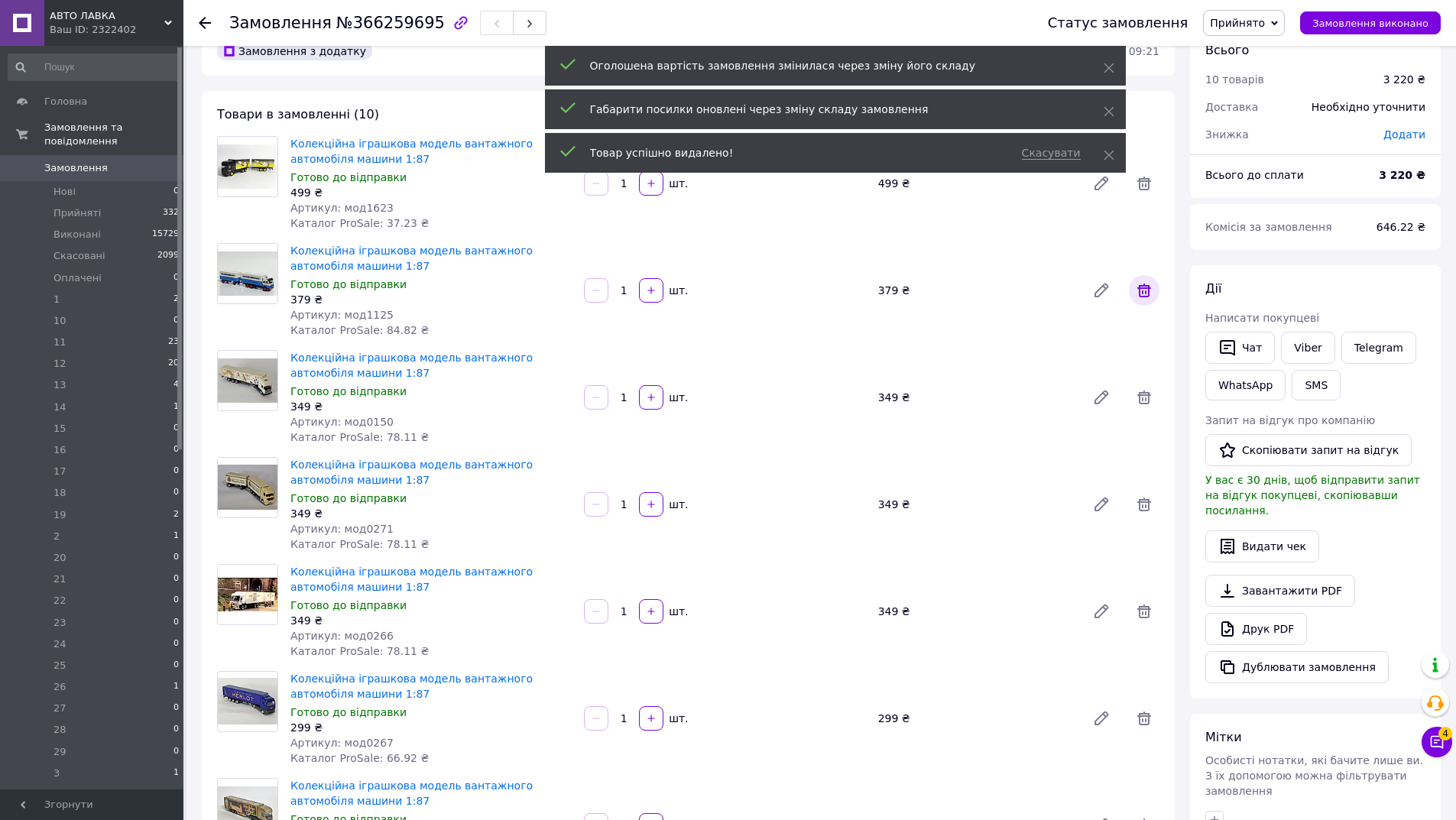
click at [1141, 285] on icon at bounding box center [1144, 290] width 18 height 18
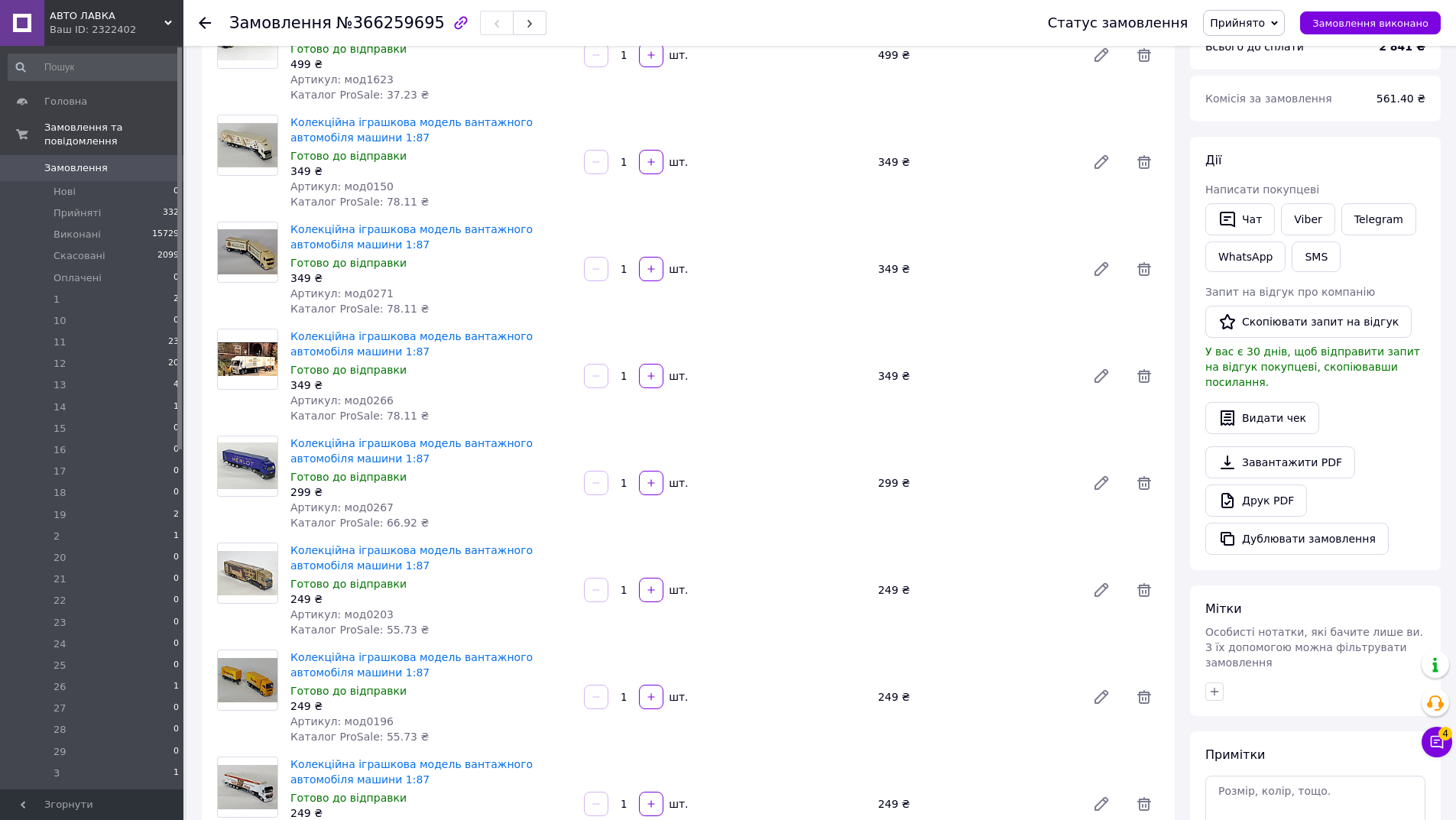
scroll to position [153, 0]
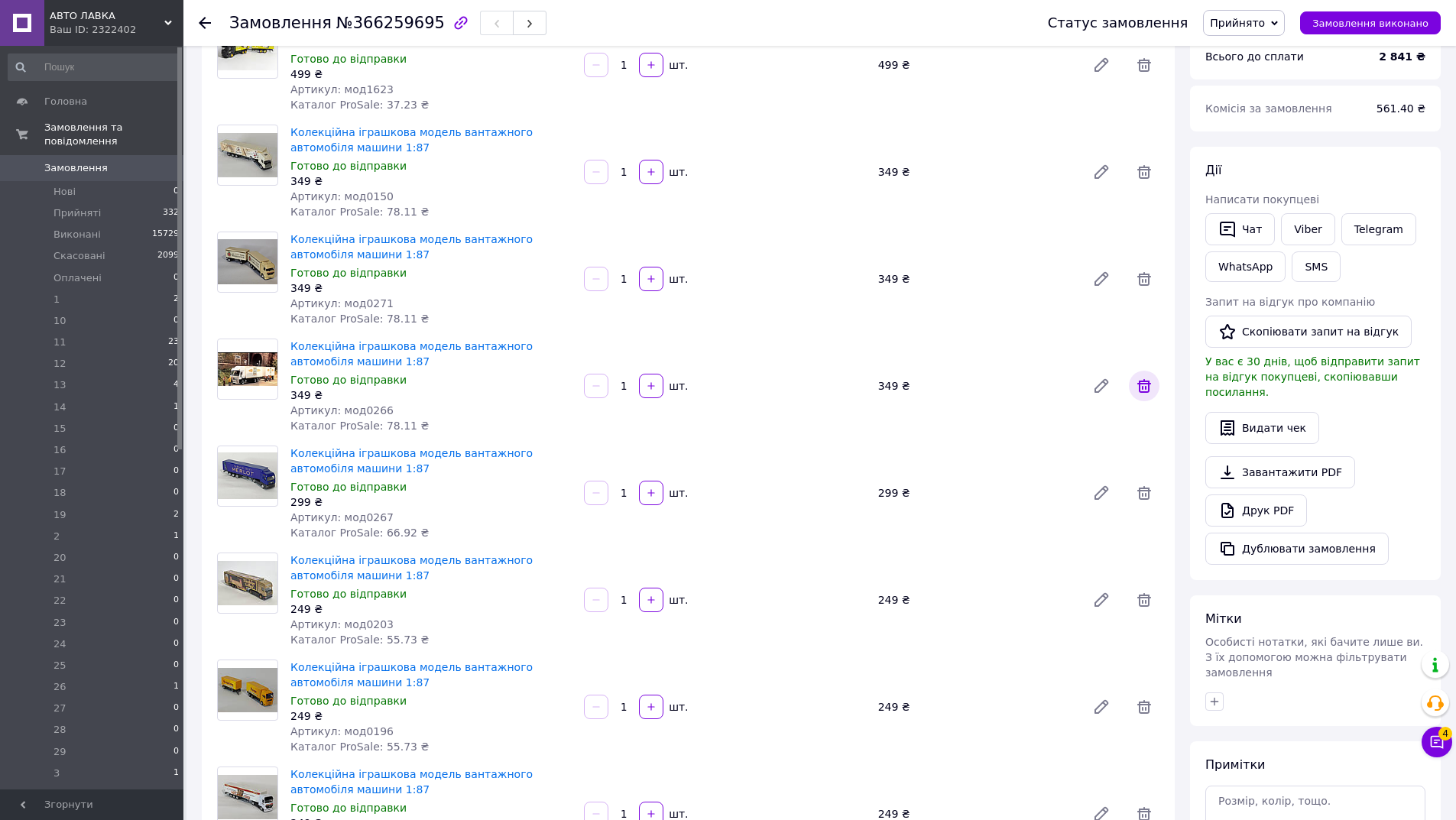
click at [1151, 385] on icon at bounding box center [1144, 386] width 18 height 18
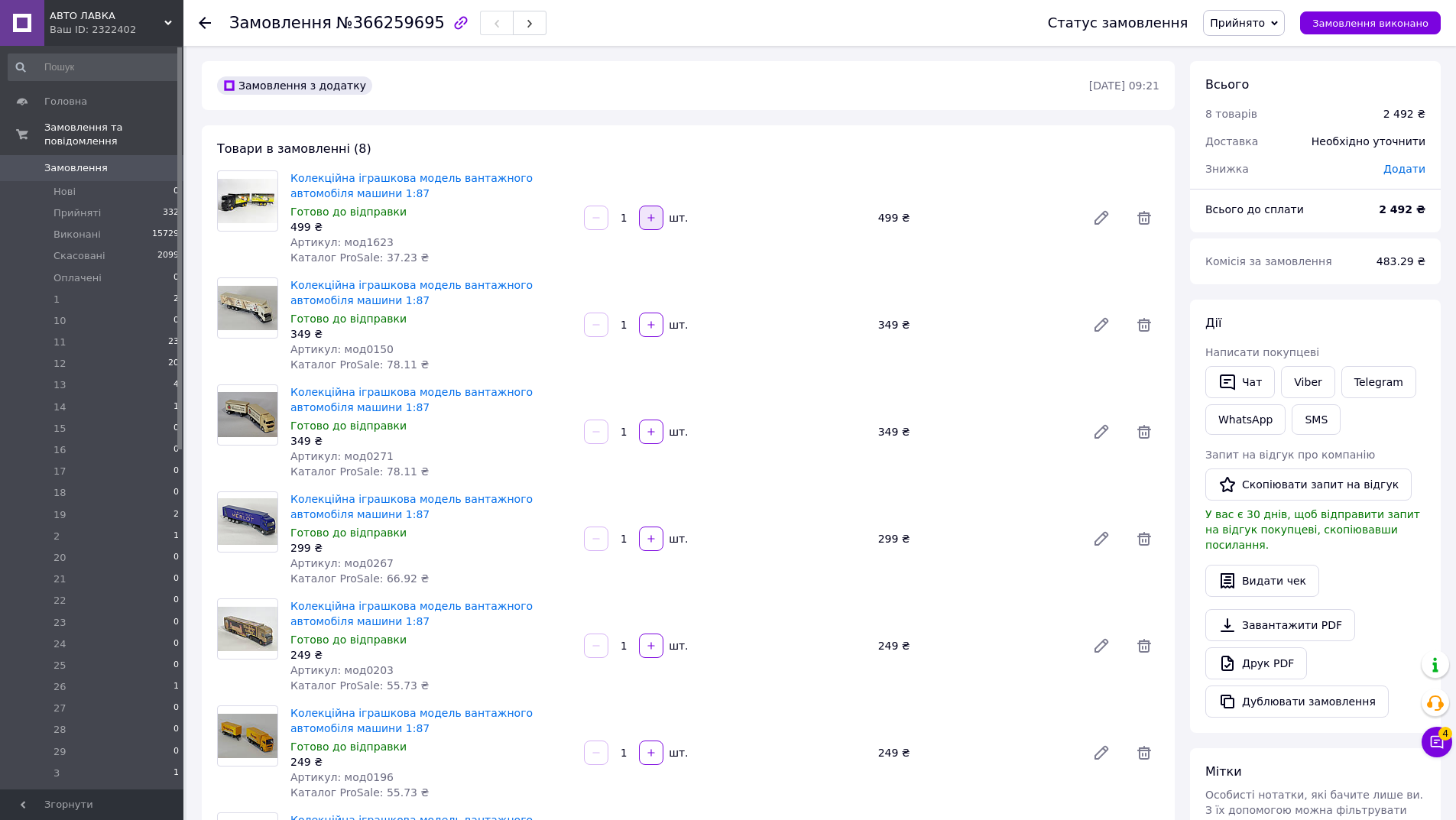
click at [657, 215] on button "button" at bounding box center [651, 217] width 25 height 25
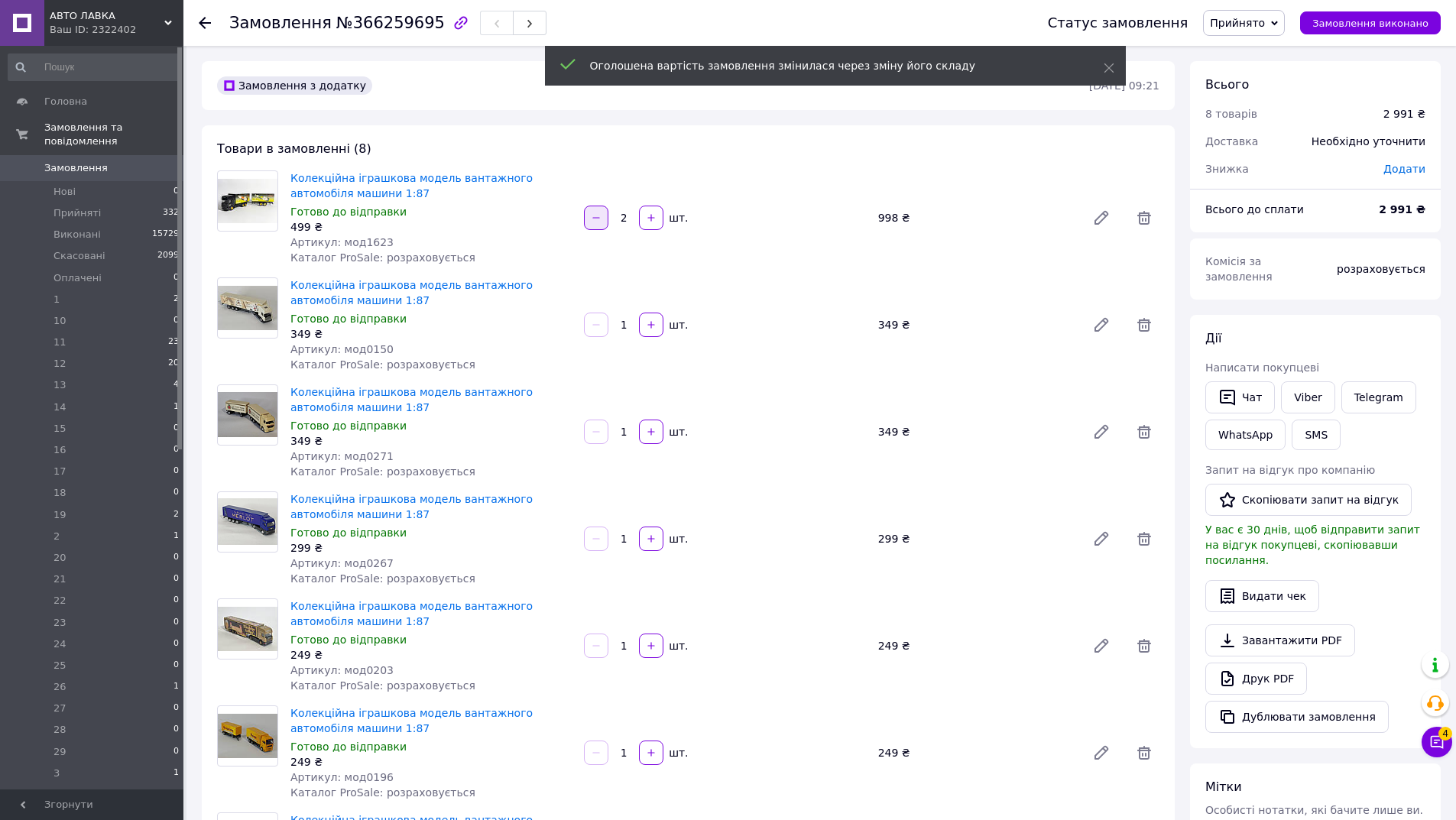
click at [594, 210] on button "button" at bounding box center [595, 217] width 25 height 25
type input "1"
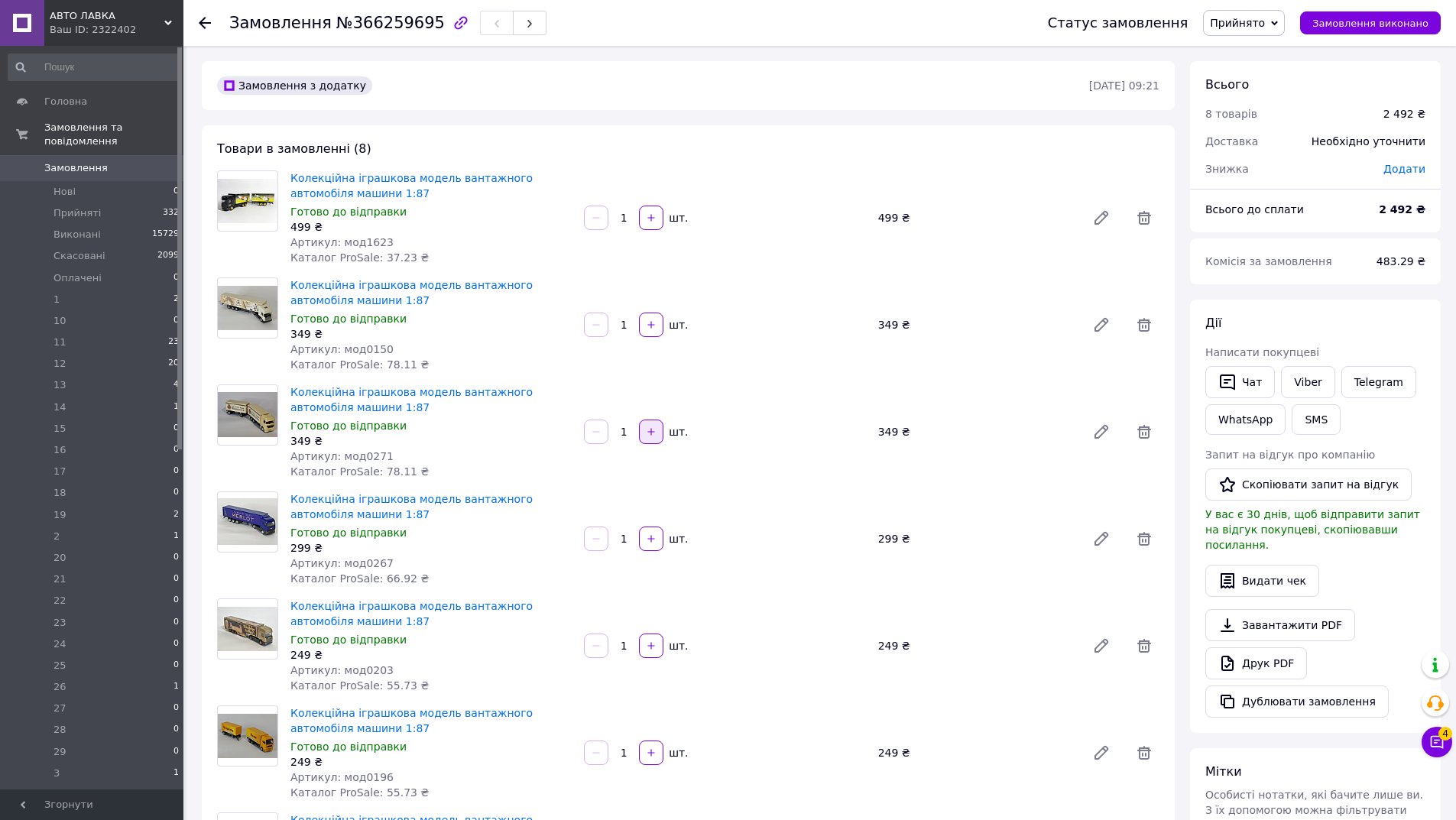
click at [658, 431] on button "button" at bounding box center [651, 431] width 25 height 25
type input "2"
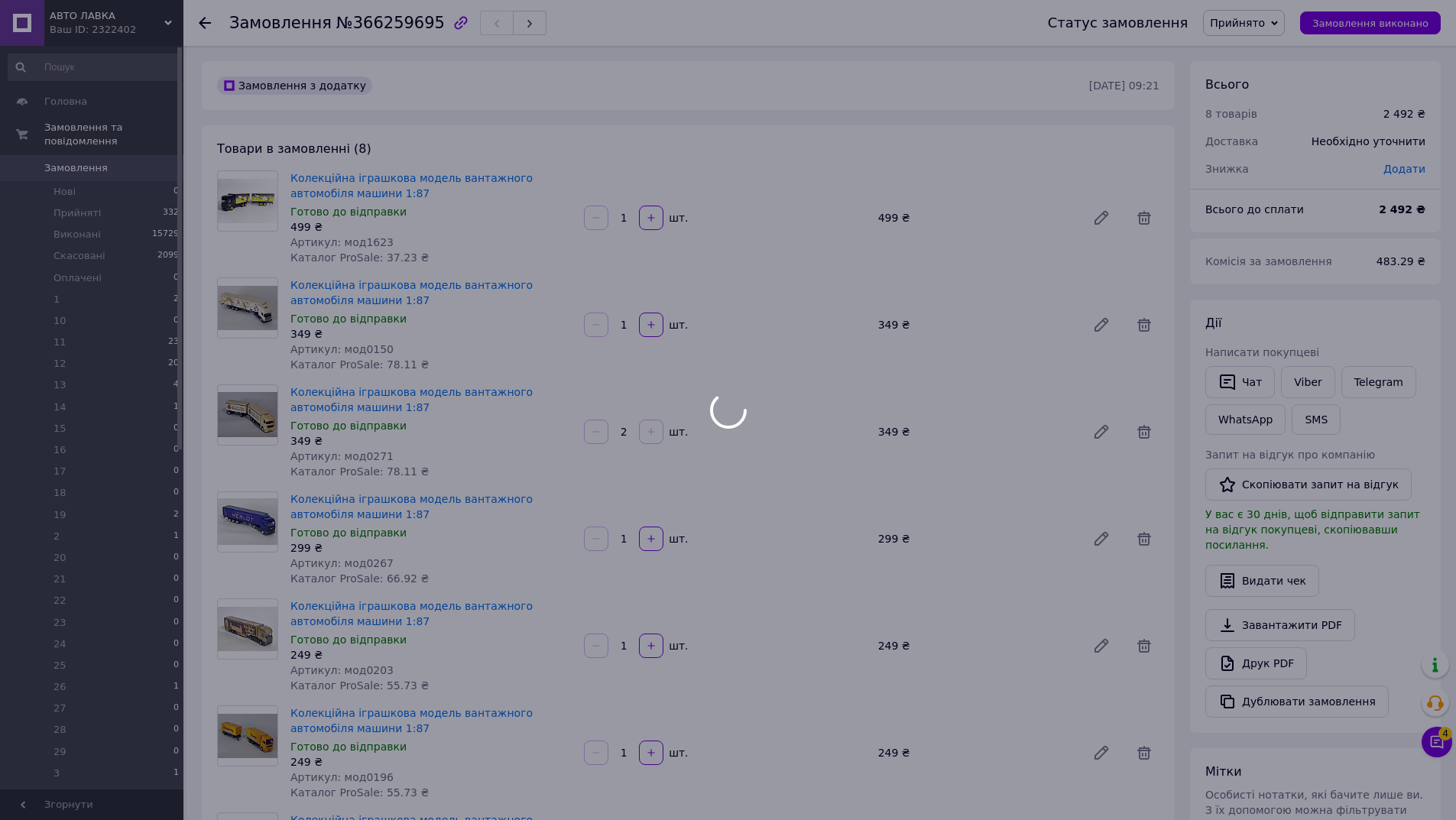
click at [658, 431] on div at bounding box center [728, 410] width 1456 height 820
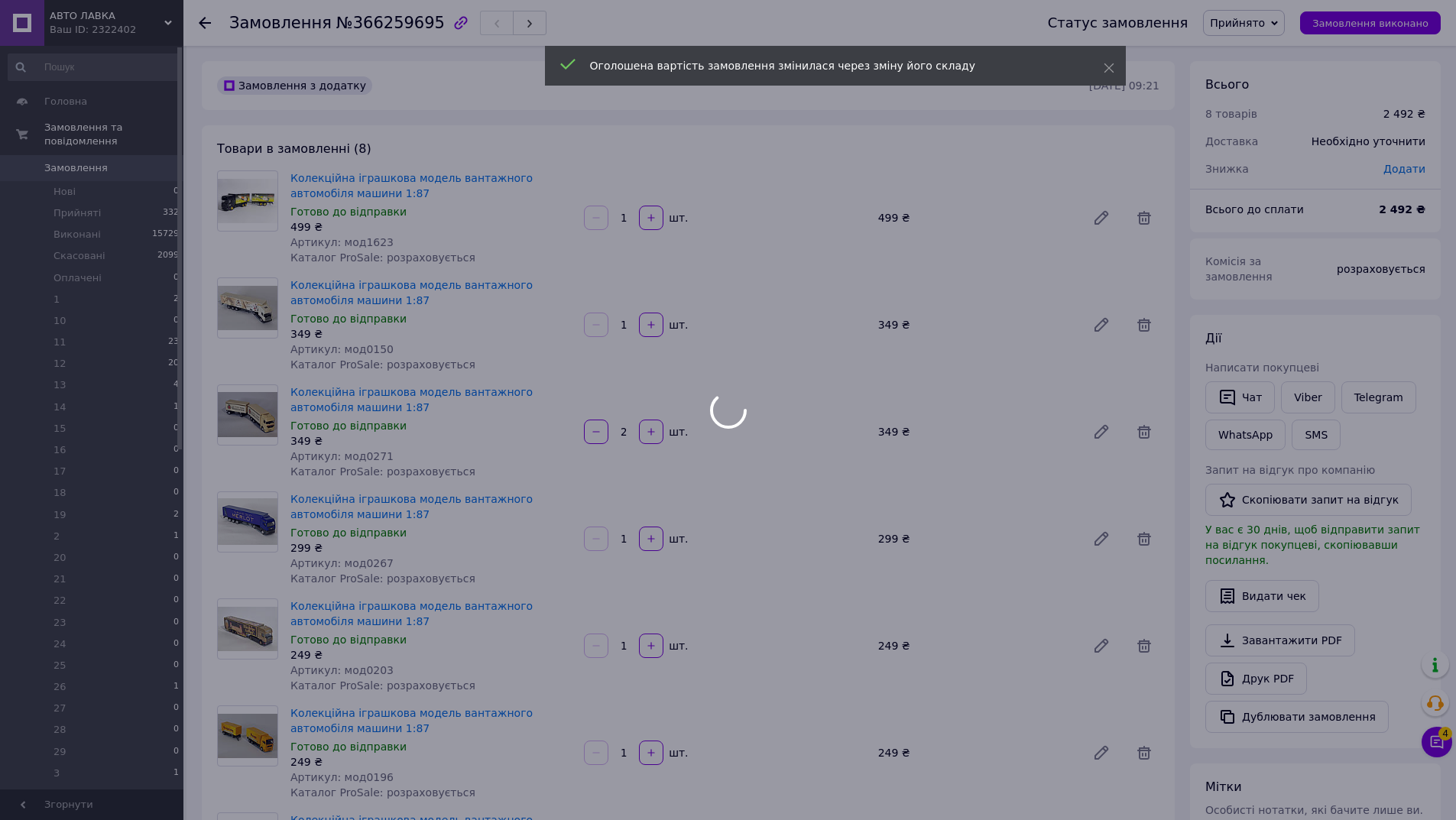
type input "2"
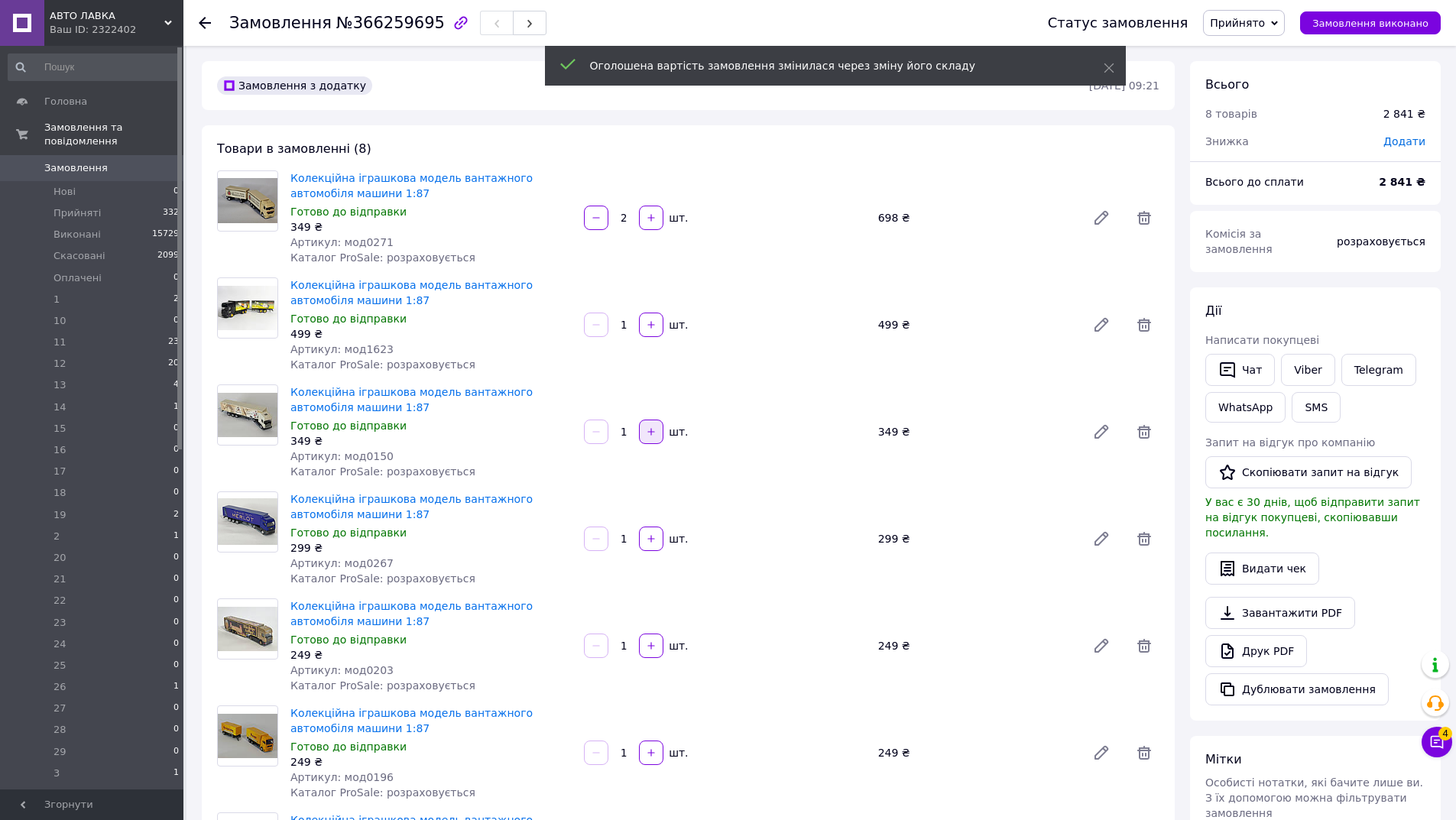
scroll to position [49, 0]
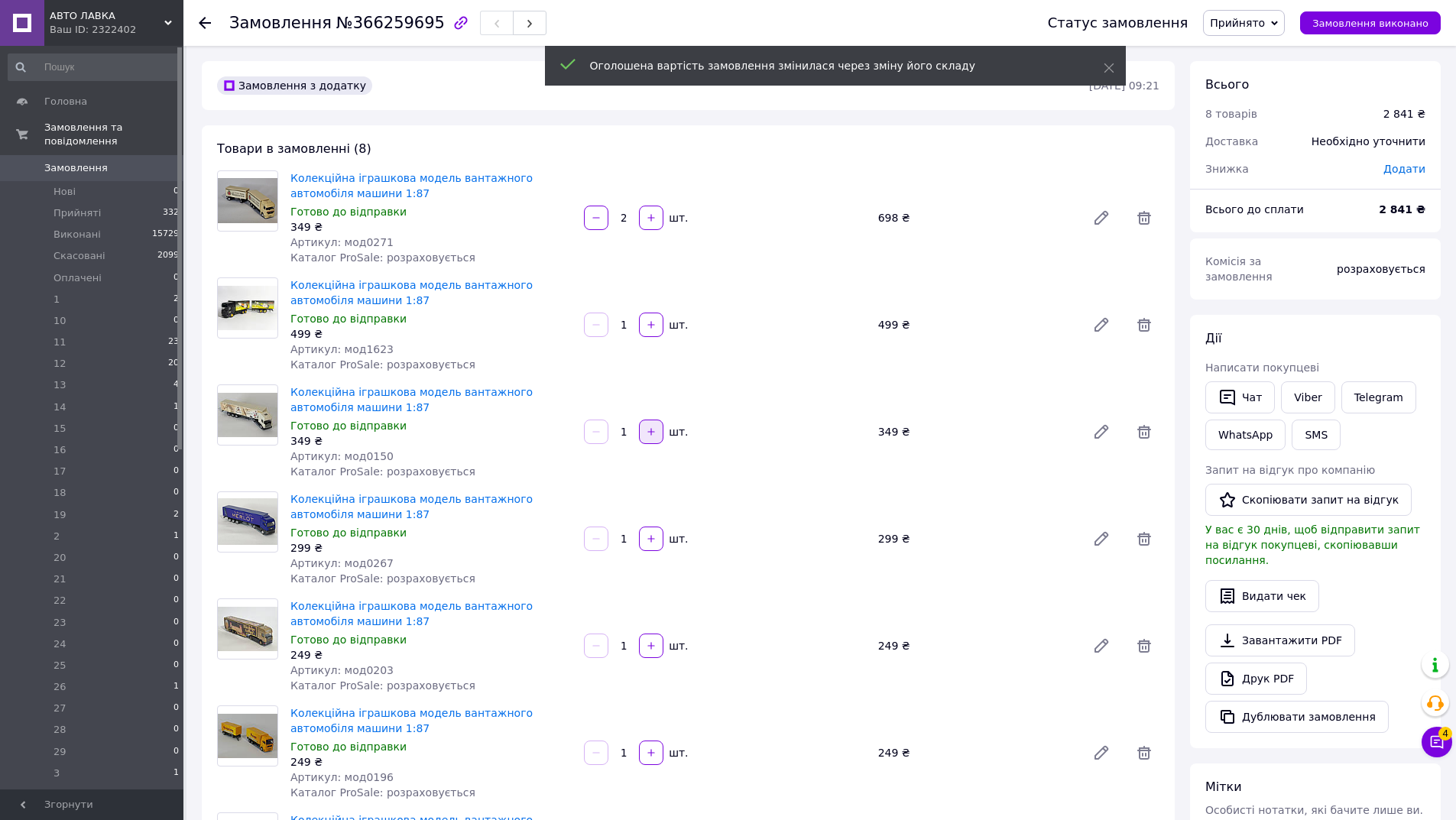
click at [650, 432] on icon "button" at bounding box center [652, 431] width 7 height 7
type input "2"
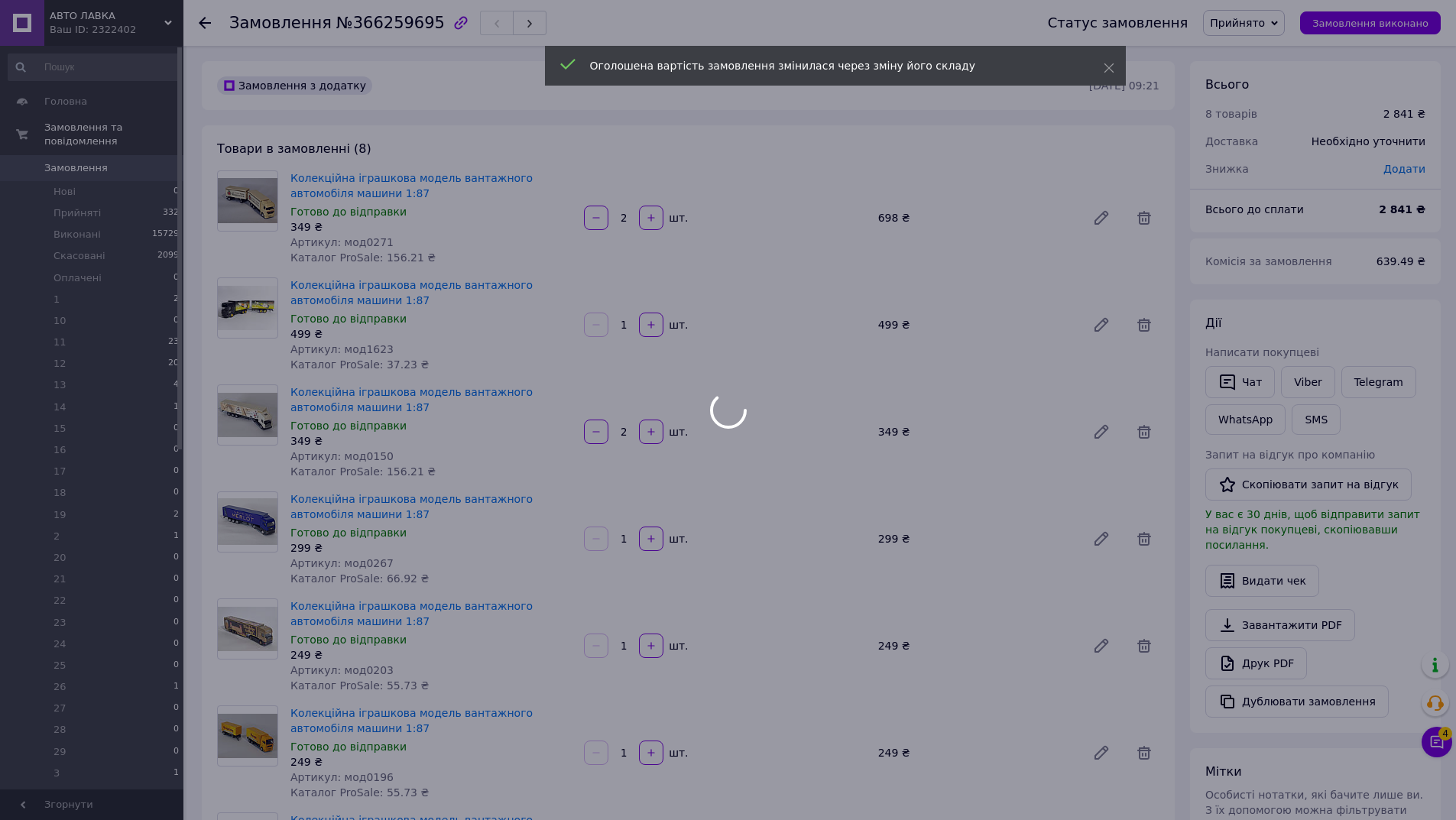
scroll to position [122, 0]
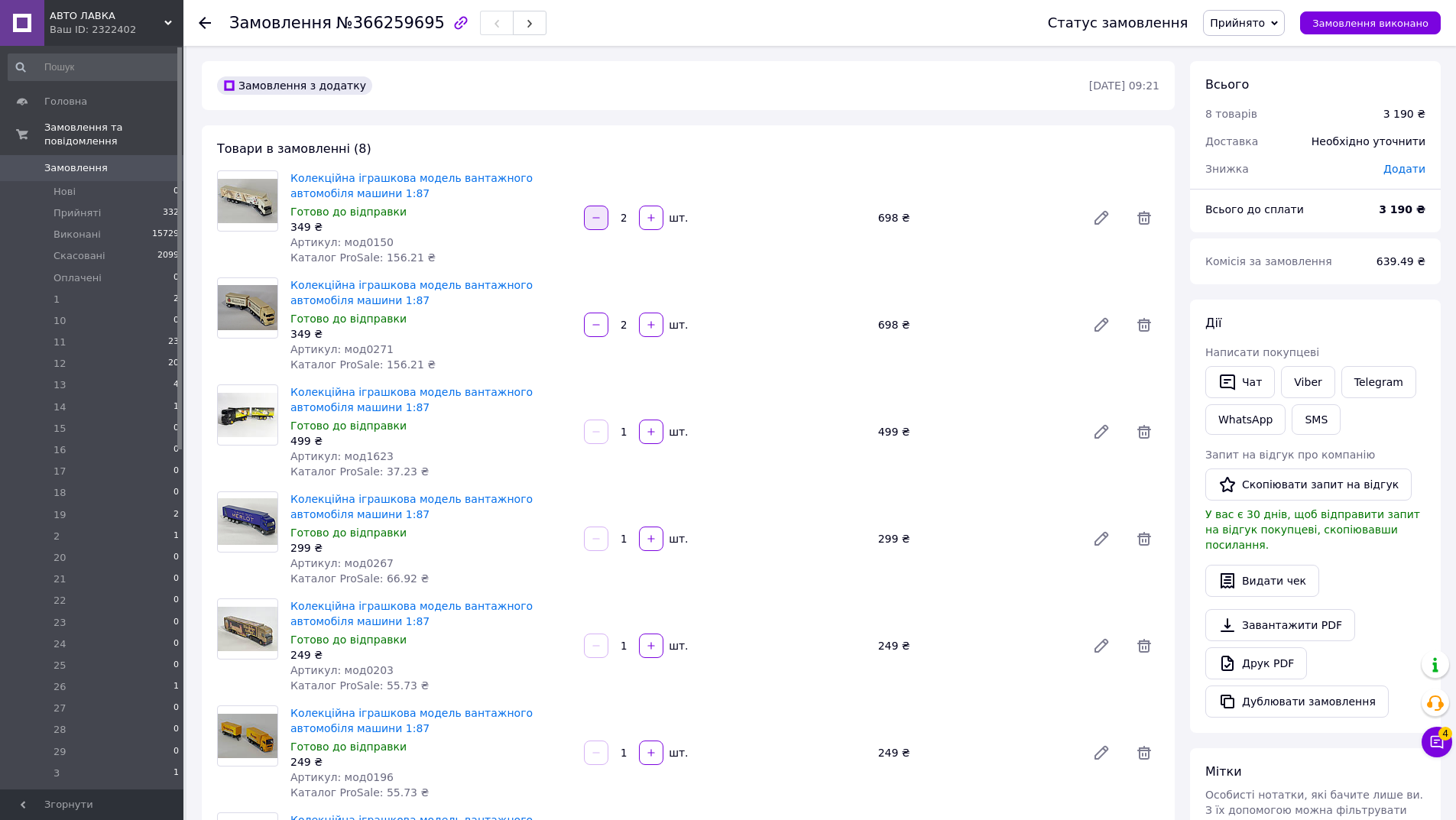
click at [599, 218] on icon "button" at bounding box center [597, 217] width 7 height 1
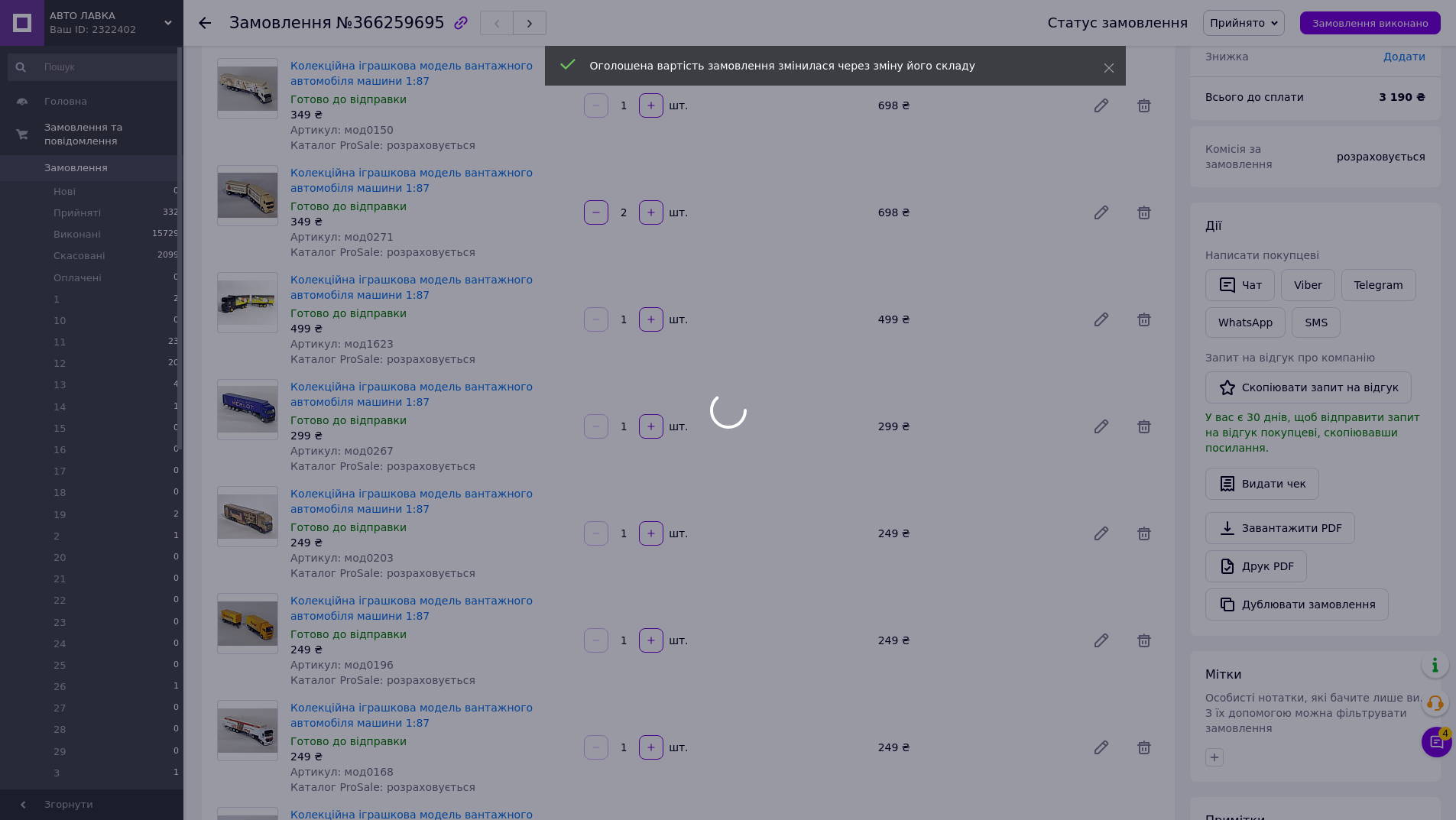
scroll to position [119, 0]
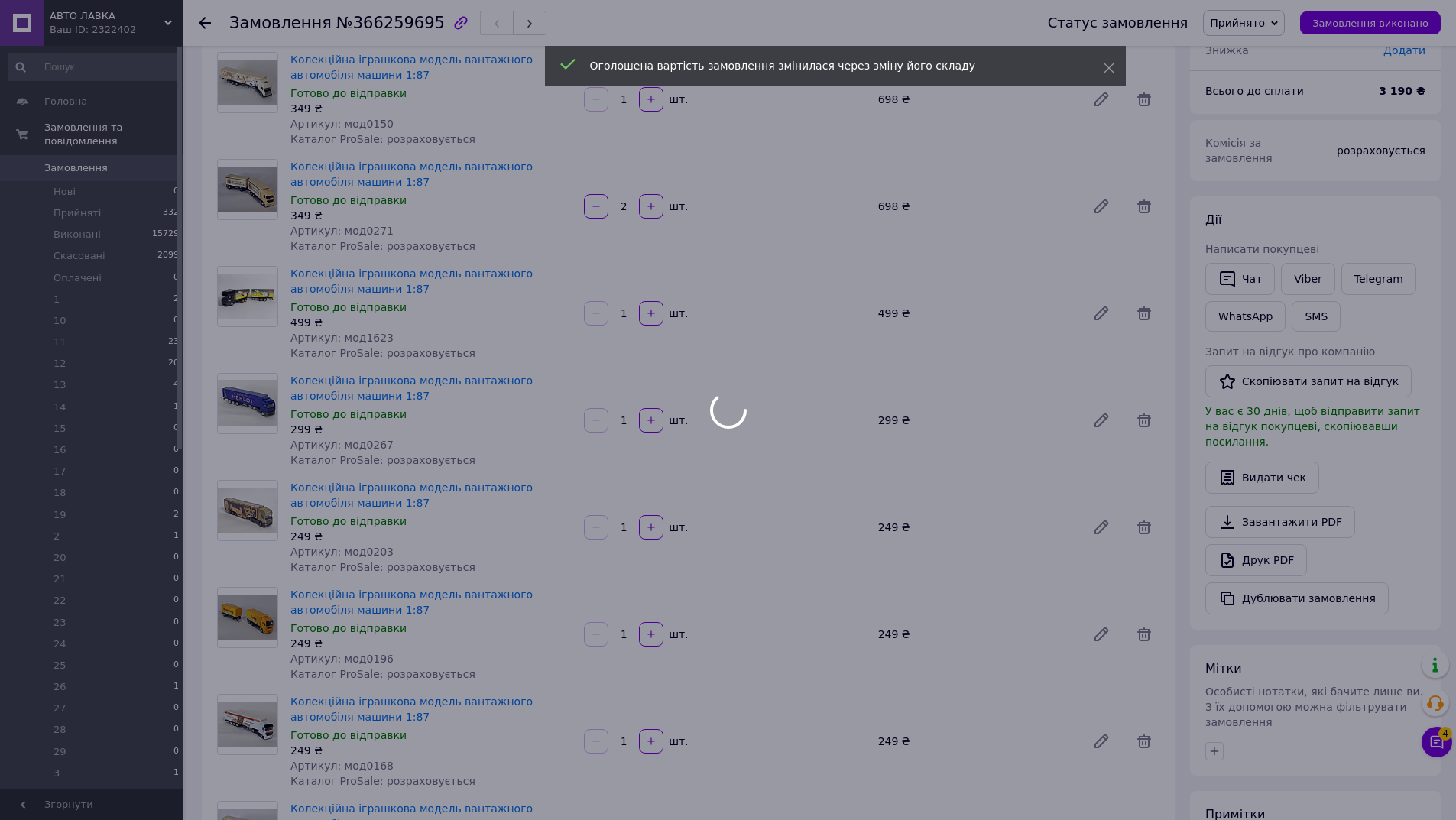
type input "2"
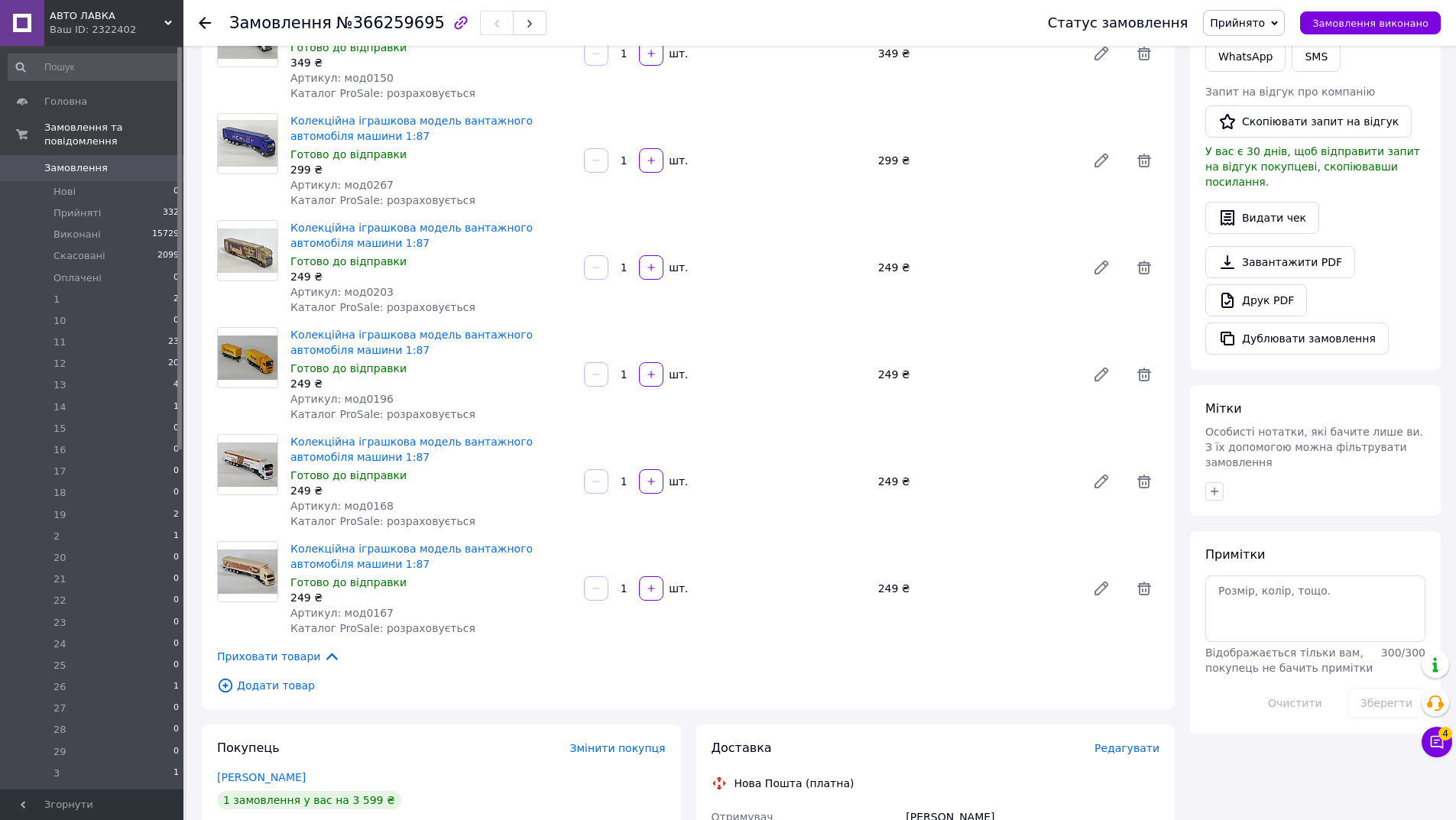
scroll to position [380, 0]
click at [649, 371] on icon "button" at bounding box center [651, 372] width 11 height 11
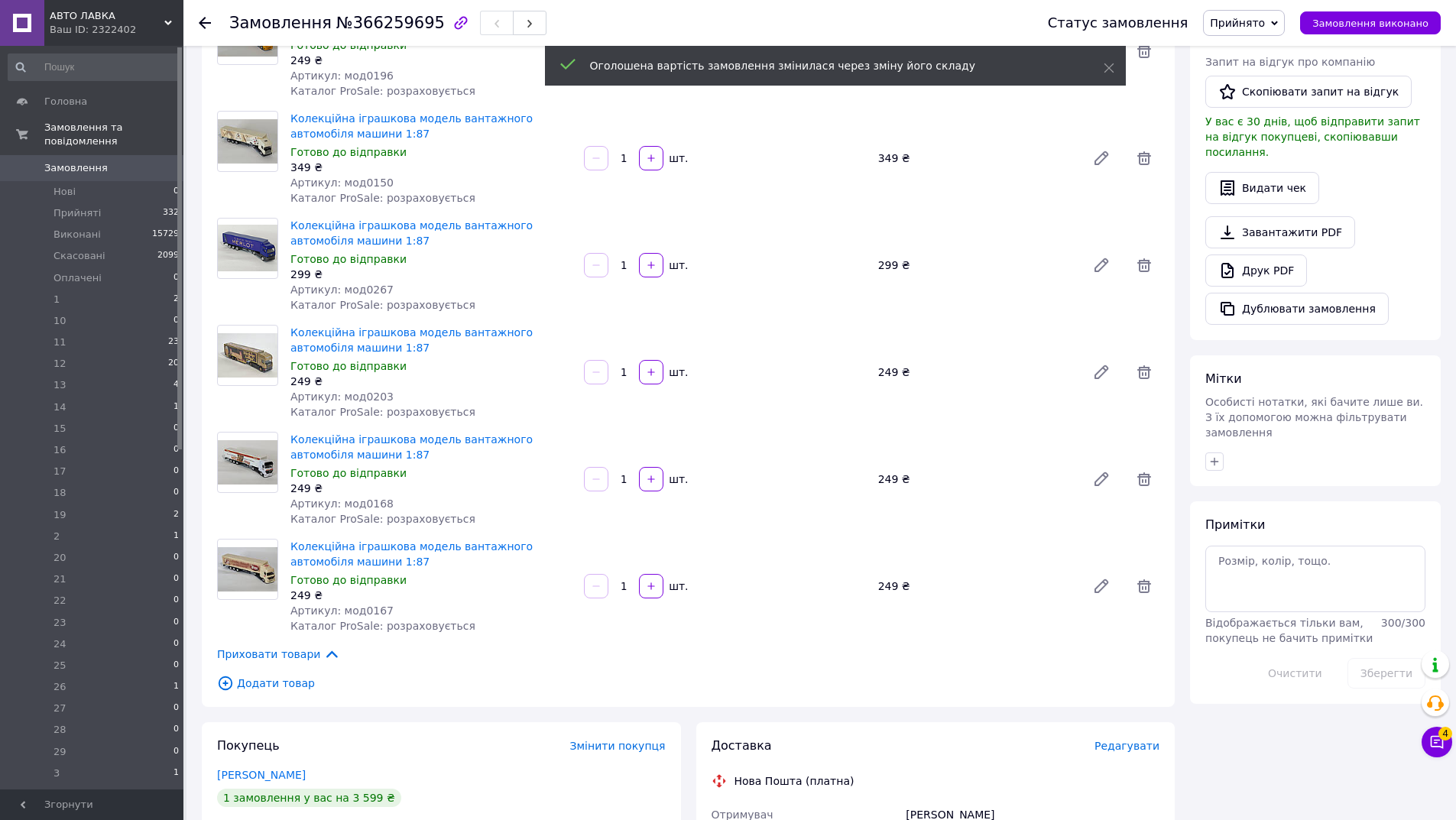
scroll to position [59, 0]
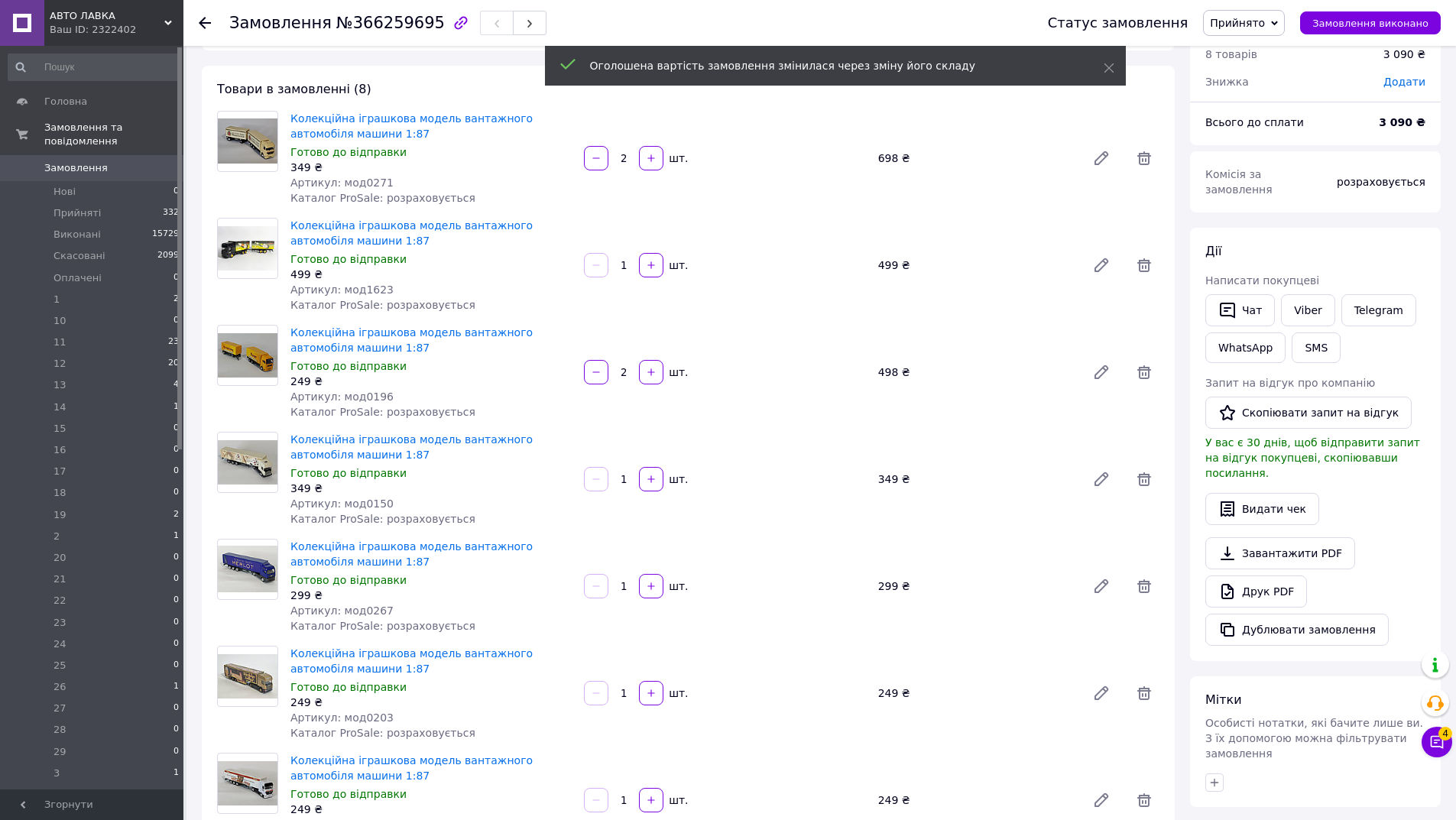
click at [652, 376] on icon "button" at bounding box center [651, 372] width 11 height 11
type input "3"
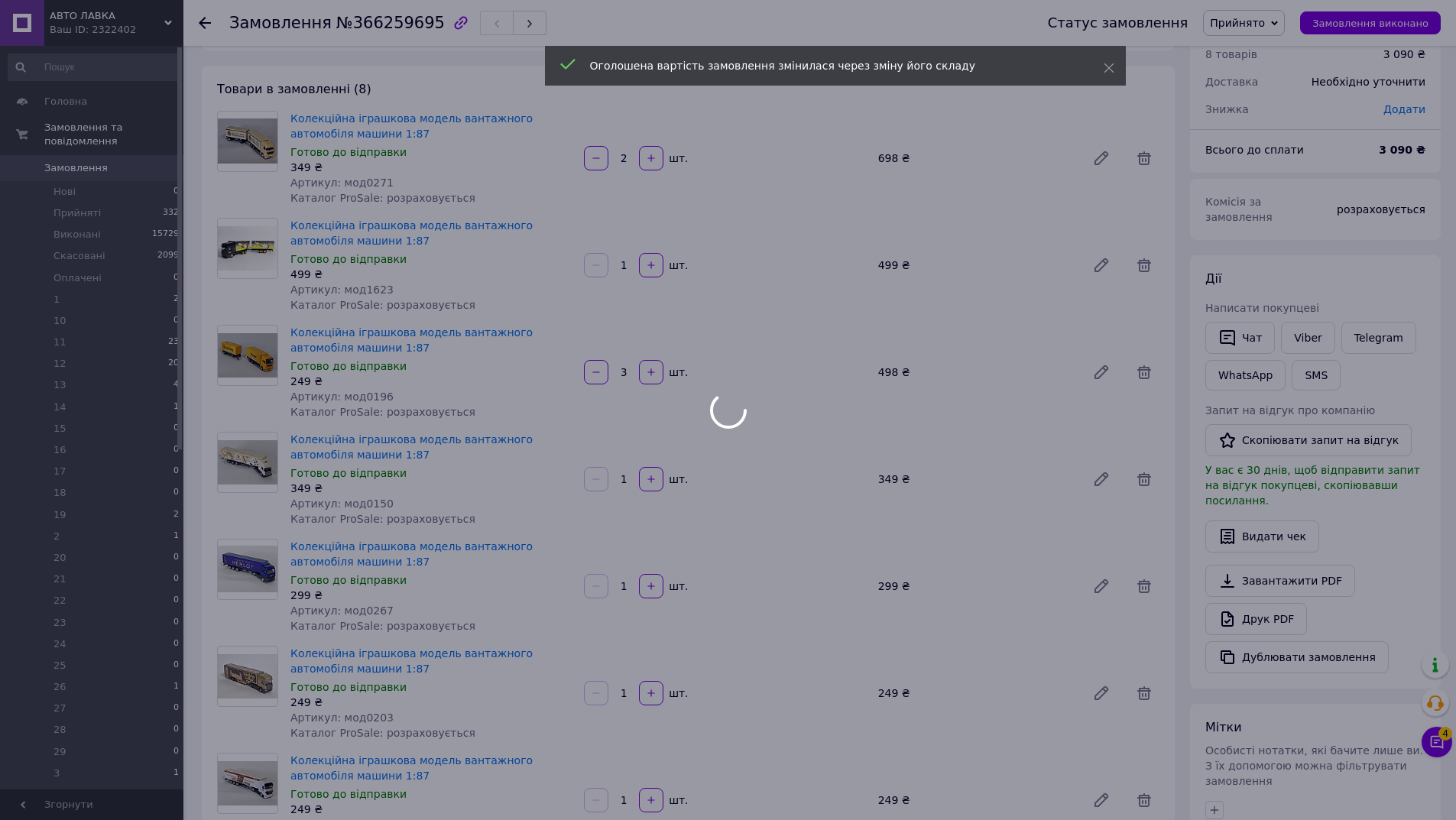
type input "3"
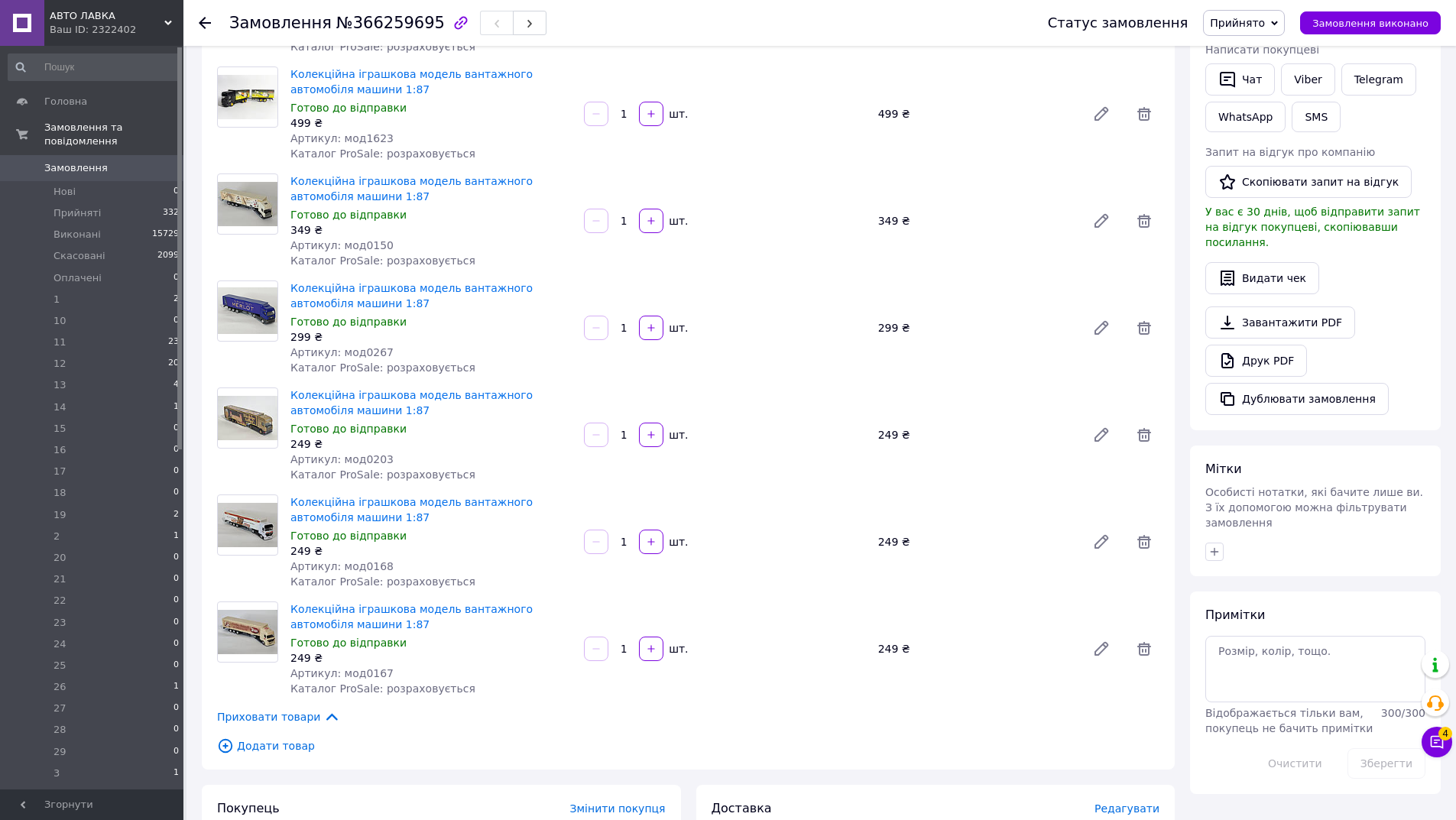
scroll to position [316, 0]
click at [657, 536] on button "button" at bounding box center [651, 544] width 25 height 25
type input "2"
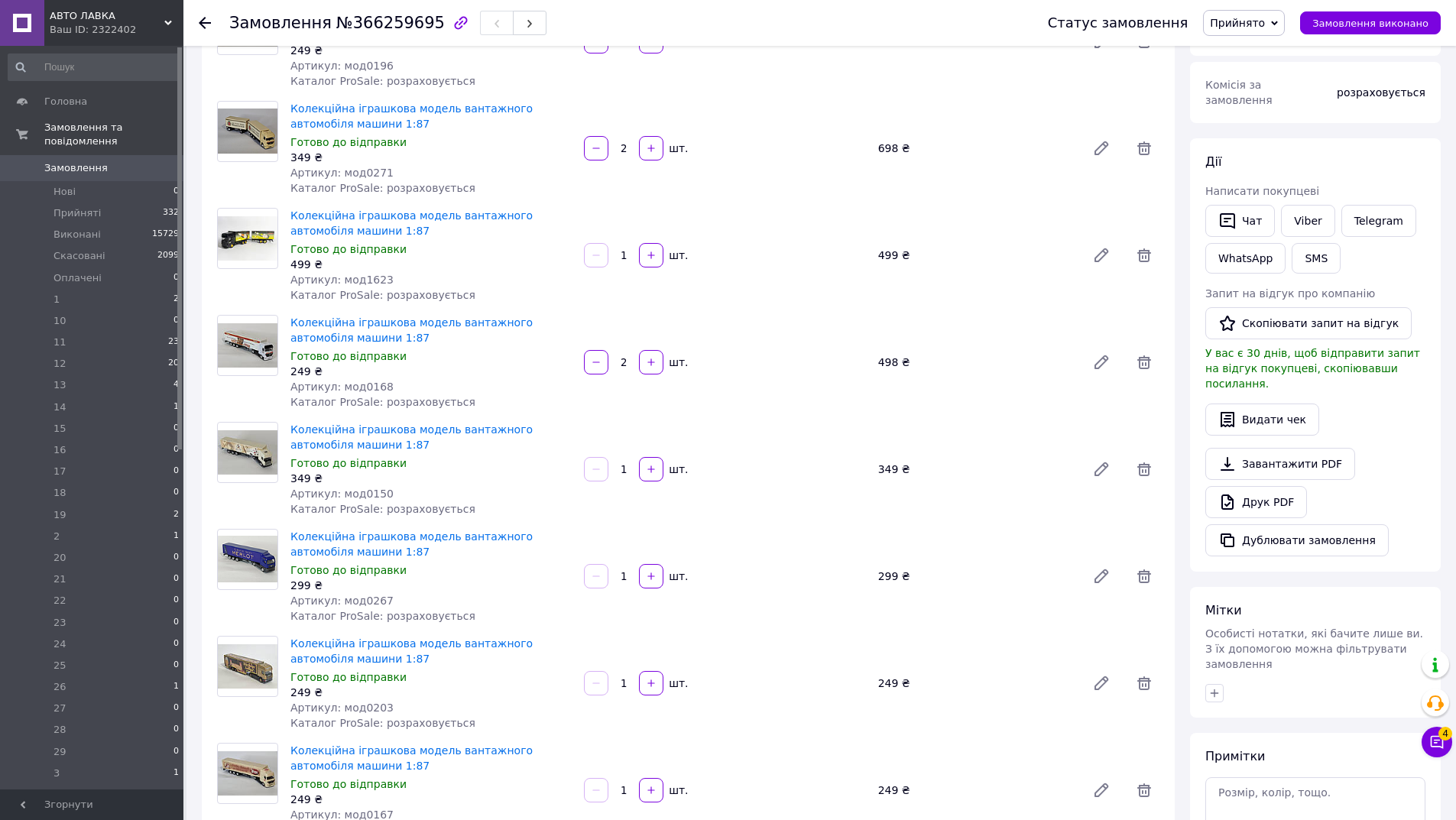
scroll to position [0, 0]
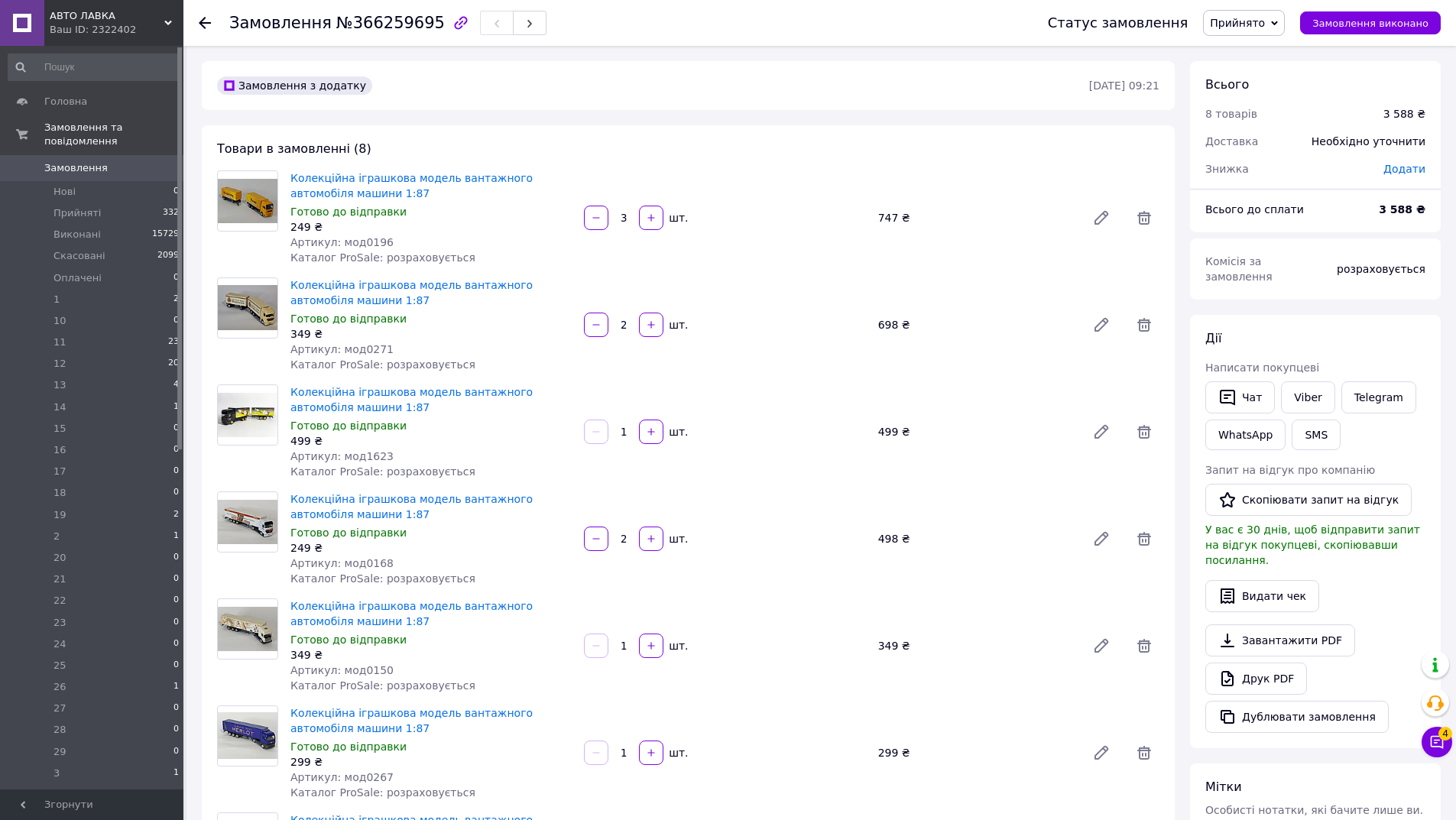
click at [1259, 27] on span "Прийнято" at bounding box center [1237, 22] width 55 height 12
click at [1245, 97] on li "12" at bounding box center [1277, 94] width 149 height 23
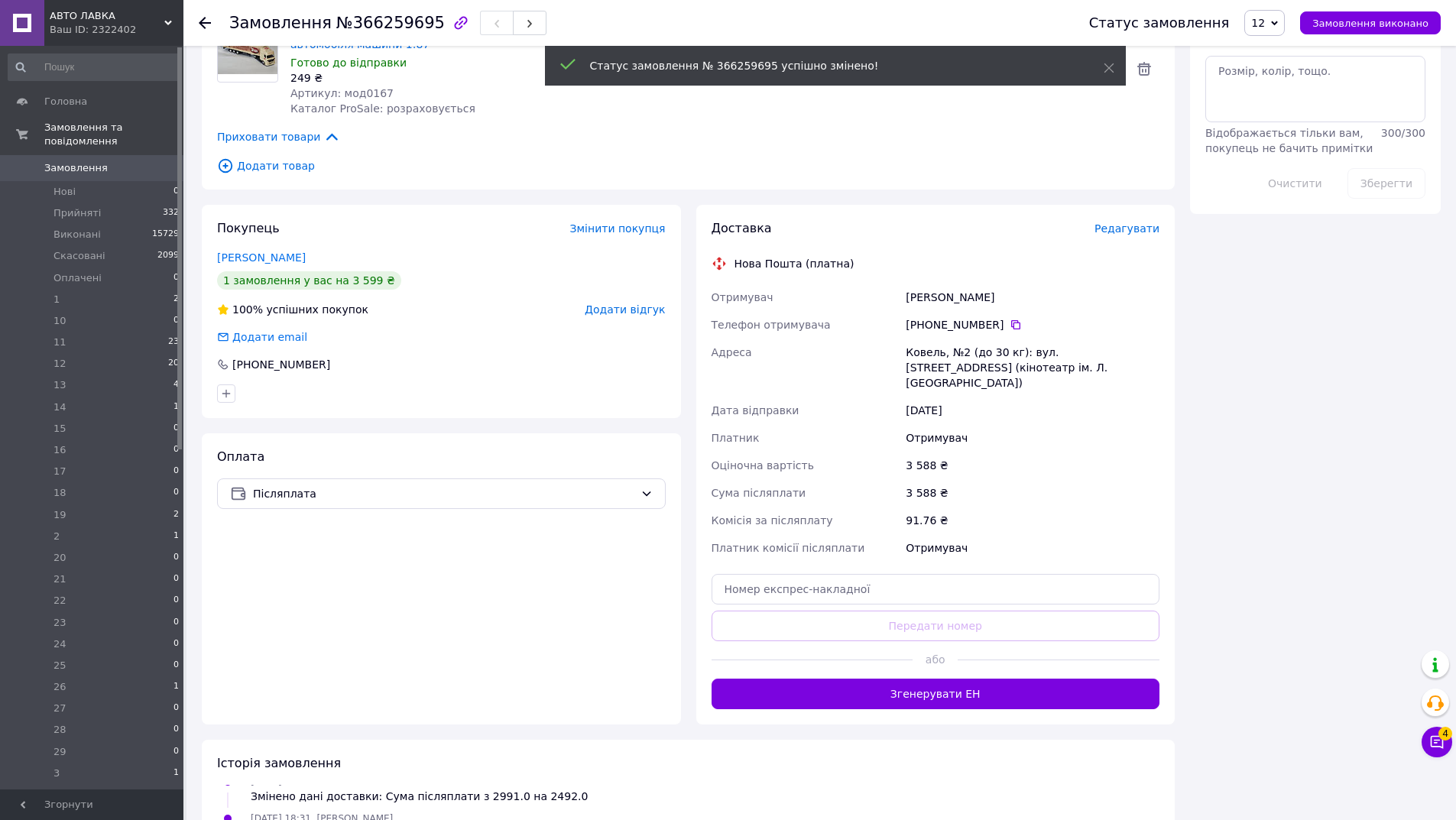
scroll to position [1066, 0]
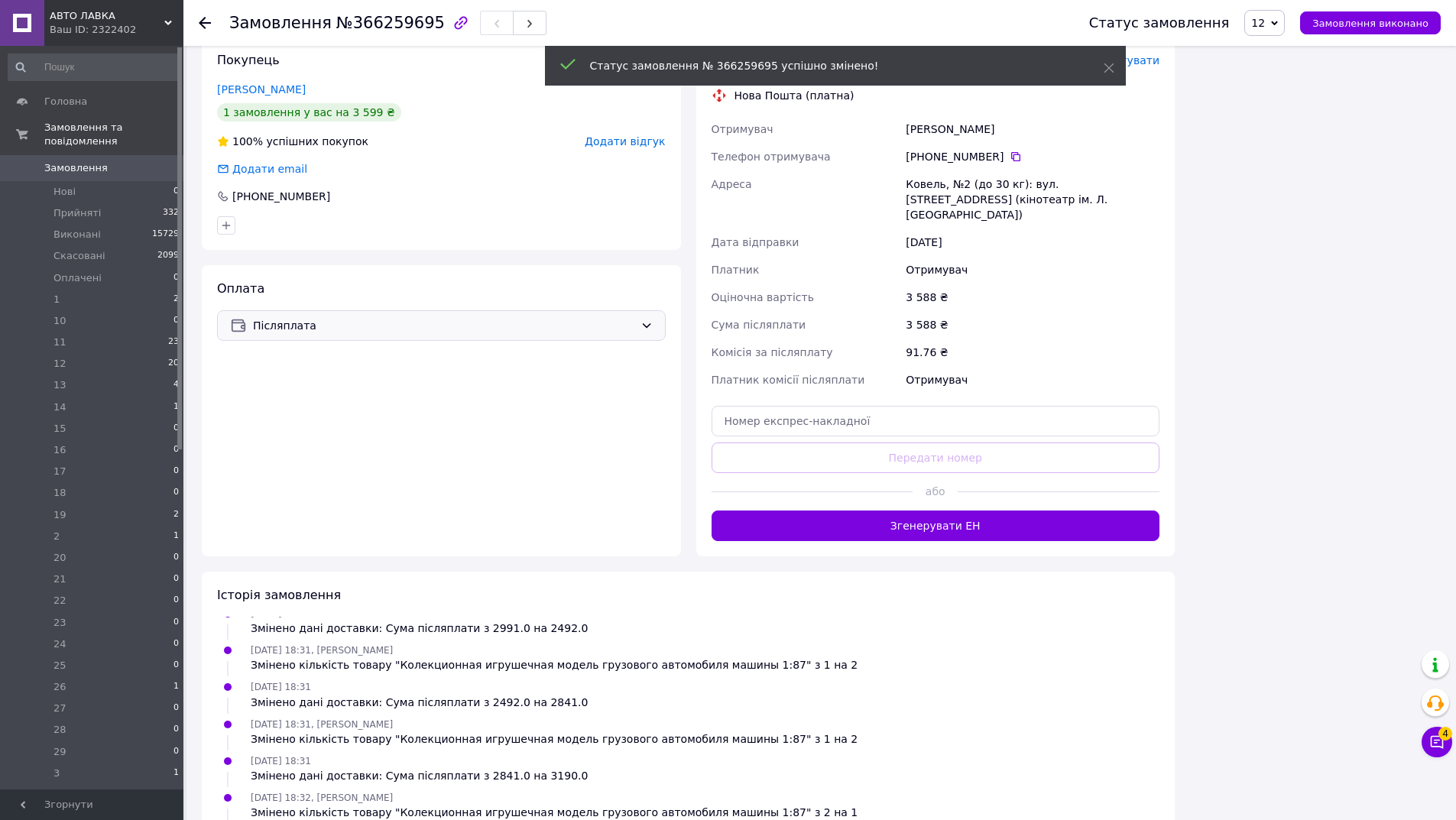
click at [287, 336] on div "Післяплата" at bounding box center [441, 326] width 449 height 31
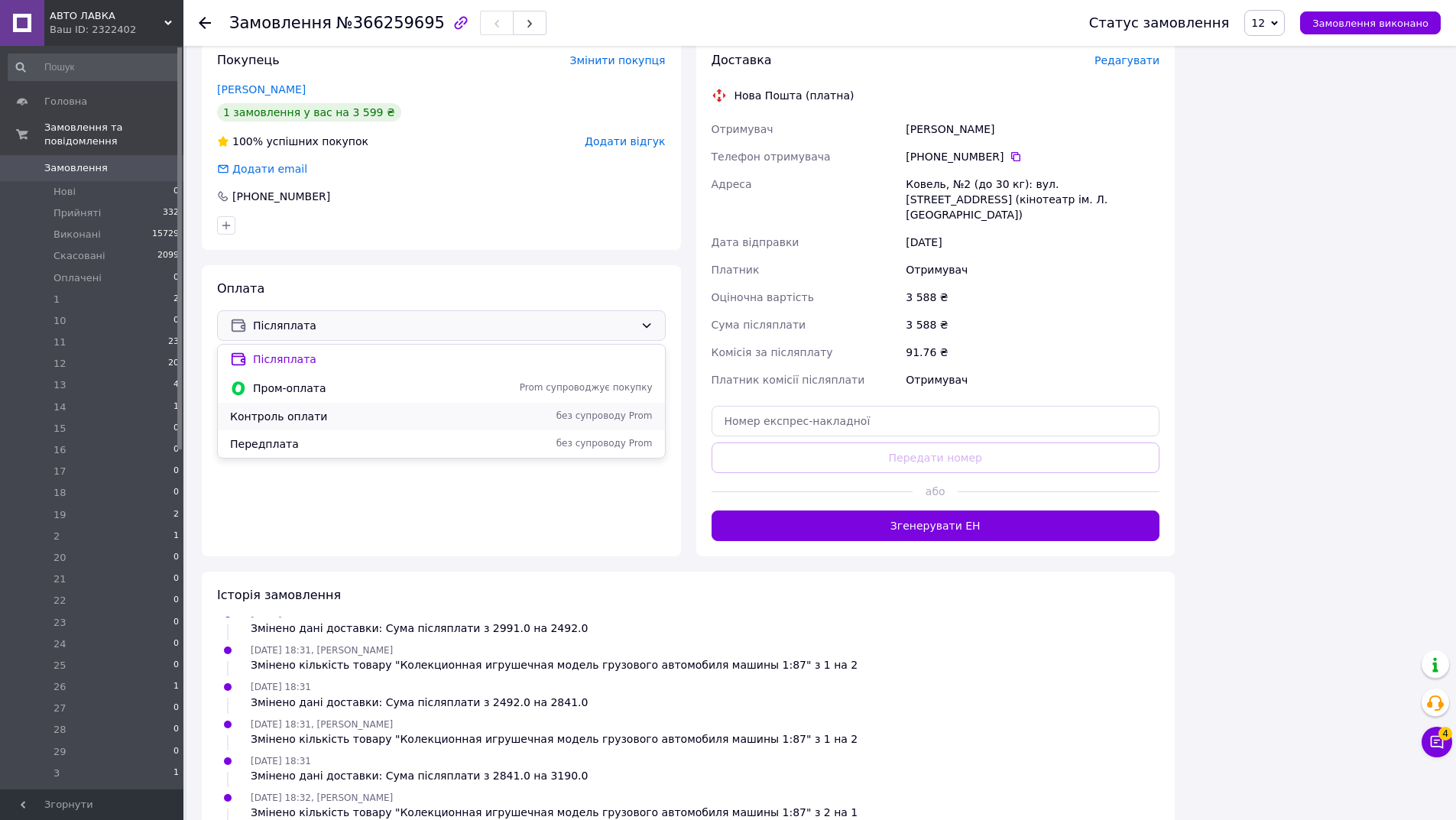
click at [274, 417] on span "Контроль оплати" at bounding box center [355, 416] width 251 height 16
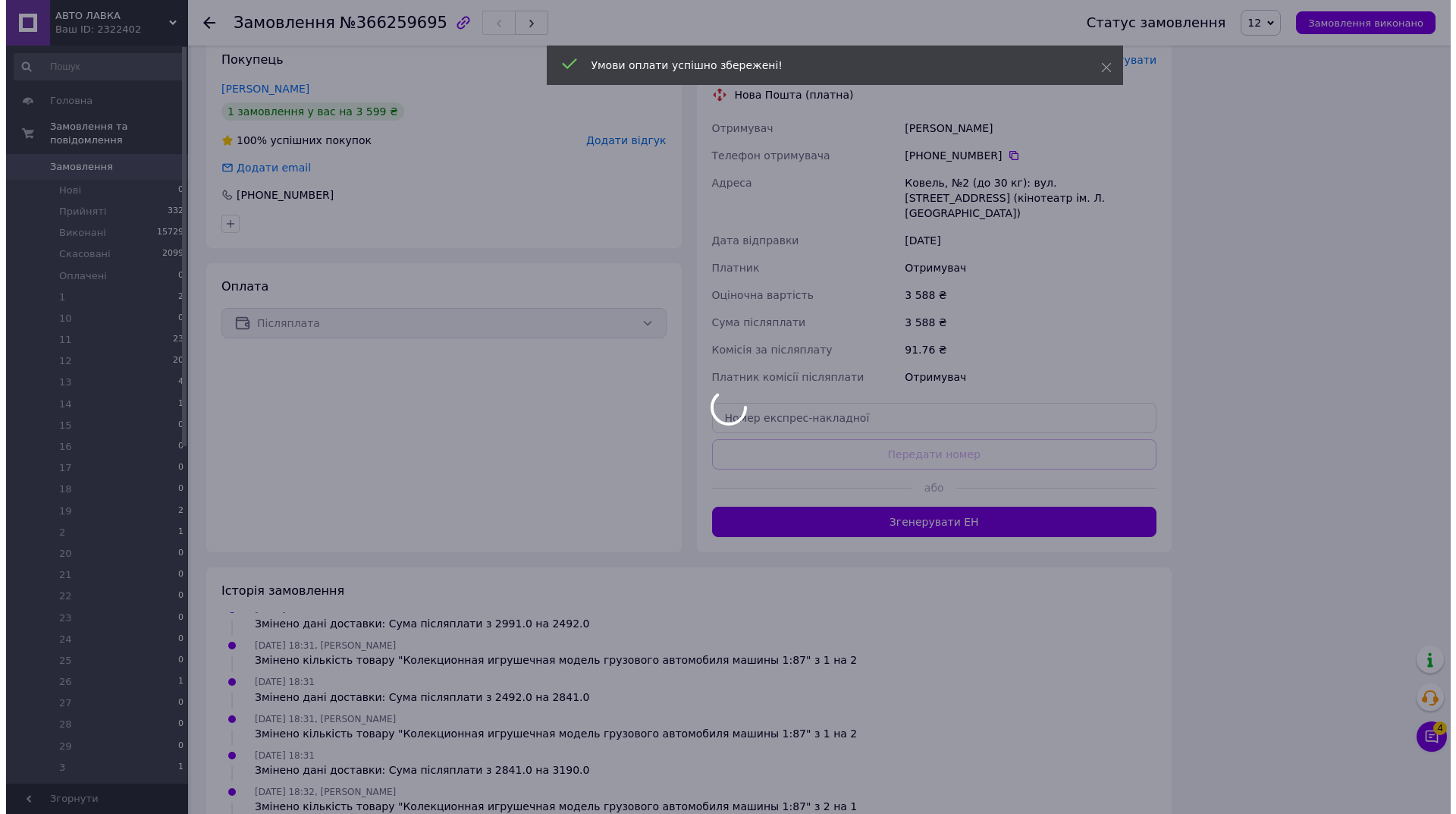
scroll to position [449, 0]
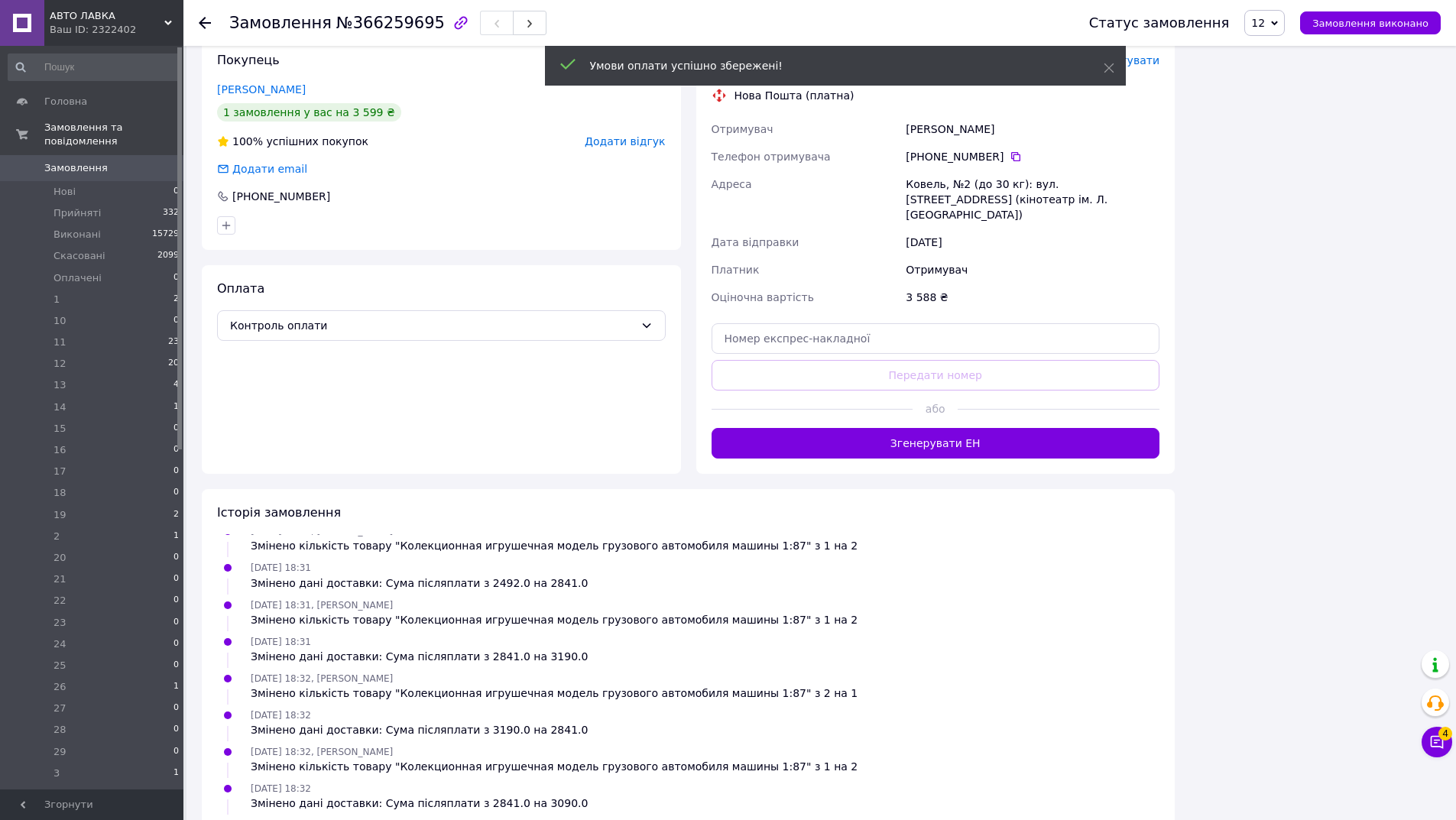
click at [1146, 61] on span "Редагувати" at bounding box center [1126, 60] width 65 height 12
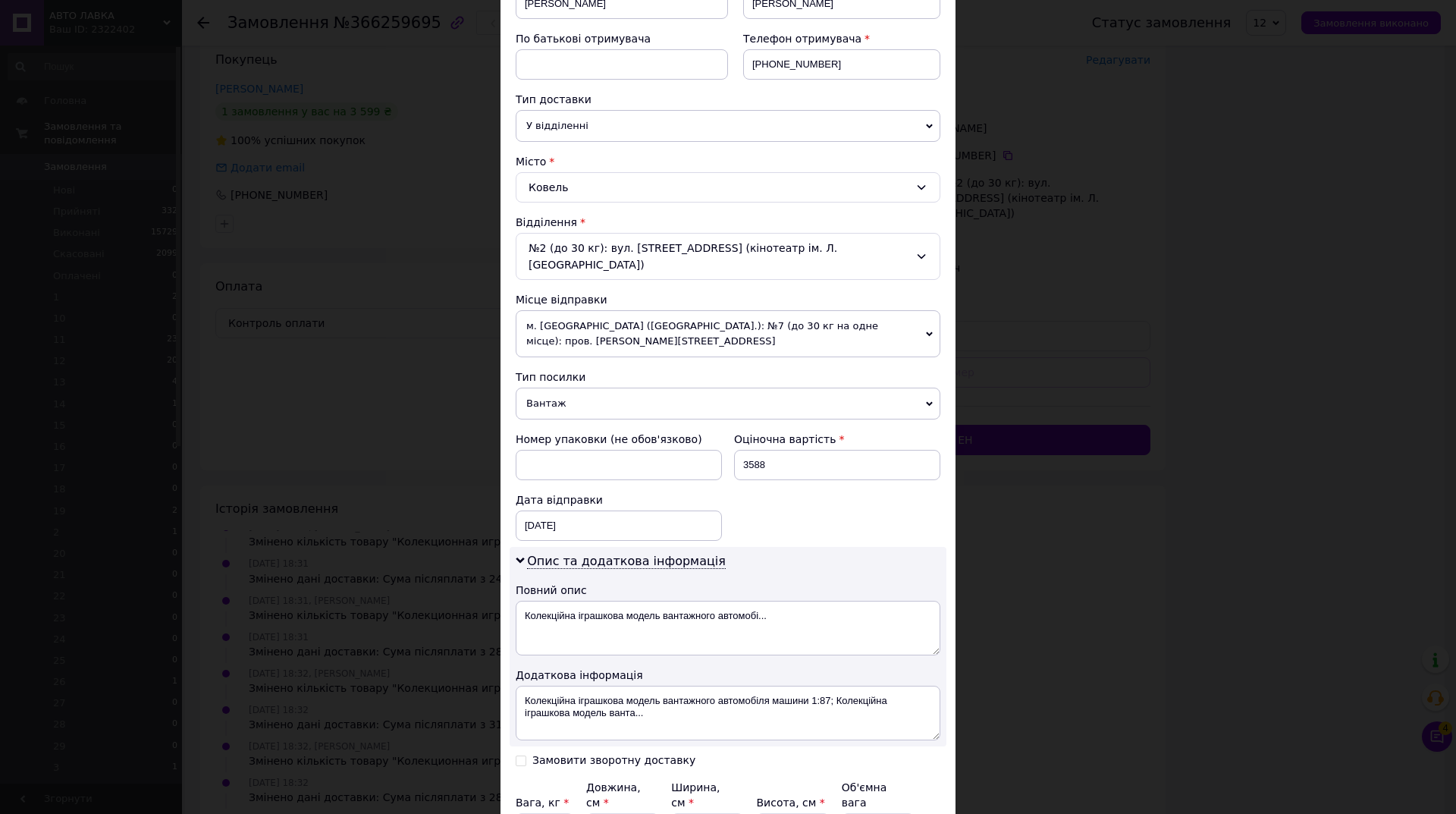
scroll to position [294, 0]
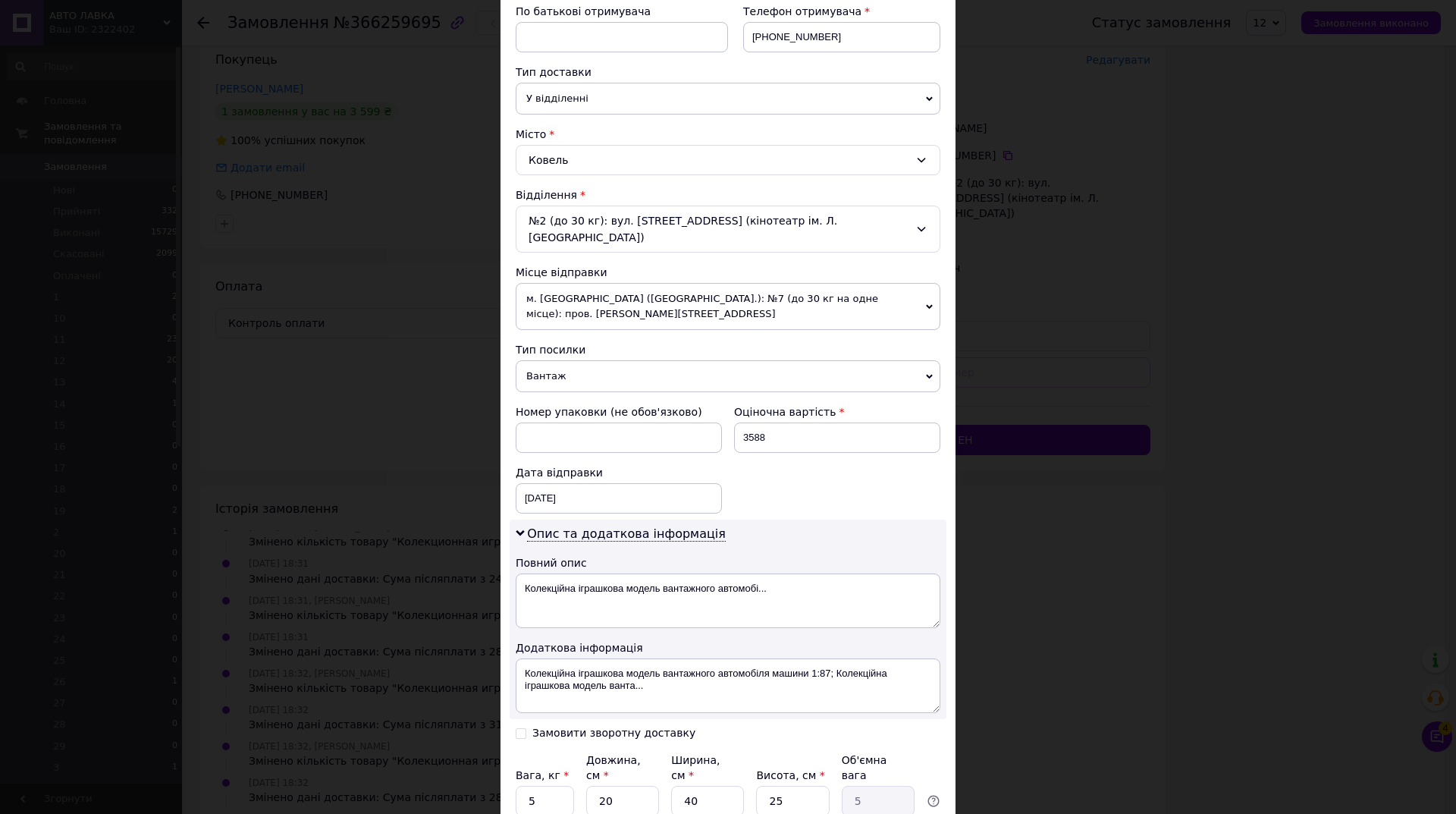
click at [547, 360] on span "Вантаж" at bounding box center [728, 376] width 424 height 32
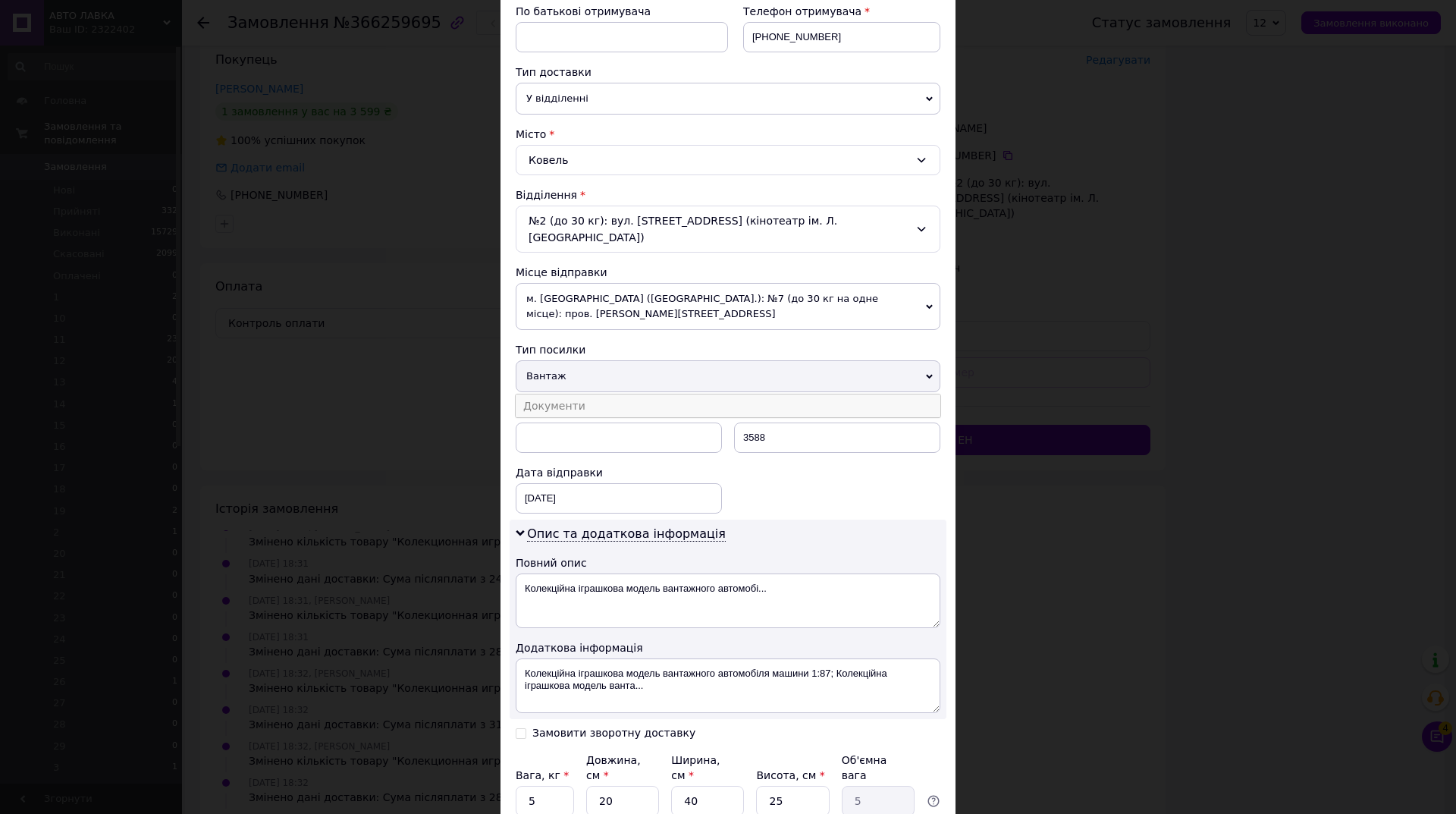
click at [566, 396] on li "Документи" at bounding box center [728, 406] width 424 height 23
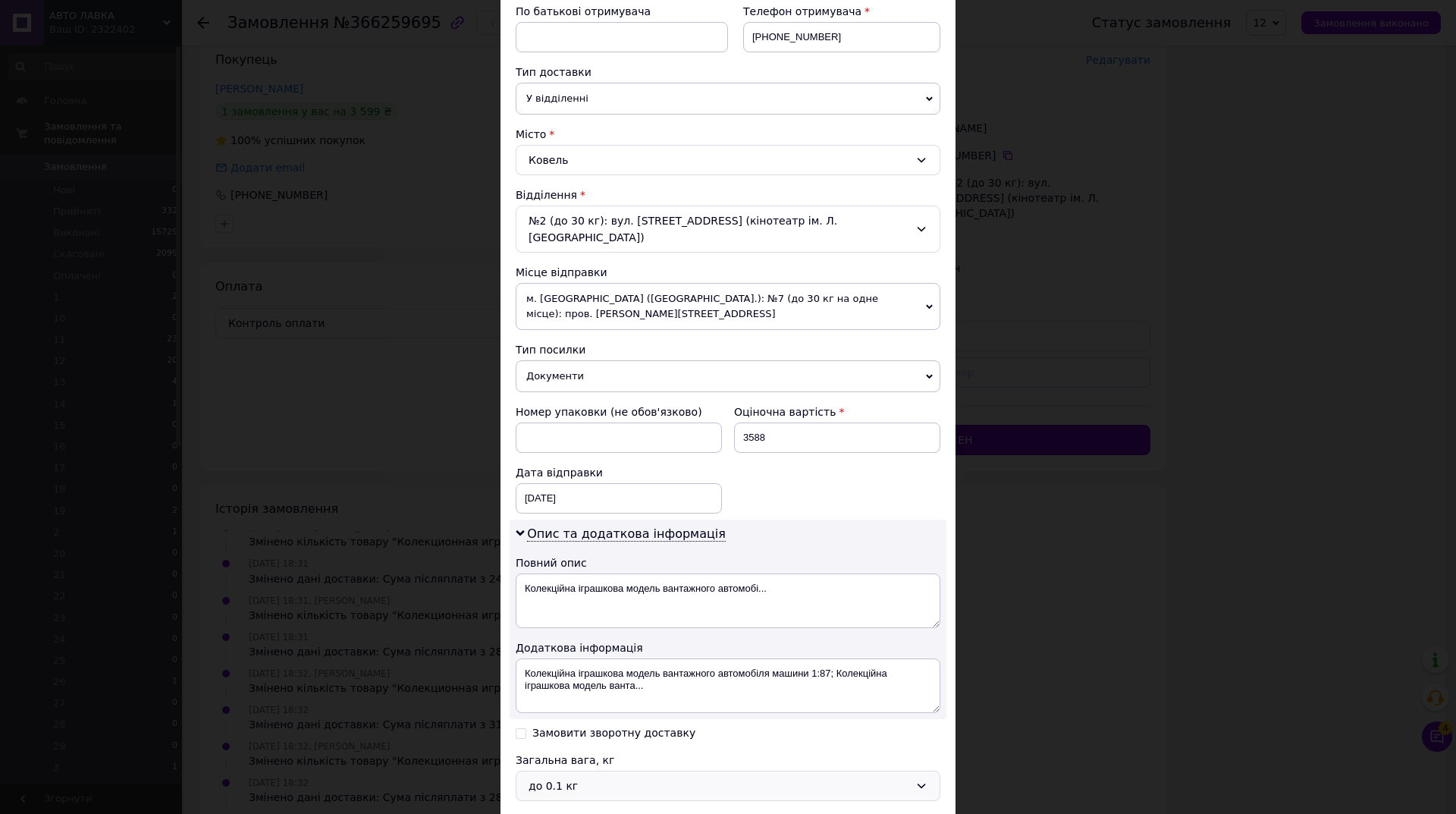
click at [611, 778] on div "до 0.1 кг" at bounding box center [718, 786] width 381 height 16
click at [559, 740] on li "до 1 кг" at bounding box center [726, 737] width 423 height 27
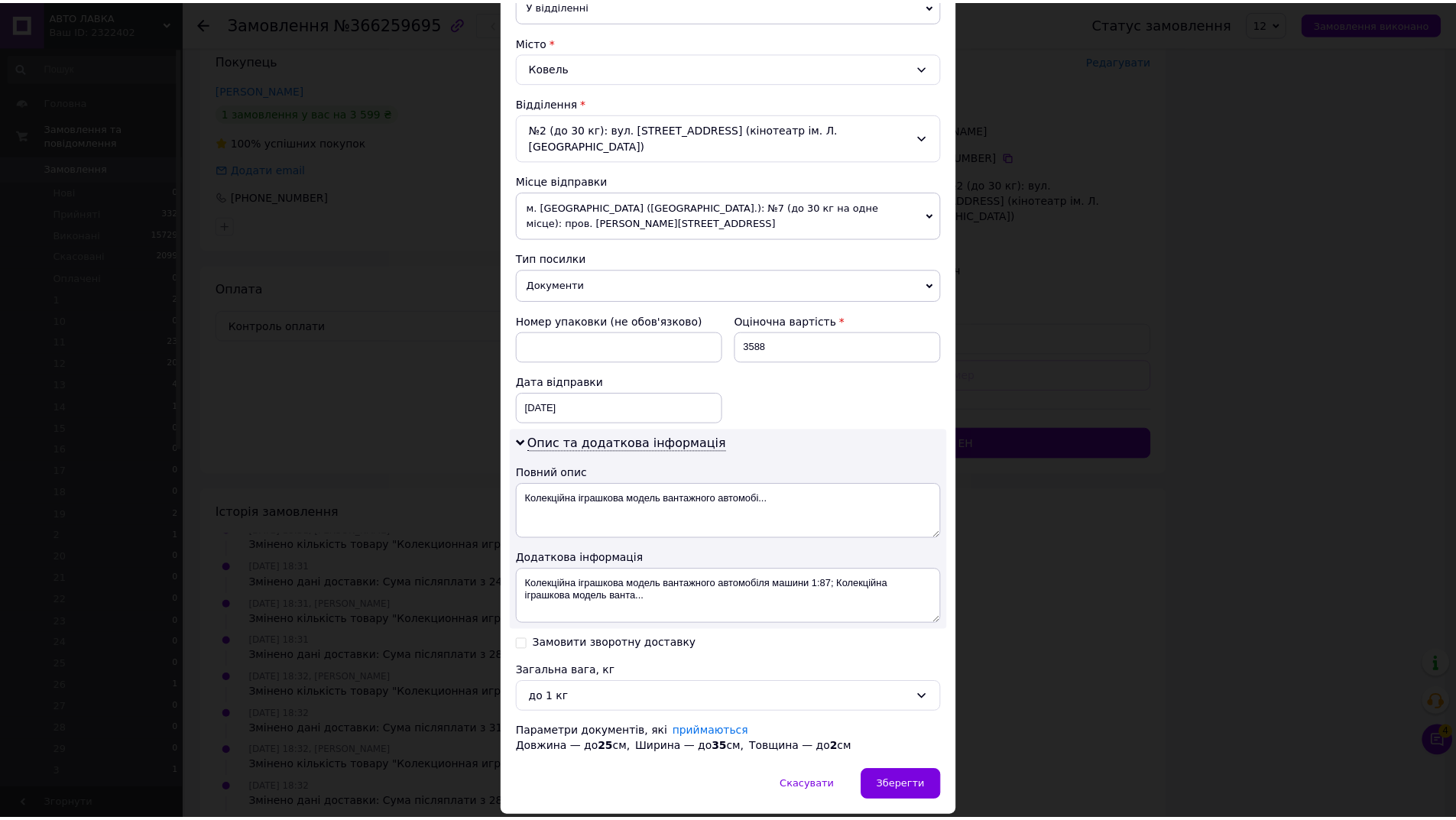
scroll to position [424, 0]
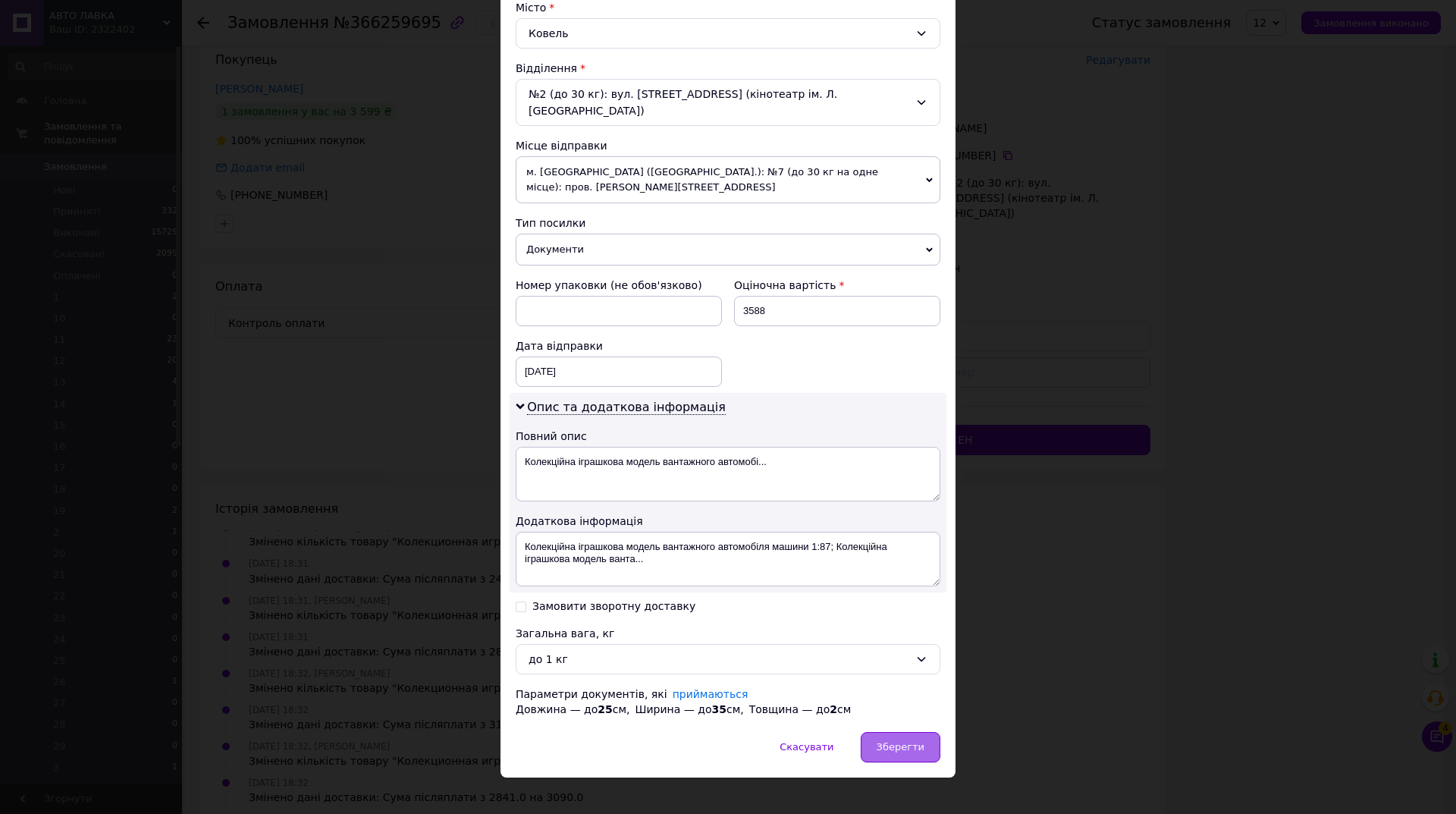
click at [913, 742] on span "Зберегти" at bounding box center [900, 747] width 48 height 12
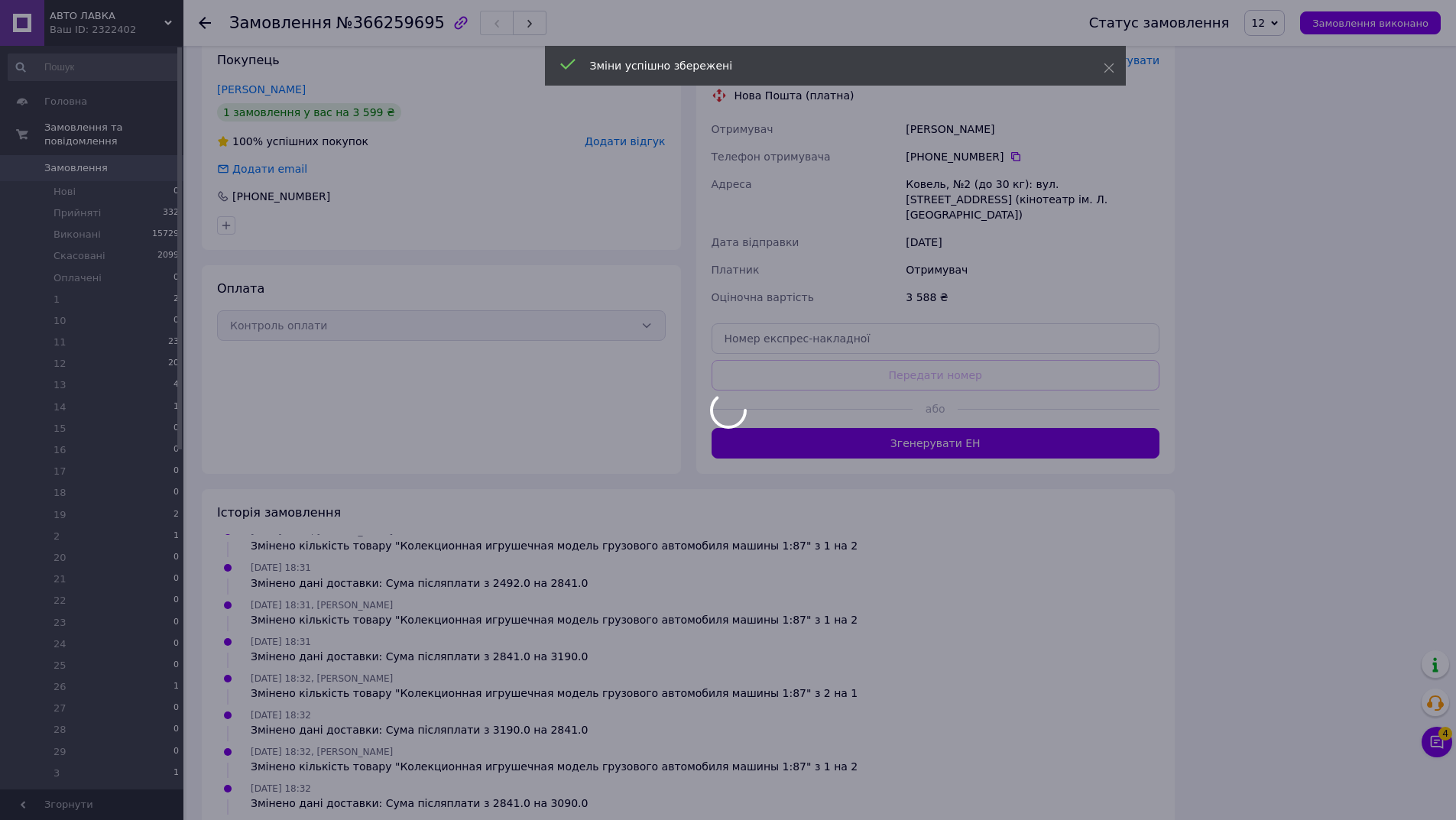
scroll to position [535, 0]
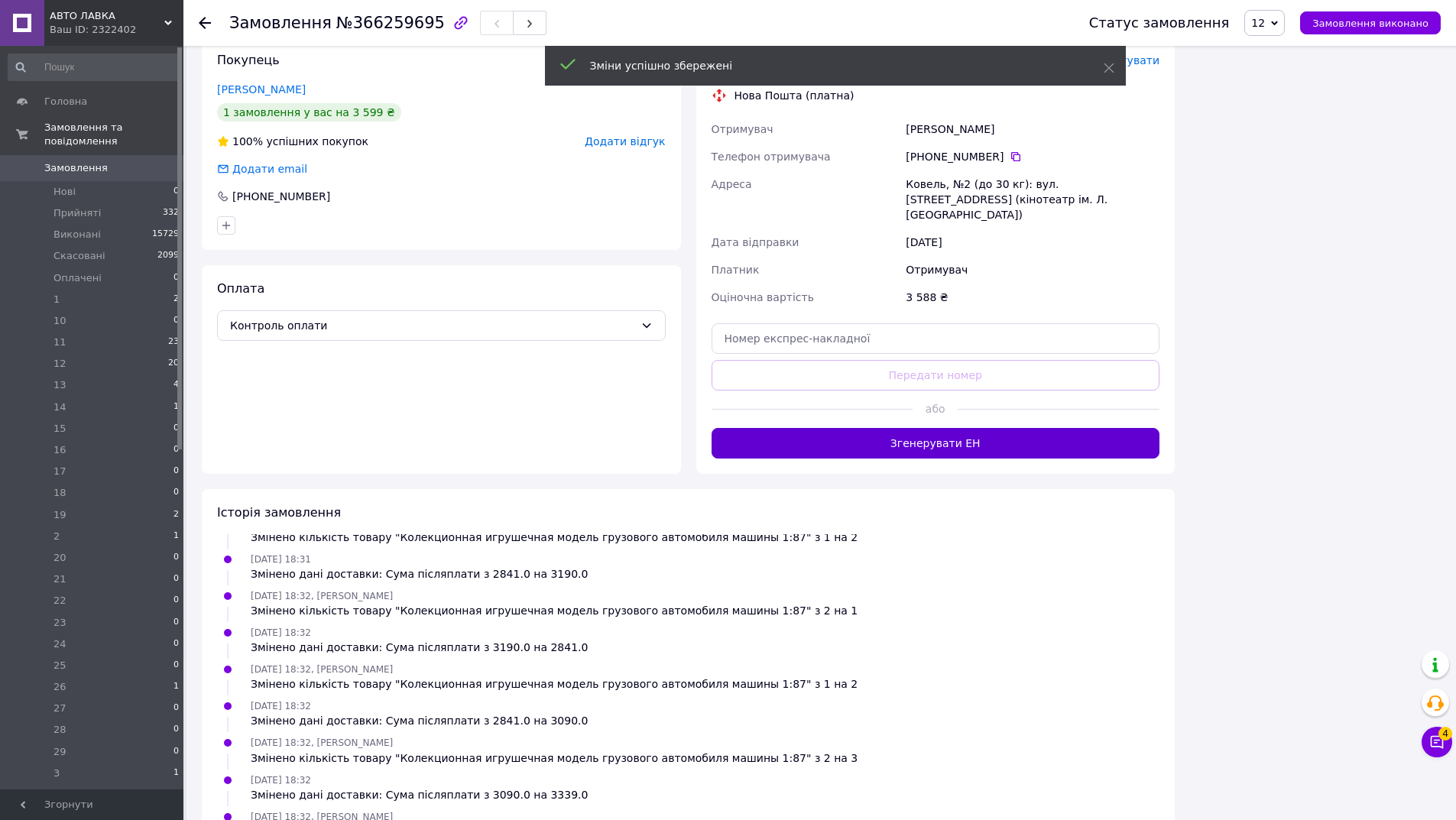
click at [929, 428] on button "Згенерувати ЕН" at bounding box center [935, 443] width 449 height 31
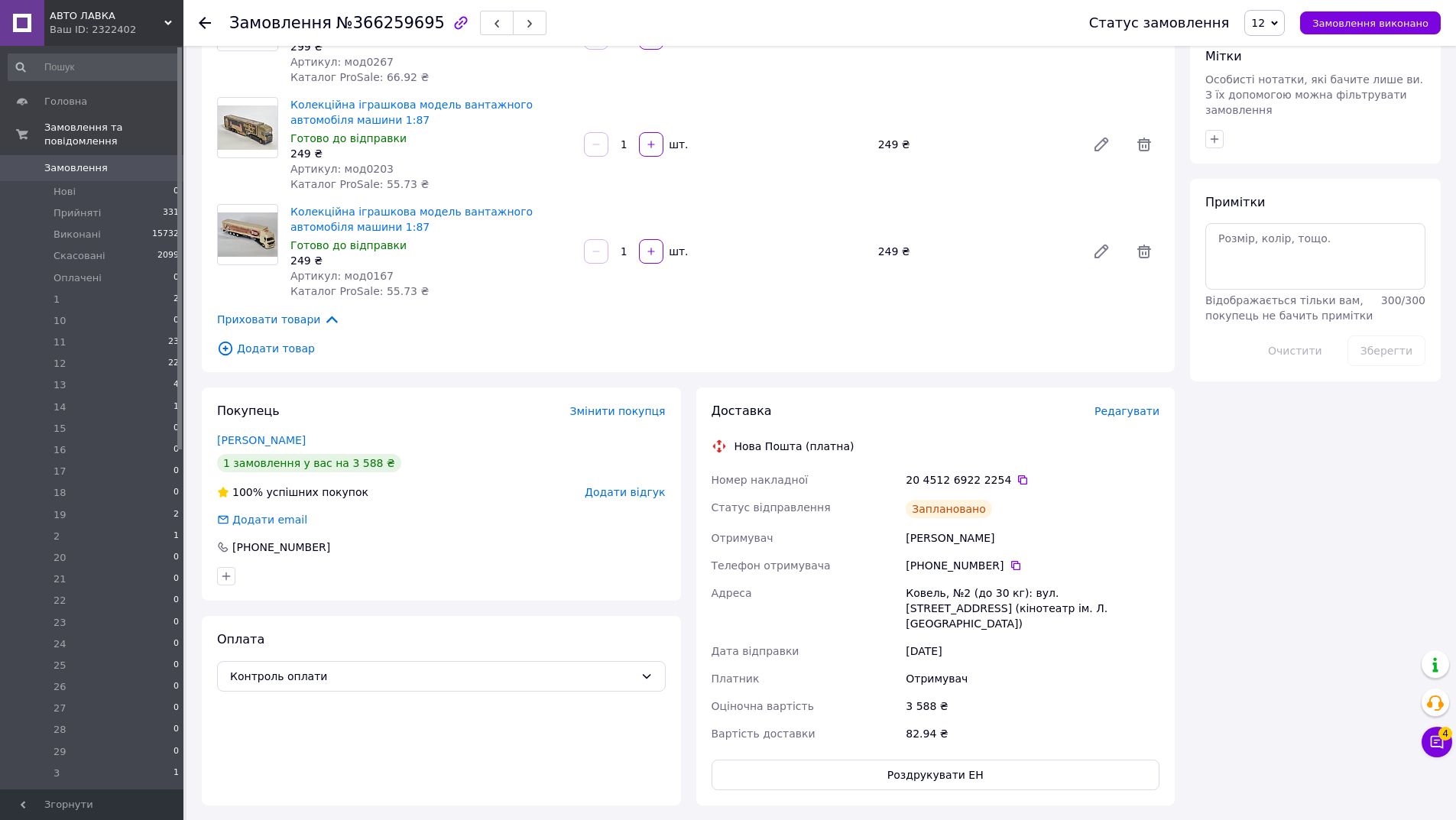
scroll to position [714, 0]
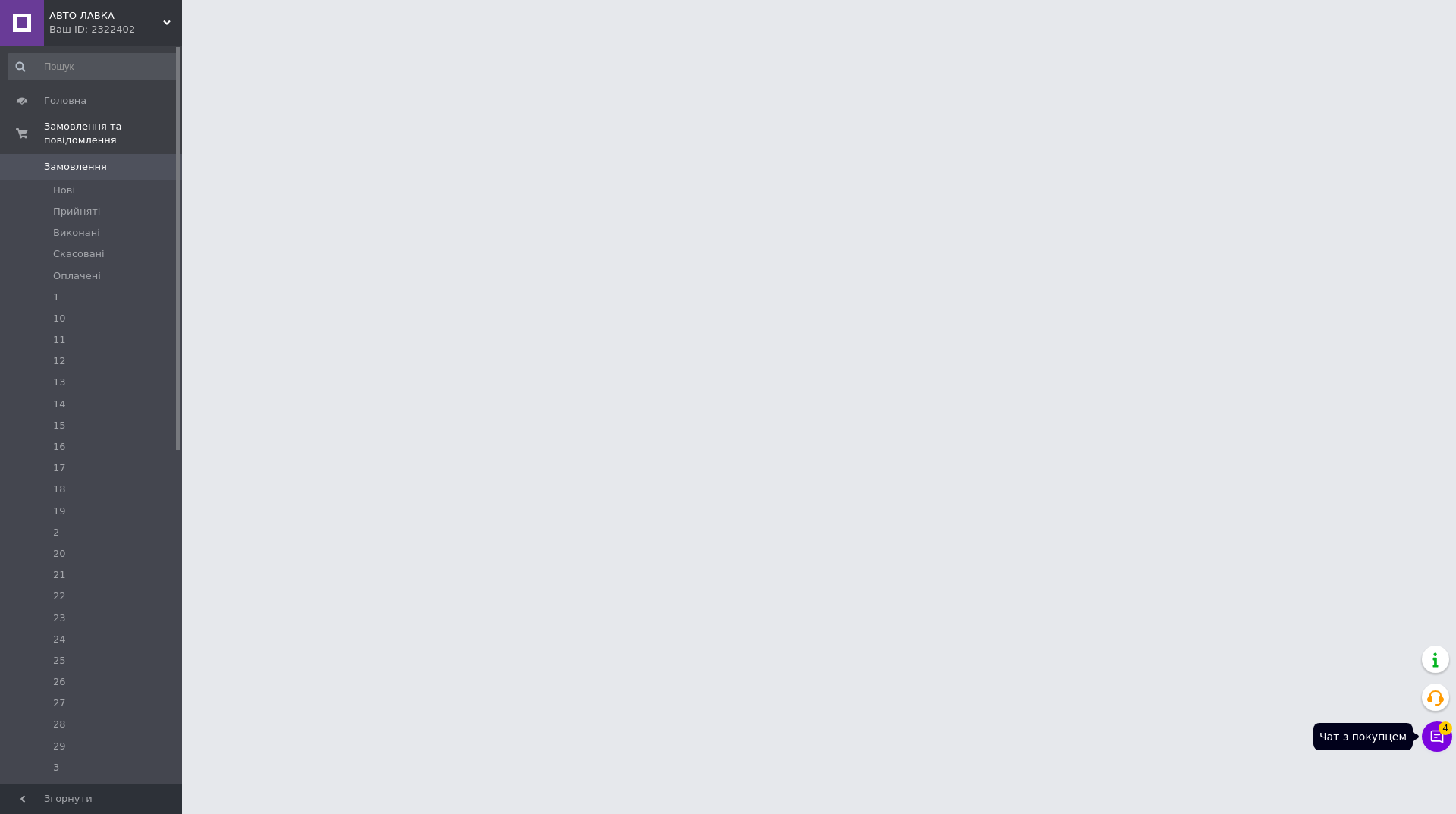
click at [1439, 733] on icon at bounding box center [1437, 737] width 15 height 15
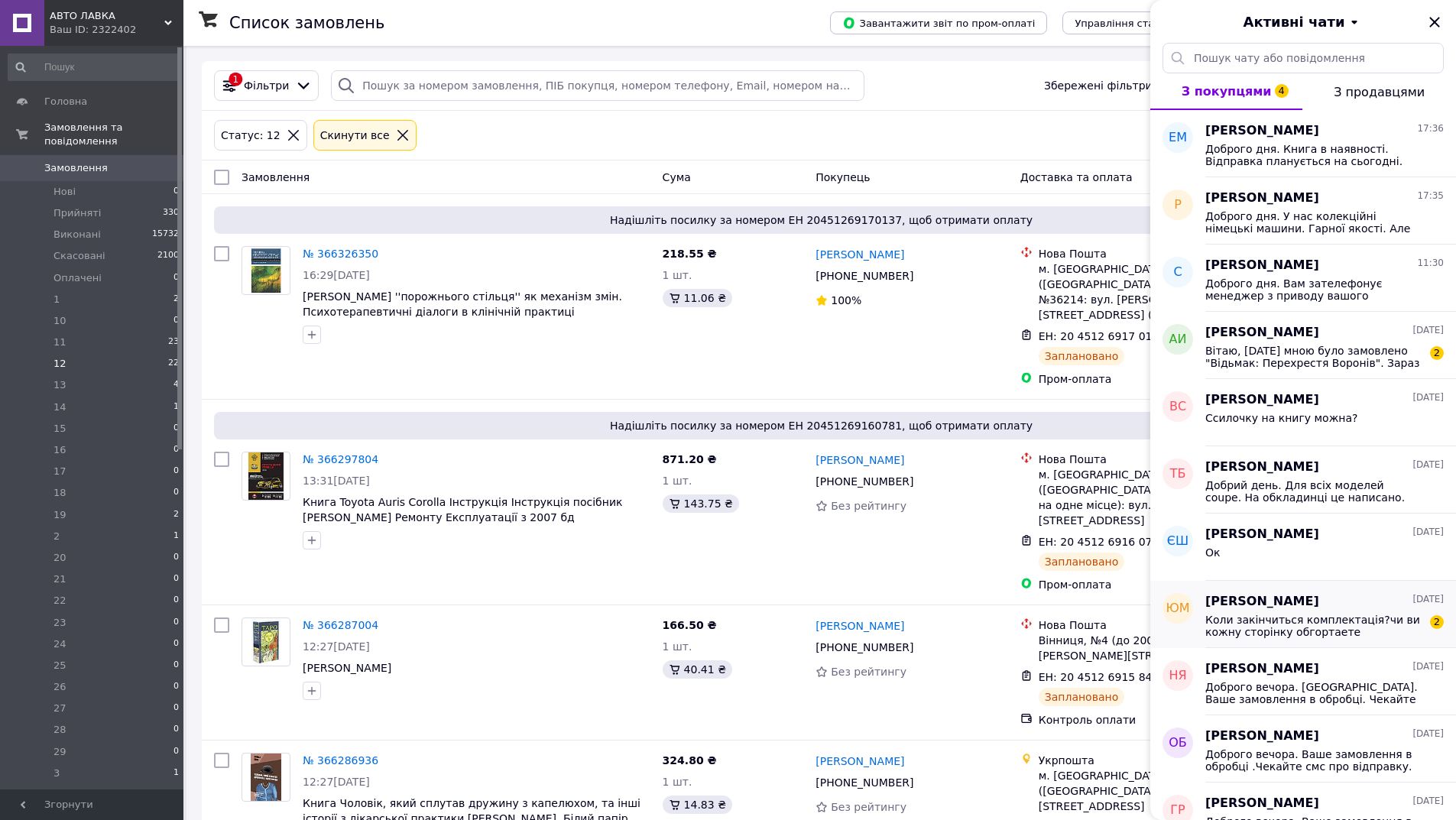
click at [1349, 631] on span "Коли закінчиться комплектація?чи ви кожну сторінку обгортаете" at bounding box center [1314, 626] width 217 height 25
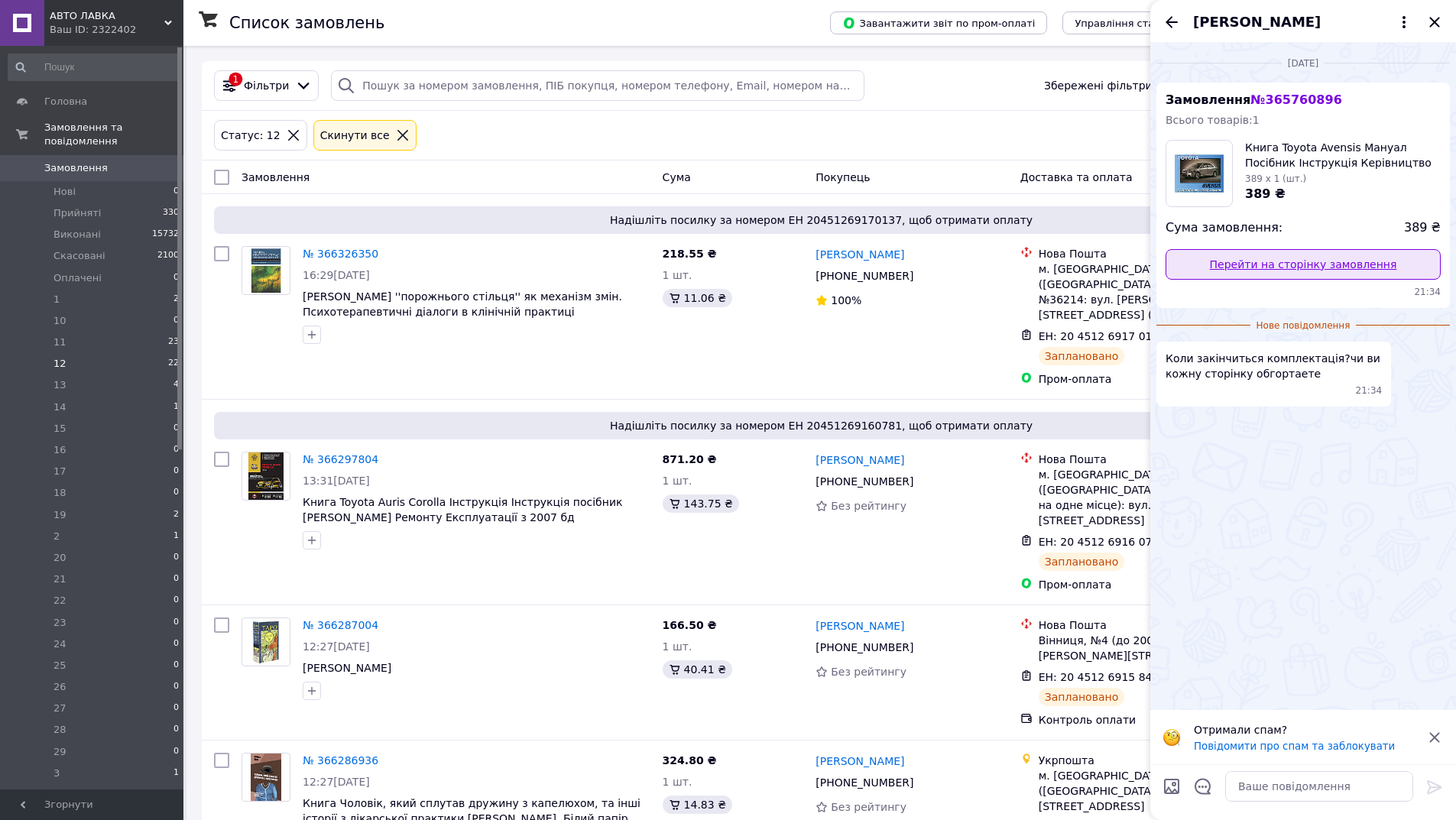
click at [1313, 268] on link "Перейти на сторінку замовлення" at bounding box center [1303, 265] width 275 height 31
click at [1174, 16] on icon "Назад" at bounding box center [1172, 22] width 18 height 18
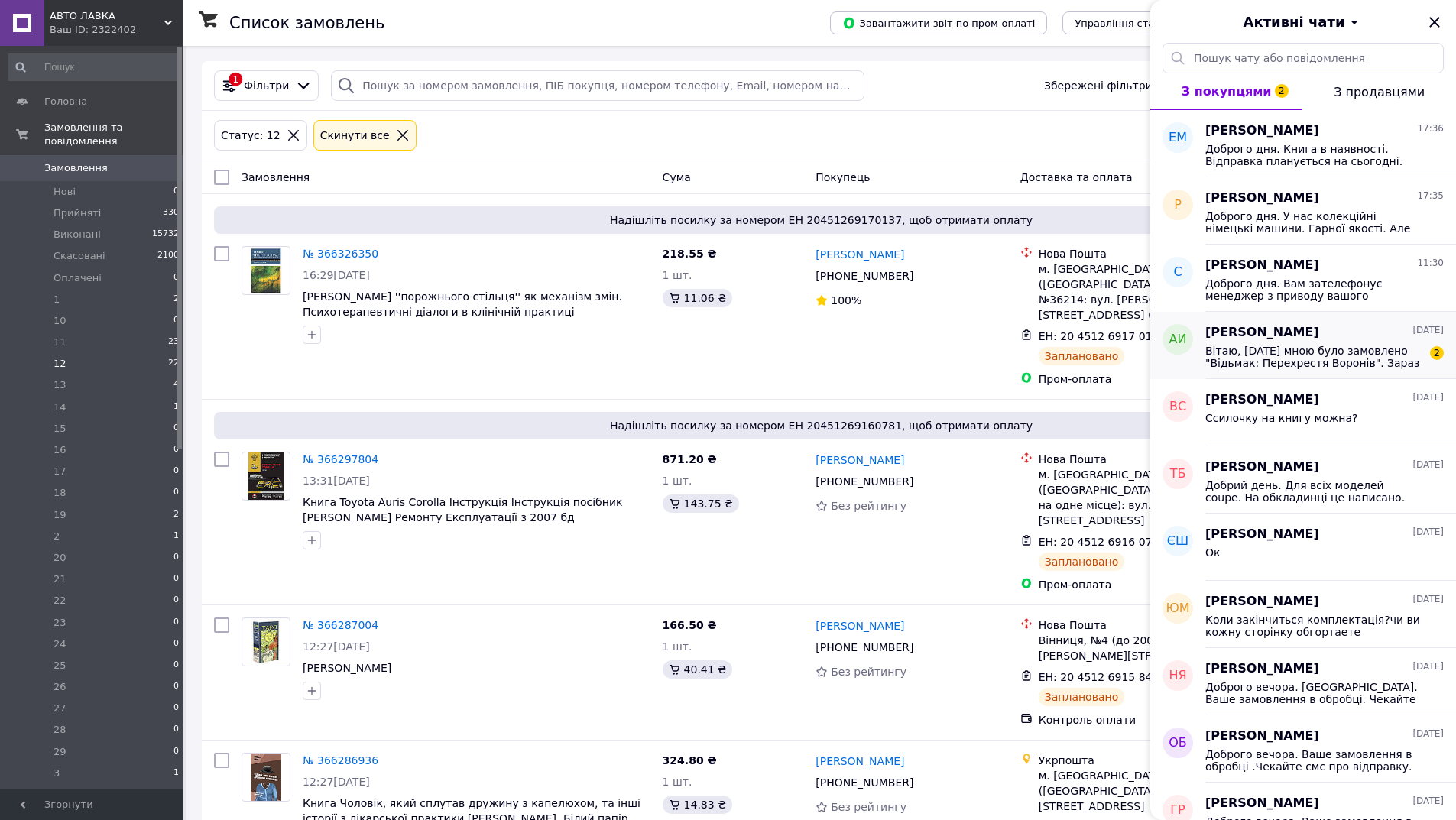
click at [1358, 366] on span "Вітаю, 4-го жовтня мною було замовлено "Відьмак: Перехрестя Воронів". Зараз вже…" at bounding box center [1314, 357] width 217 height 25
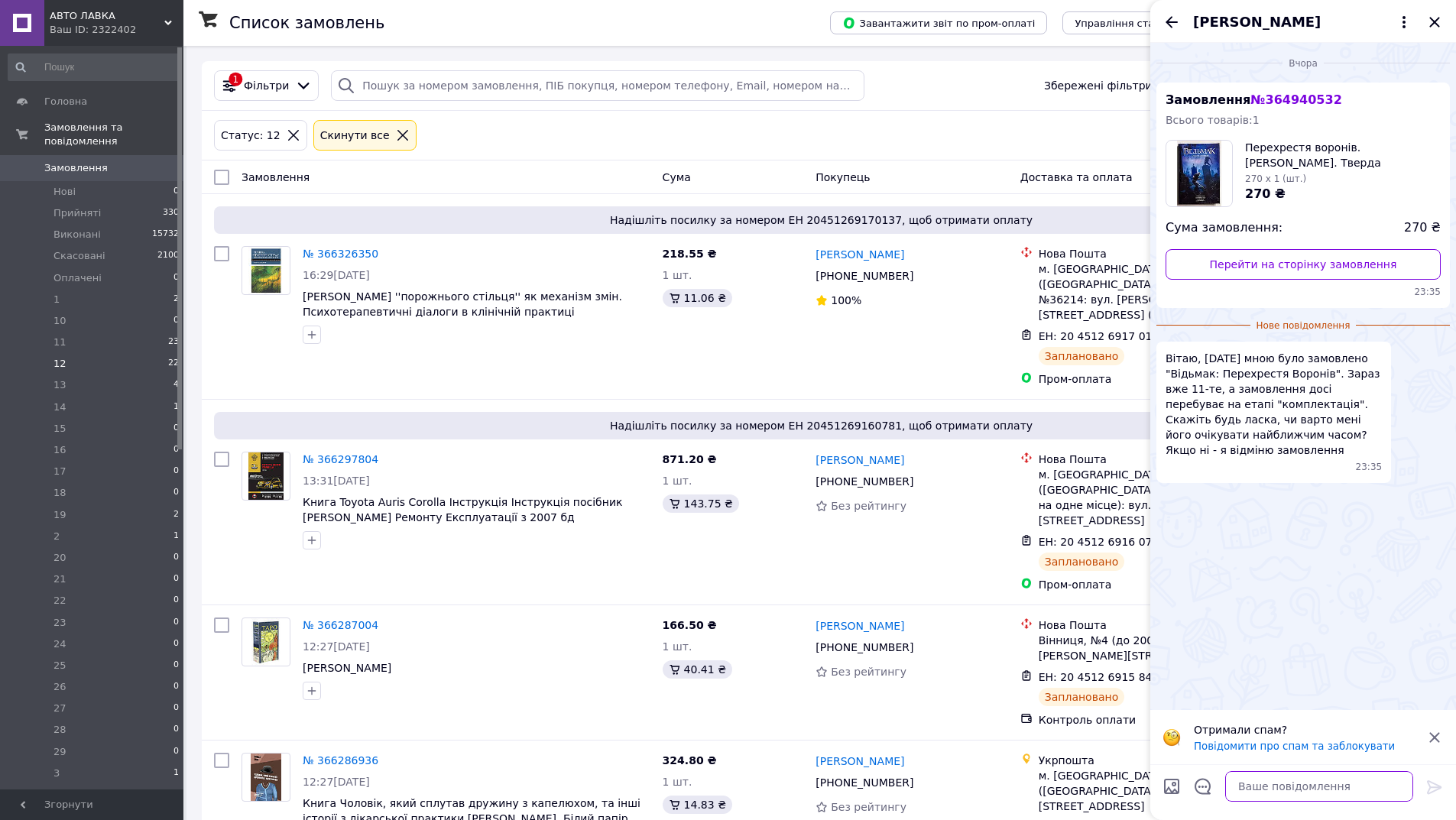
drag, startPoint x: 1327, startPoint y: 774, endPoint x: 1327, endPoint y: 787, distance: 13.0
click at [1327, 785] on textarea at bounding box center [1319, 787] width 188 height 31
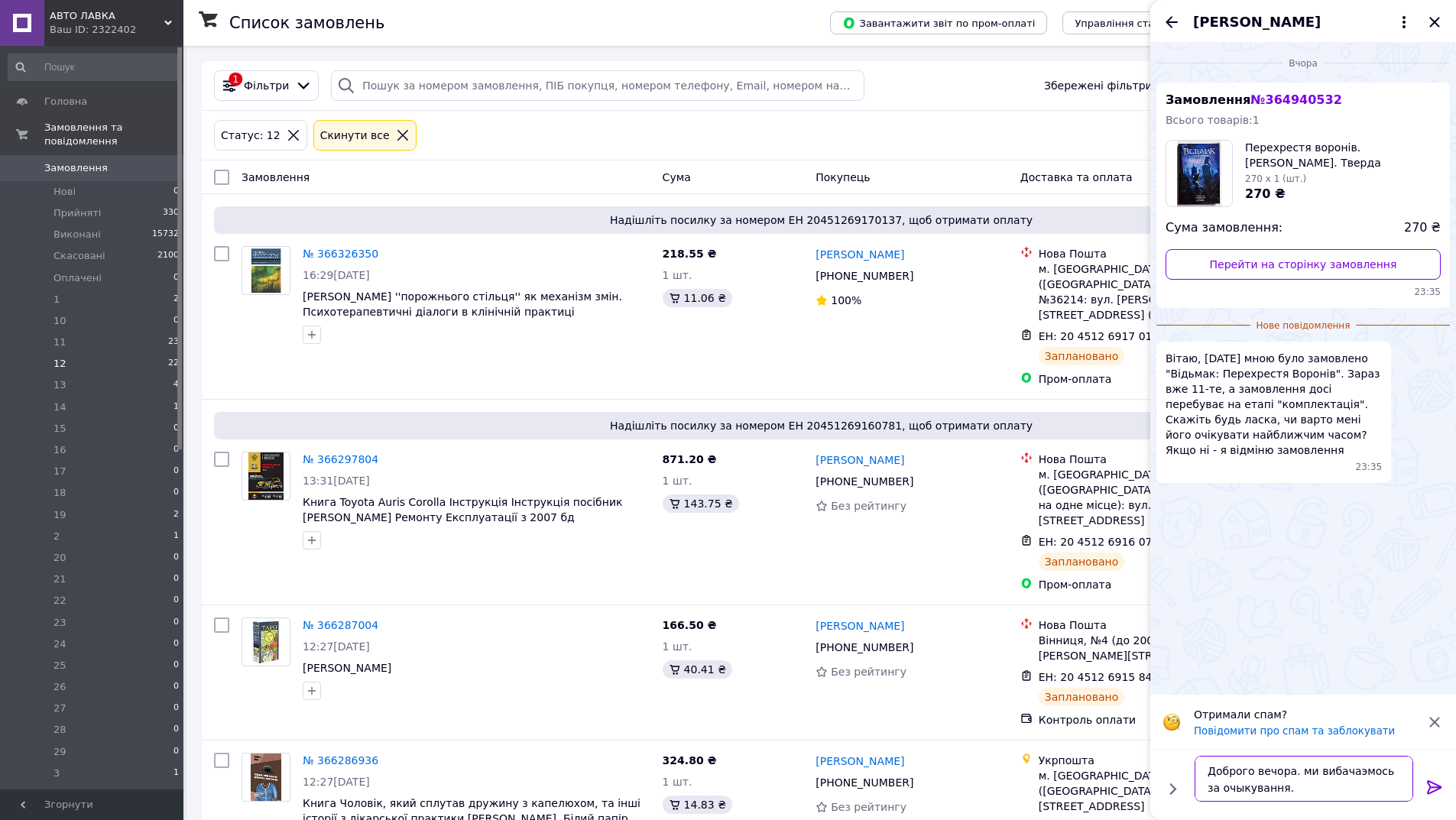
click at [1300, 775] on textarea "Доброго вечора. ми вибачаэмось за очыкування." at bounding box center [1304, 779] width 219 height 46
click at [1283, 784] on textarea "Доброго вечора. Ми вибачаэмось за очыкування." at bounding box center [1304, 779] width 219 height 46
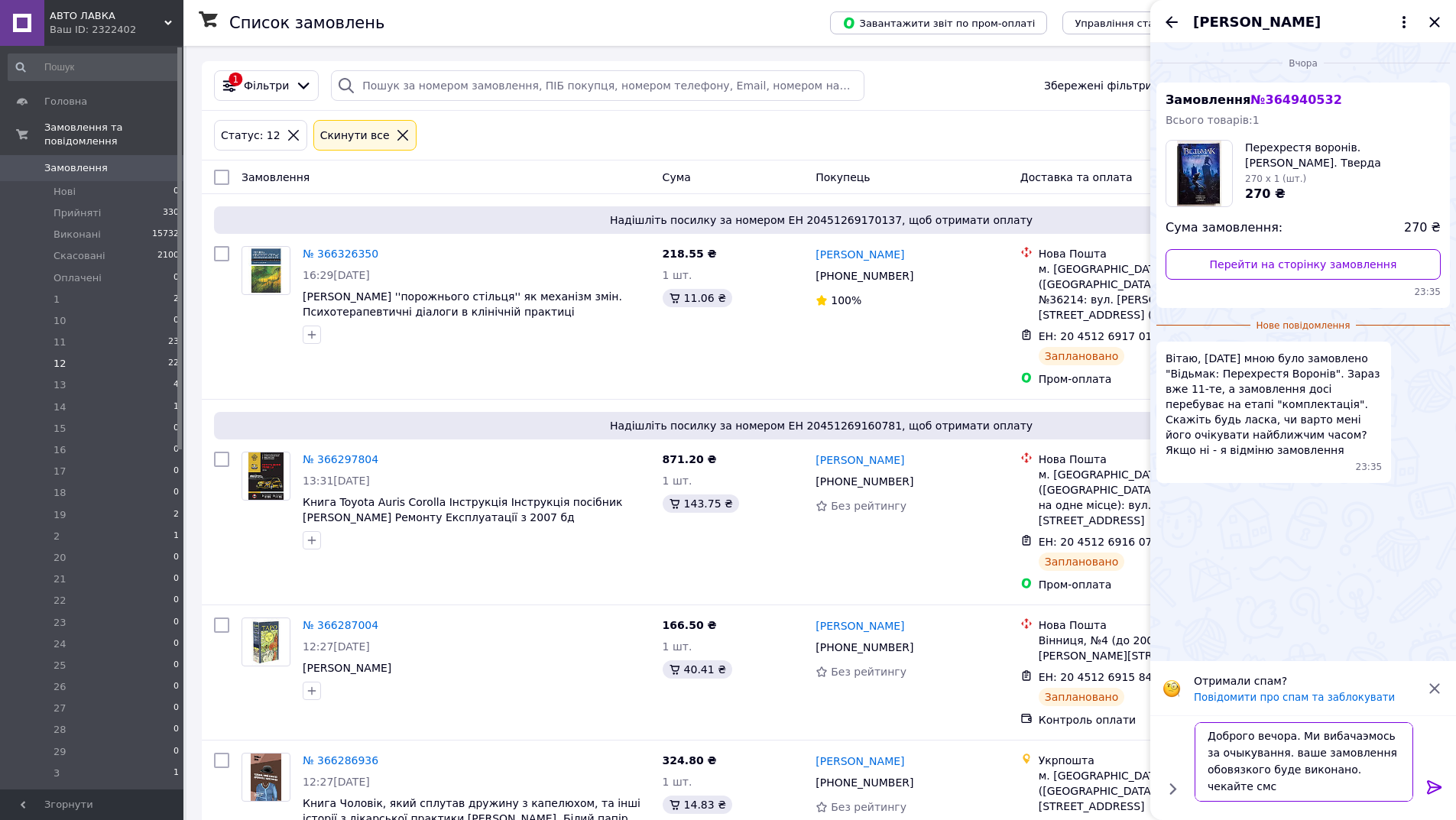
scroll to position [2, 0]
click at [1262, 793] on textarea "Доброго вечора. Ми вибачаэмось за очыкування. ваше замовлення обовязкого буде в…" at bounding box center [1304, 762] width 219 height 79
click at [1354, 768] on textarea "Доброго вечора. Ми вибачаэмось за очыкування. ваше замовлення обовязкого буде в…" at bounding box center [1304, 762] width 219 height 79
click at [1354, 735] on textarea "Доброго вечора. Ми вибачаэмось за очыкування. ваше замовлення обовязкого буде в…" at bounding box center [1304, 762] width 219 height 79
click at [1231, 751] on textarea "Доброго вечора. Ми вибачаємось за очыкування. ваше замовлення обовязкого буде в…" at bounding box center [1304, 762] width 219 height 79
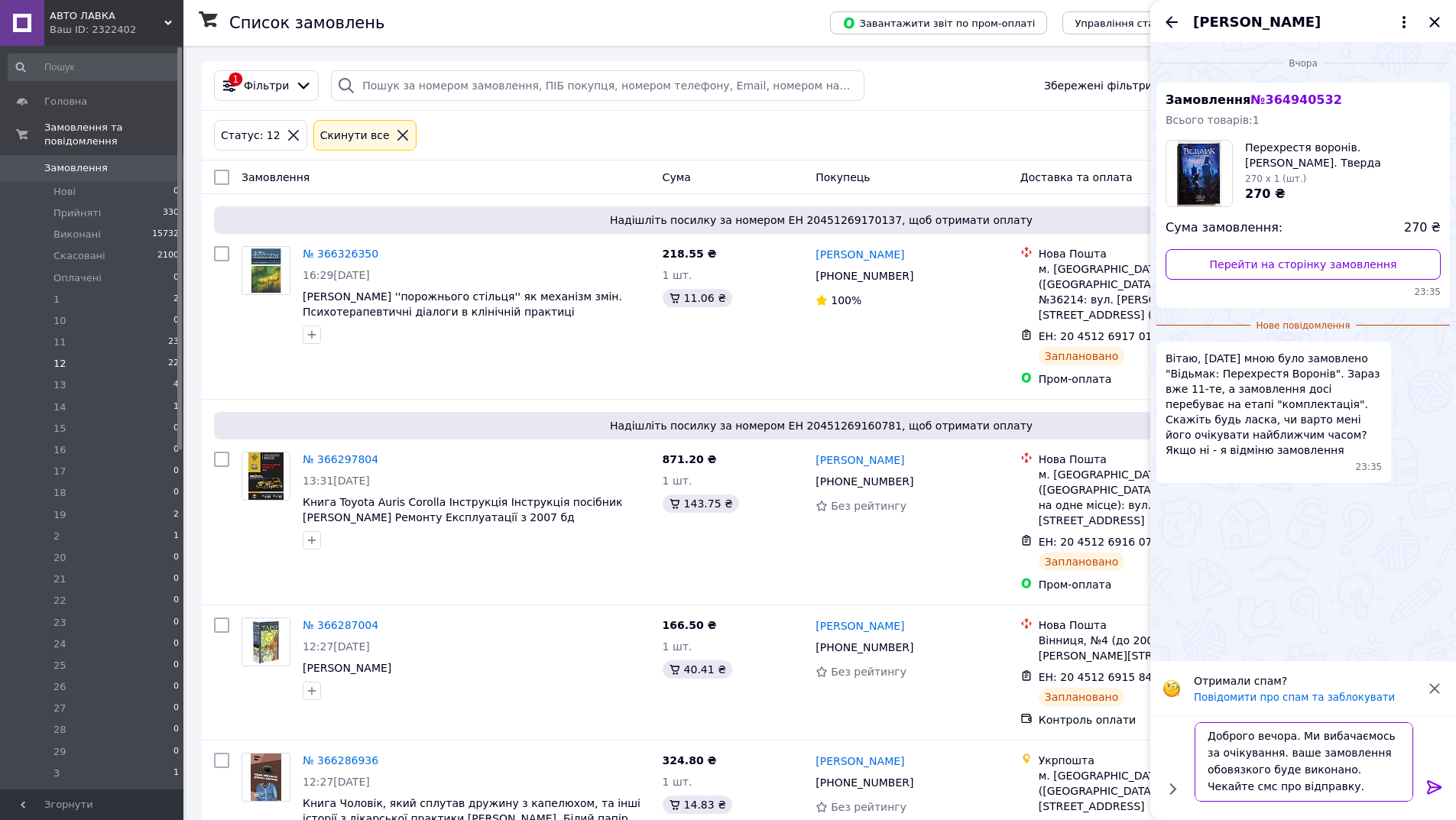
click at [1274, 753] on textarea "Доброго вечора. Ми вибачаємось за очікування. ваше замовлення обовязкого буде в…" at bounding box center [1304, 762] width 219 height 79
click at [1233, 768] on textarea "Доброго вечора. Ми вибачаємось за очікування. Ваше замовлення обовязкого буде в…" at bounding box center [1304, 762] width 219 height 79
click at [1293, 776] on textarea "Доброго вечора. Ми вибачаємось за очікування. Ваше замовлення обовьязкого буде …" at bounding box center [1304, 762] width 219 height 79
click at [1261, 773] on textarea "Доброго вечора. Ми вибачаємось за очікування. Ваше замовлення обовьязкого буде …" at bounding box center [1304, 762] width 219 height 79
click at [1270, 770] on textarea "Доброго вечора. Ми вибачаємось за очікування. Ваше замовлення обовьязкого буде …" at bounding box center [1304, 762] width 219 height 79
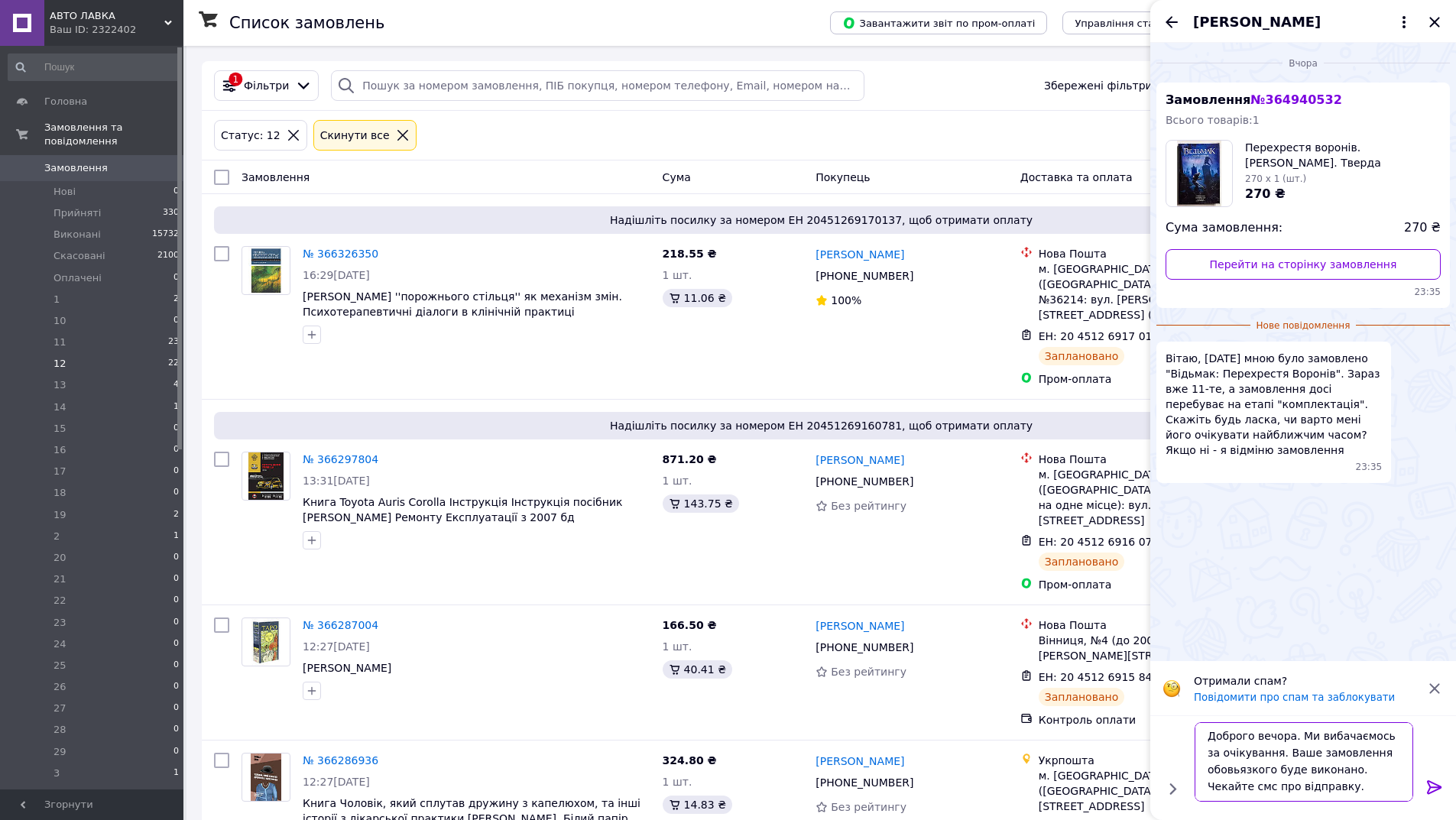
drag, startPoint x: 1270, startPoint y: 770, endPoint x: 1241, endPoint y: 766, distance: 29.3
click at [1241, 766] on textarea "Доброго вечора. Ми вибачаємось за очікування. Ваше замовлення обовьязкого буде …" at bounding box center [1304, 762] width 219 height 79
drag, startPoint x: 1241, startPoint y: 766, endPoint x: 1350, endPoint y: 779, distance: 109.8
click at [1353, 778] on textarea "Доброго вечора. Ми вибачаємось за очікування. Ваше замовлення обовьязкого буде …" at bounding box center [1304, 762] width 219 height 79
click at [1265, 769] on textarea "Доброго вечора. Ми вибачаємось за очікування. Ваше замовлення обовьязкого буде …" at bounding box center [1304, 762] width 219 height 79
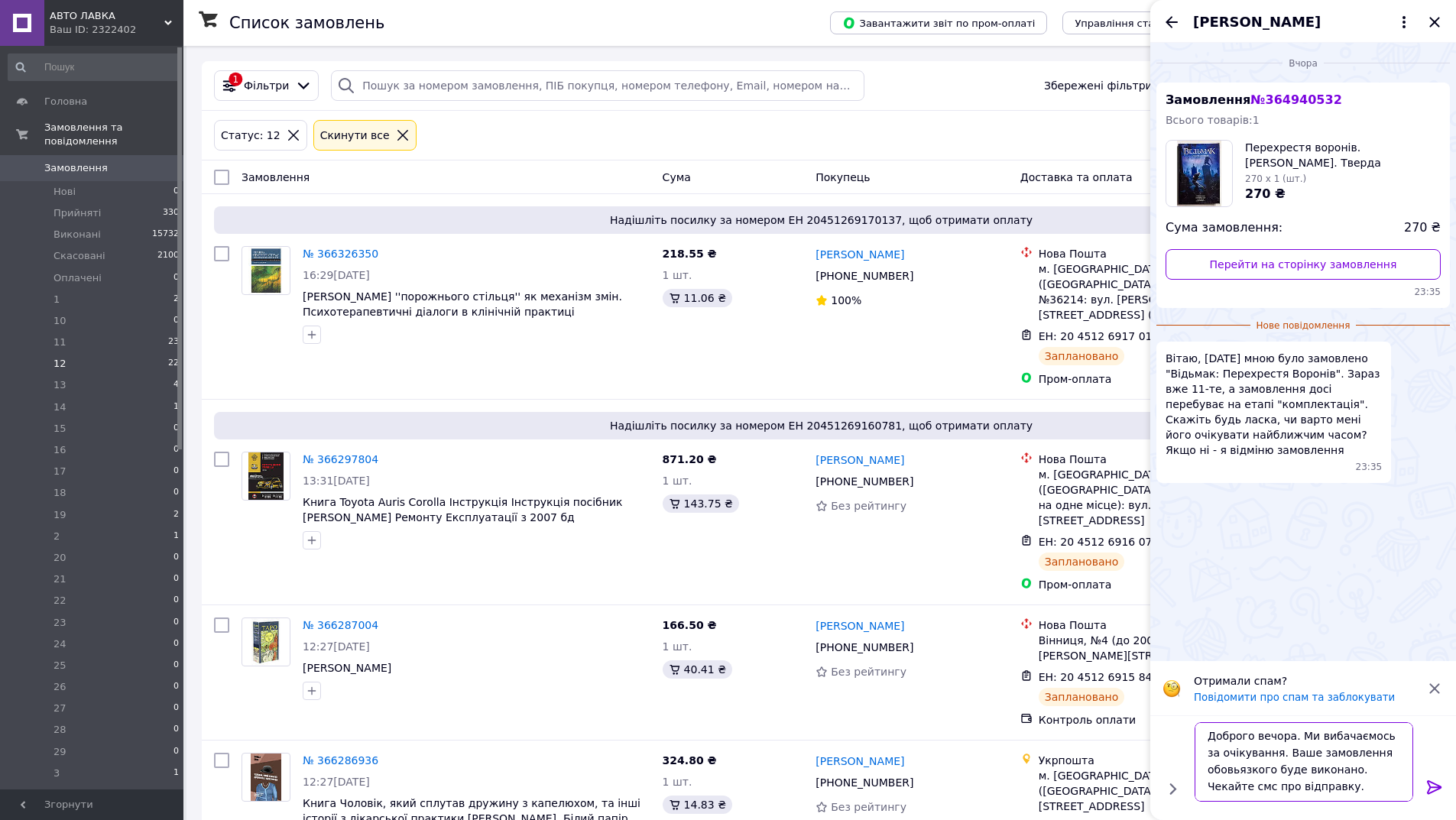
click at [1265, 769] on textarea "Доброго вечора. Ми вибачаємось за очікування. Ваше замовлення обовьязкого буде …" at bounding box center [1304, 762] width 219 height 79
click at [1267, 769] on textarea "Доброго вечора. Ми вибачаємось за очікування. Ваше замовлення обовьязкого буде …" at bounding box center [1304, 762] width 219 height 79
click at [1317, 721] on div "Доброго вечора. Ми вибачаємось за очікування. Ваше замовлення обовьязкого буде …" at bounding box center [1304, 762] width 231 height 92
click at [1265, 773] on textarea "Доброго вечора. Ми вибачаємось за очікування. Ваше замовлення обовьязкого буде …" at bounding box center [1304, 762] width 219 height 79
click at [1271, 768] on textarea "Доброго вечора. Ми вибачаємось за очікування. Ваше замовлення обовьязкого буде …" at bounding box center [1304, 762] width 219 height 79
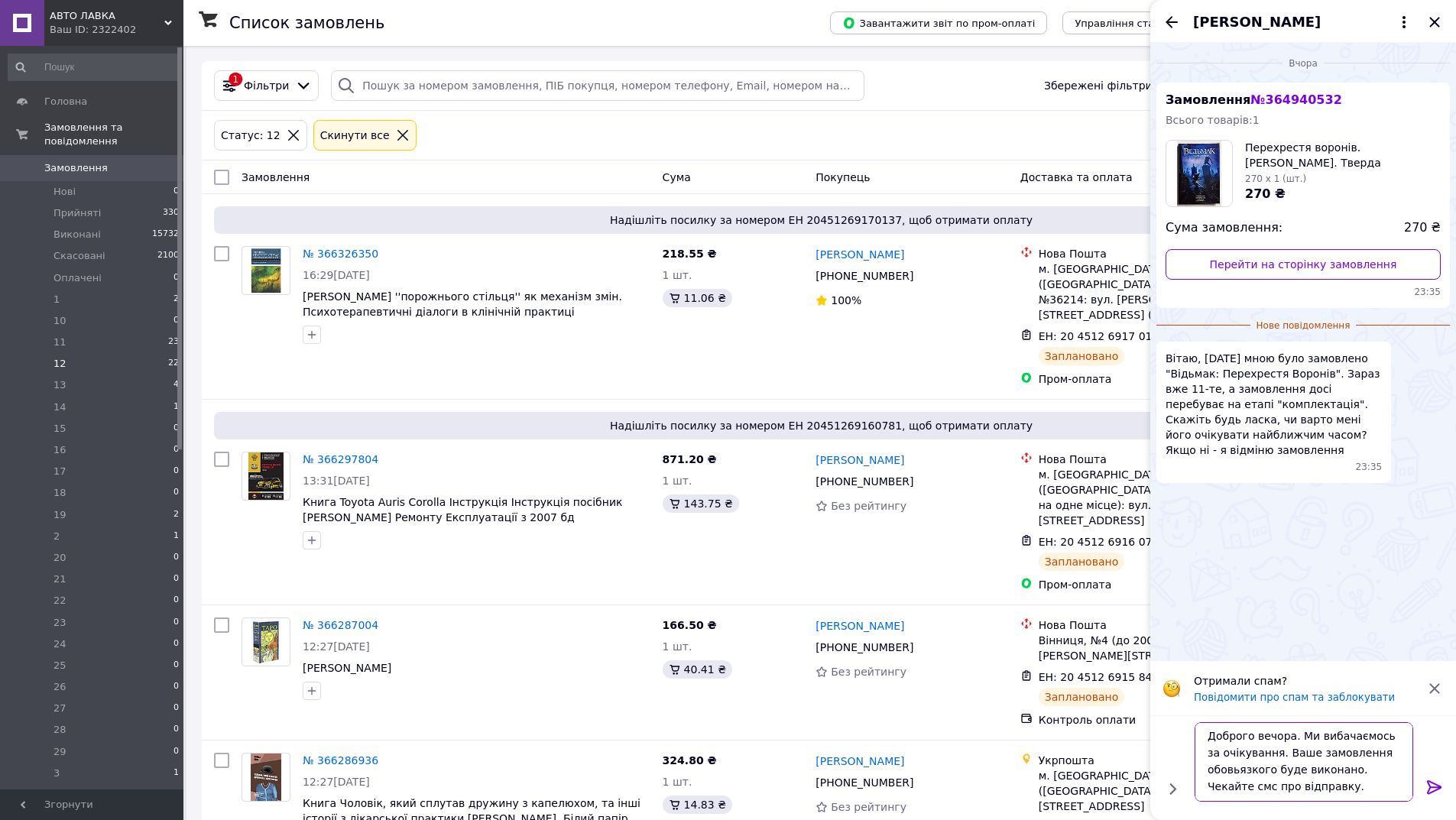
click at [1266, 769] on textarea "Доброго вечора. Ми вибачаємось за очікування. Ваше замовлення обовьязкого буде …" at bounding box center [1304, 762] width 219 height 79
click at [1319, 796] on textarea "Доброго вечора. Ми вибачаємось за очікування. Ваше замовлення обовязкого буде в…" at bounding box center [1304, 762] width 219 height 79
click at [1232, 771] on textarea "Доброго вечора. Ми вибачаємось за очікування. Ваше замовлення обовязкого буде в…" at bounding box center [1304, 762] width 219 height 79
type textarea "Доброго вечора. Ми вибачаємось за очікування. Ваше замовлення обов"язкого буде …"
click at [1437, 784] on icon at bounding box center [1434, 787] width 15 height 14
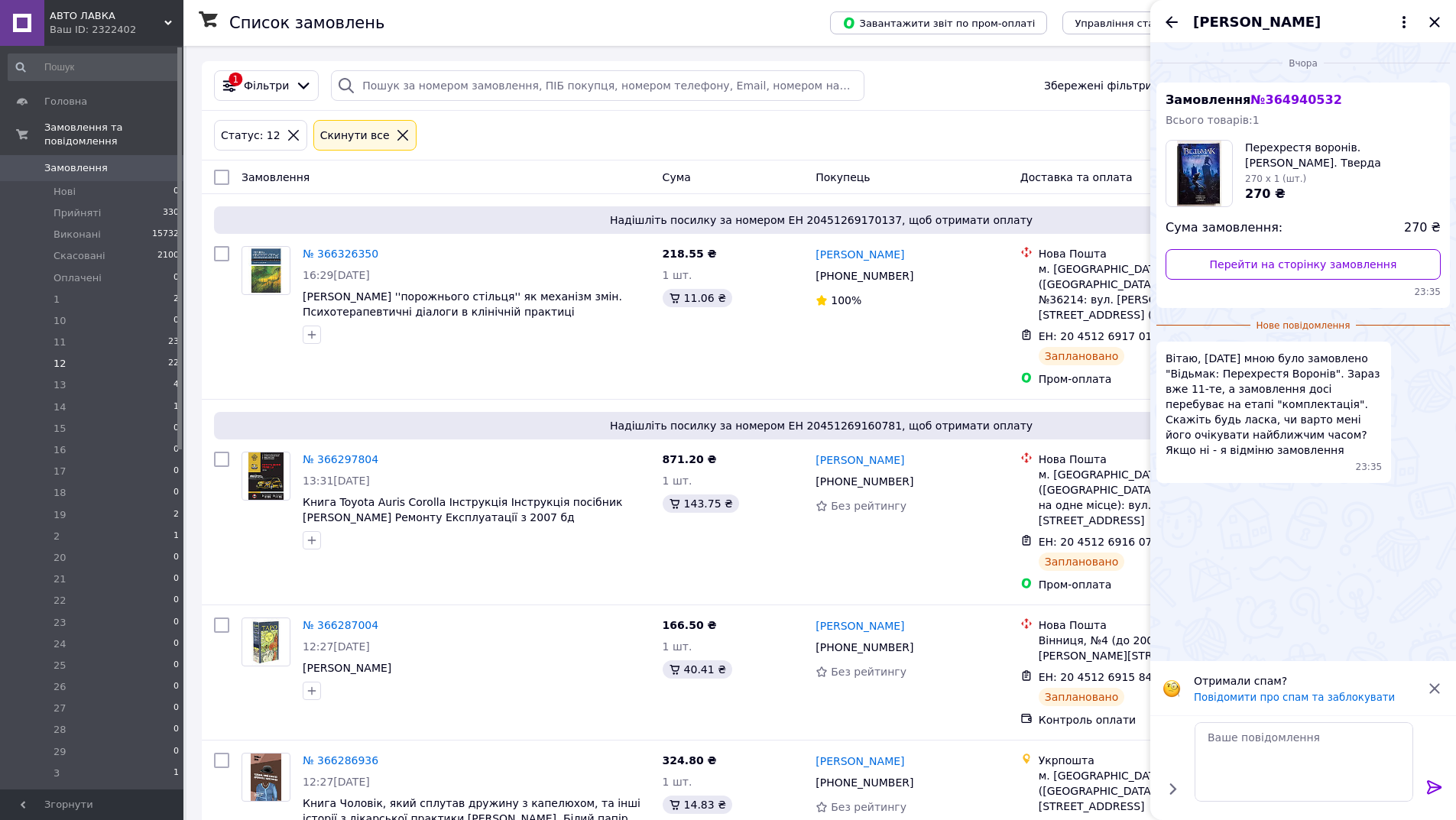
scroll to position [0, 0]
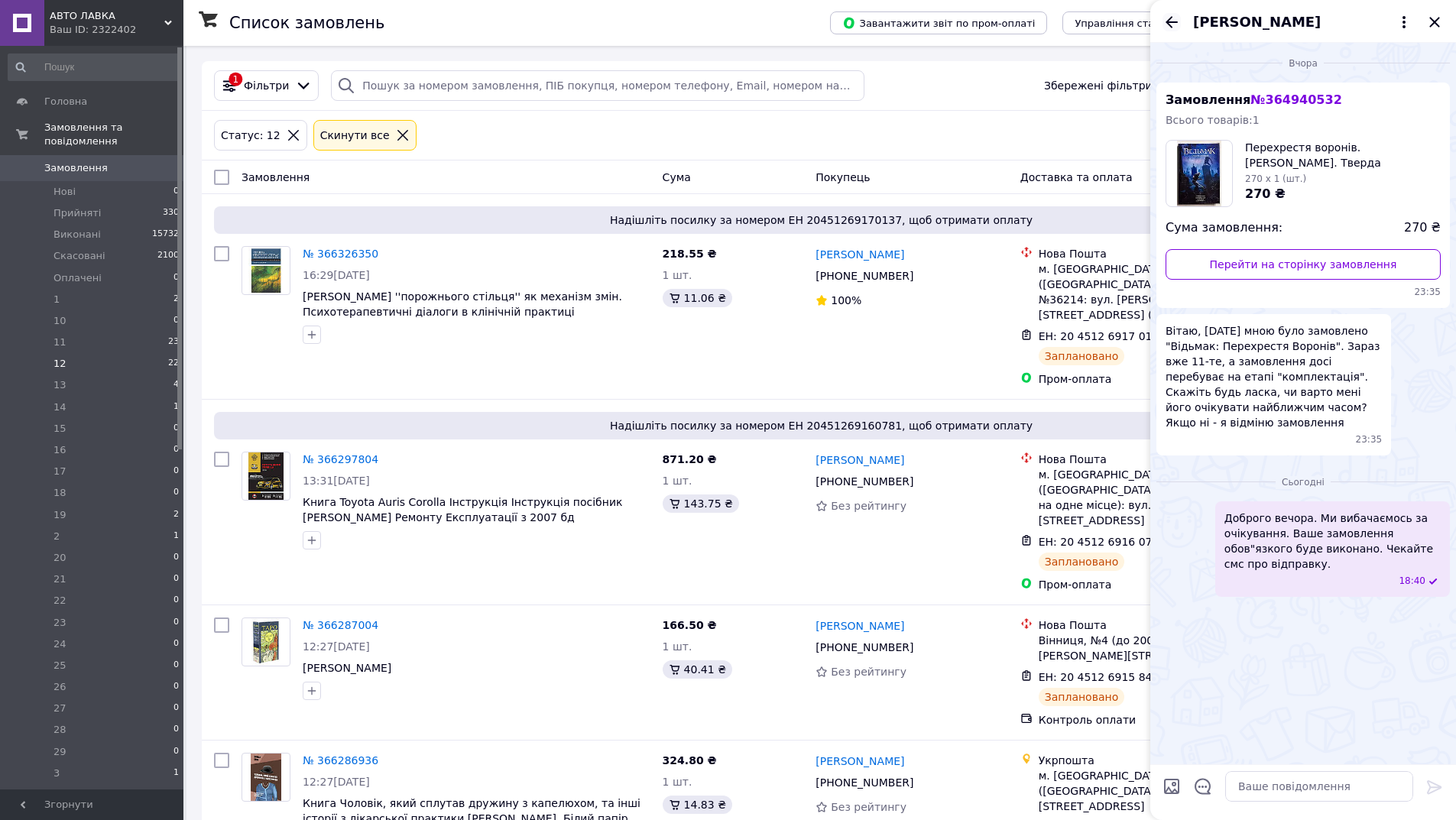
click at [1170, 22] on icon "Назад" at bounding box center [1171, 22] width 12 height 12
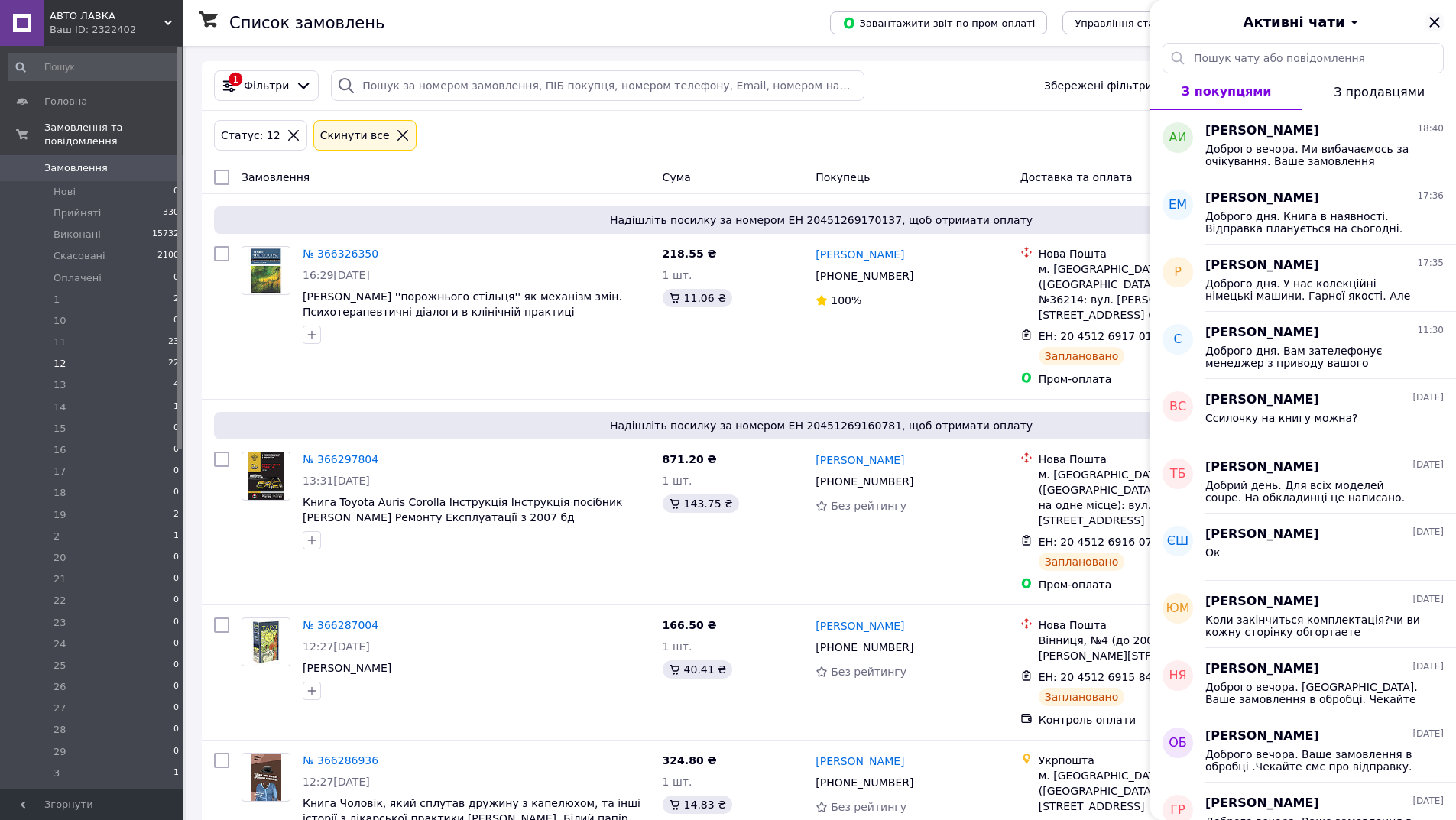
click at [1438, 21] on icon "Закрити" at bounding box center [1434, 22] width 18 height 18
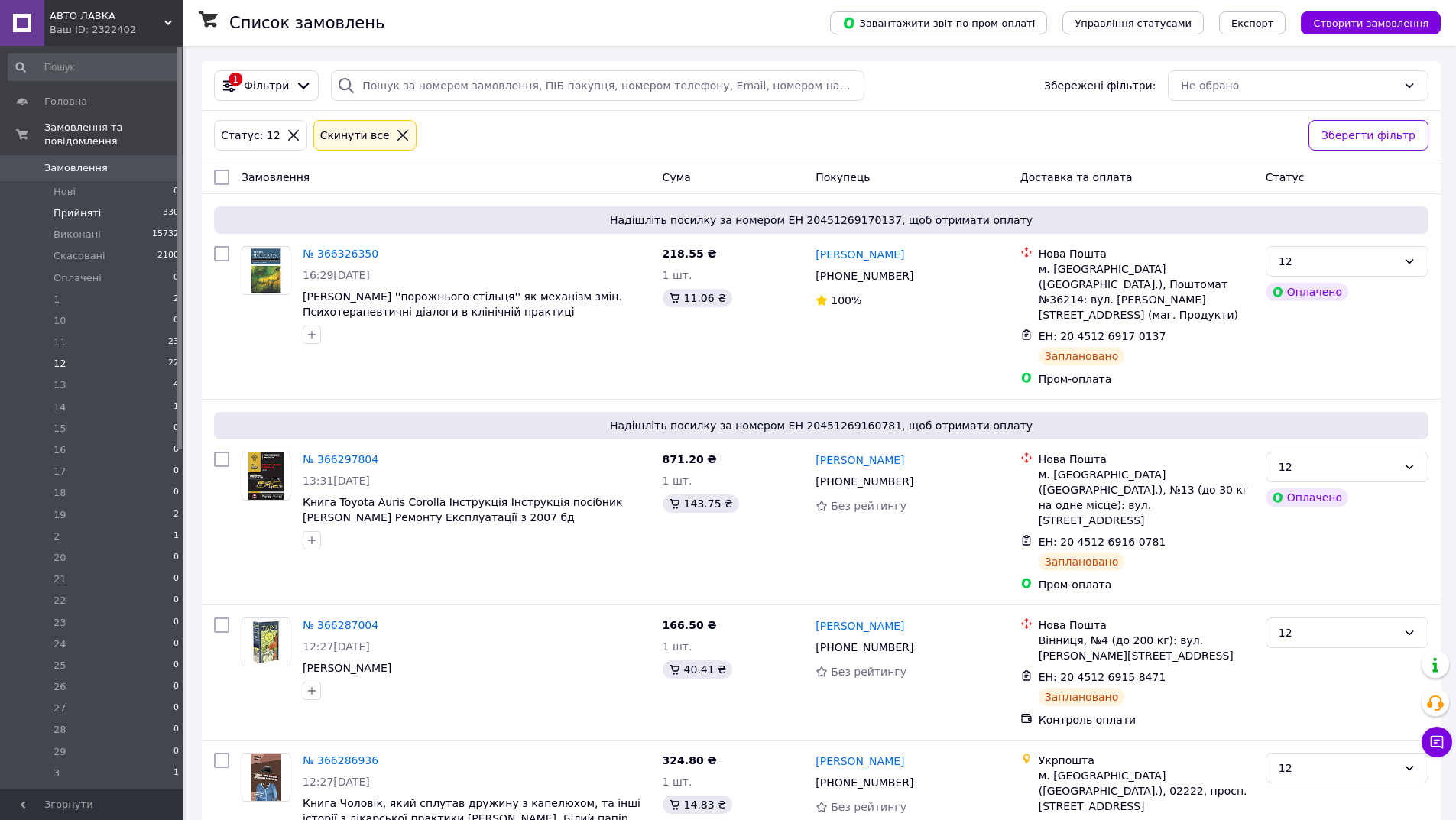
click at [91, 206] on span "Прийняті" at bounding box center [77, 213] width 47 height 14
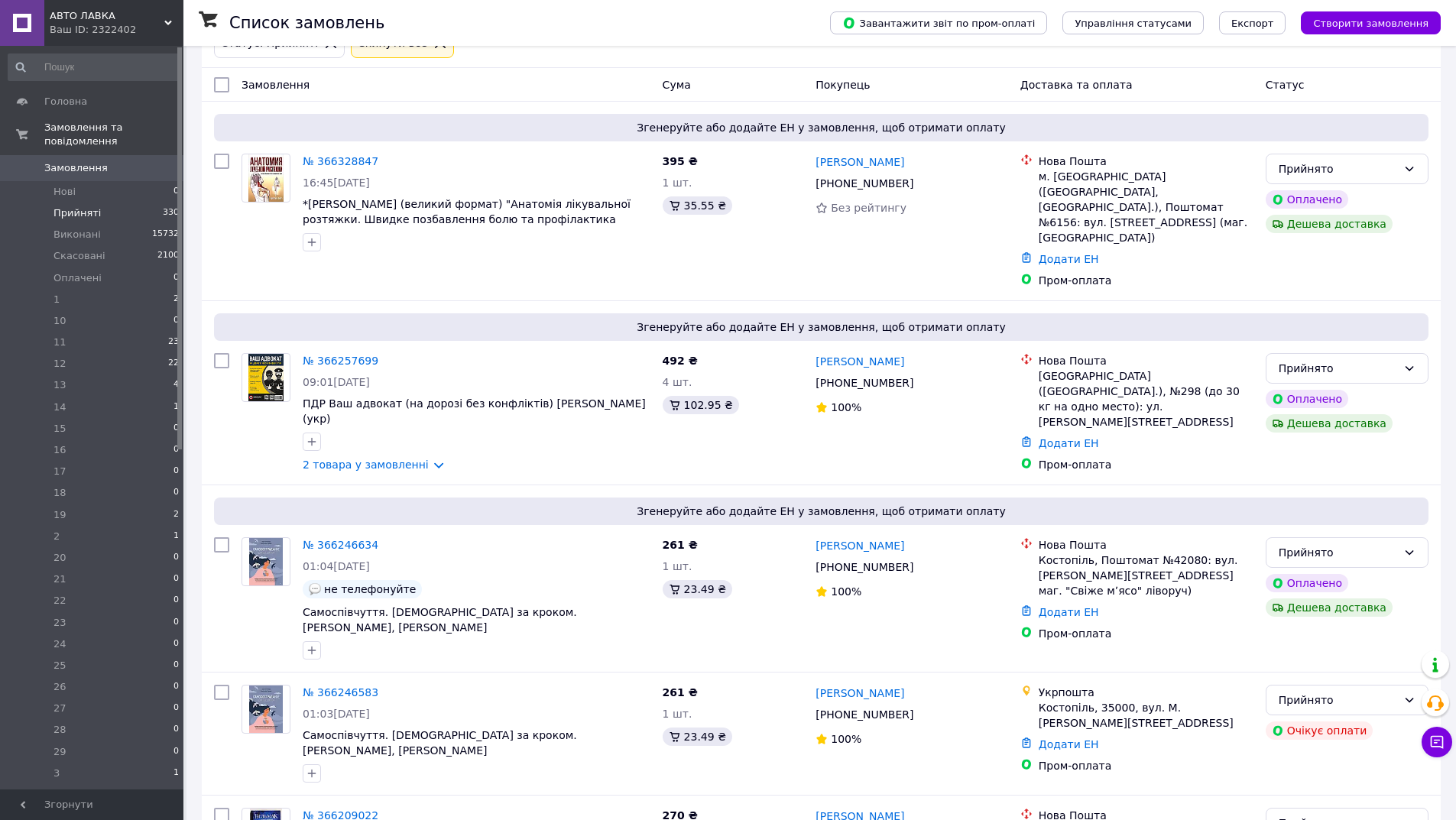
scroll to position [102, 0]
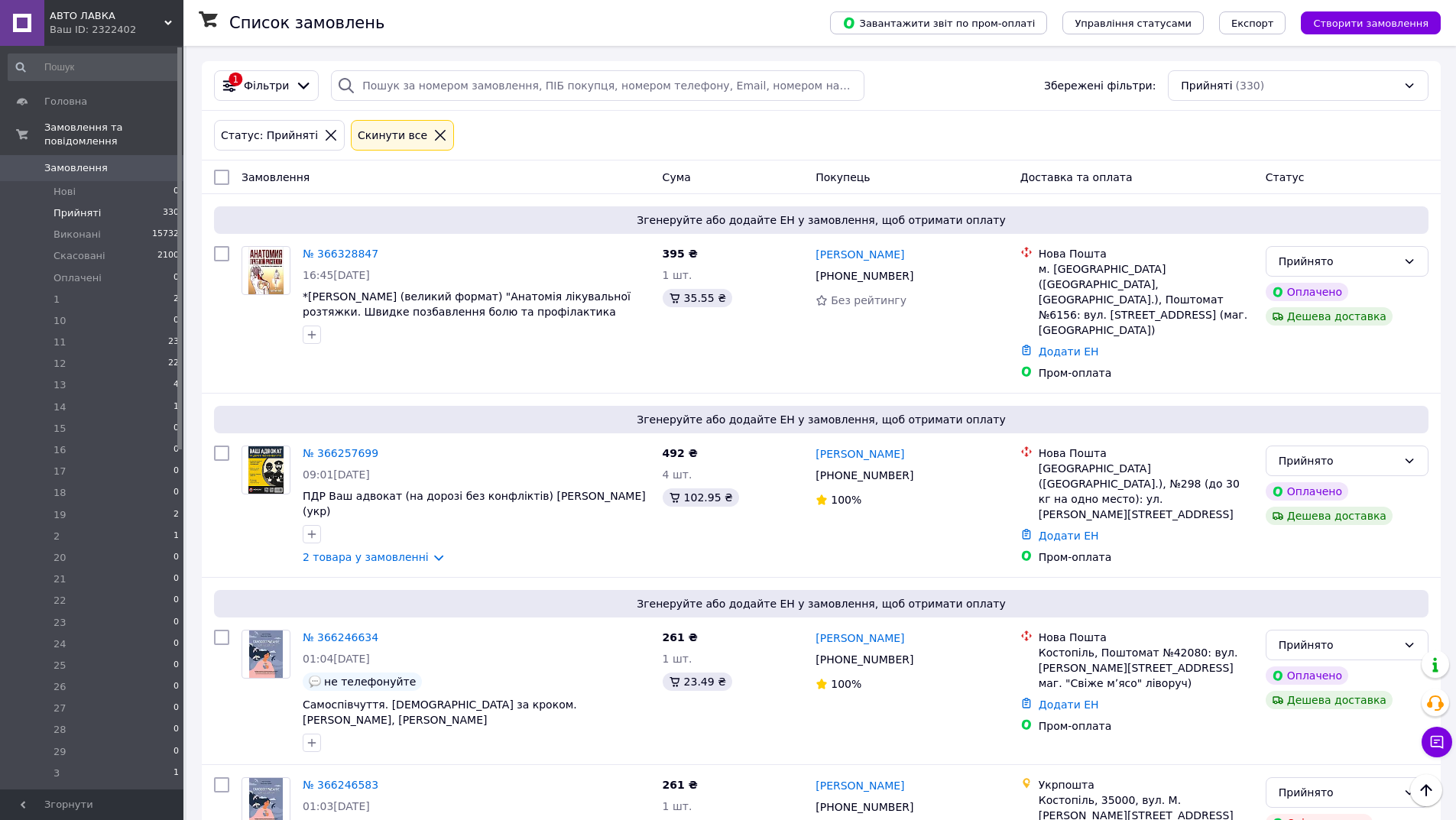
scroll to position [102, 0]
